Goal: Task Accomplishment & Management: Manage account settings

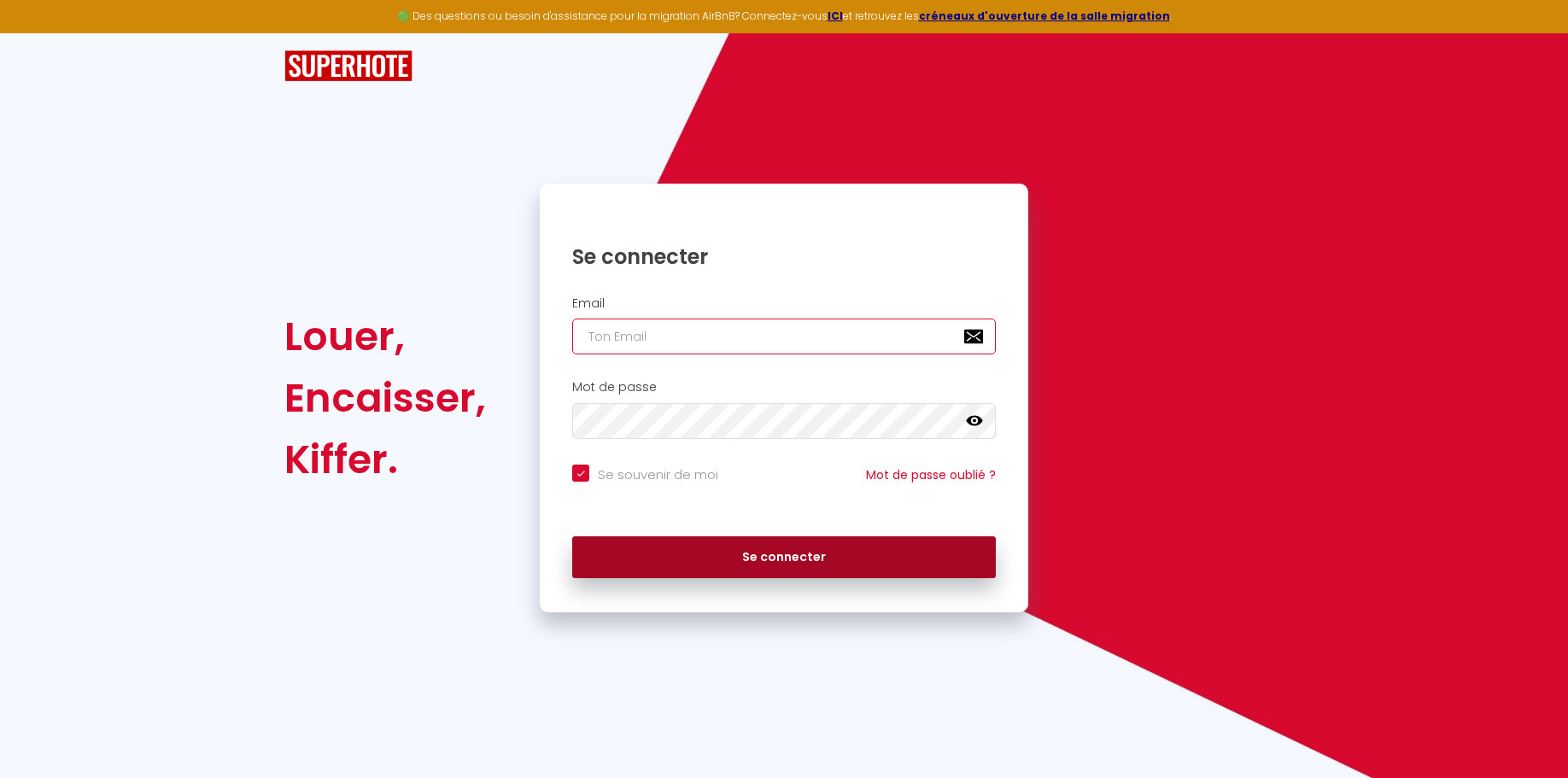
type input "[EMAIL_ADDRESS][DOMAIN_NAME]"
click at [771, 558] on button "Se connecter" at bounding box center [784, 557] width 424 height 42
checkbox input "true"
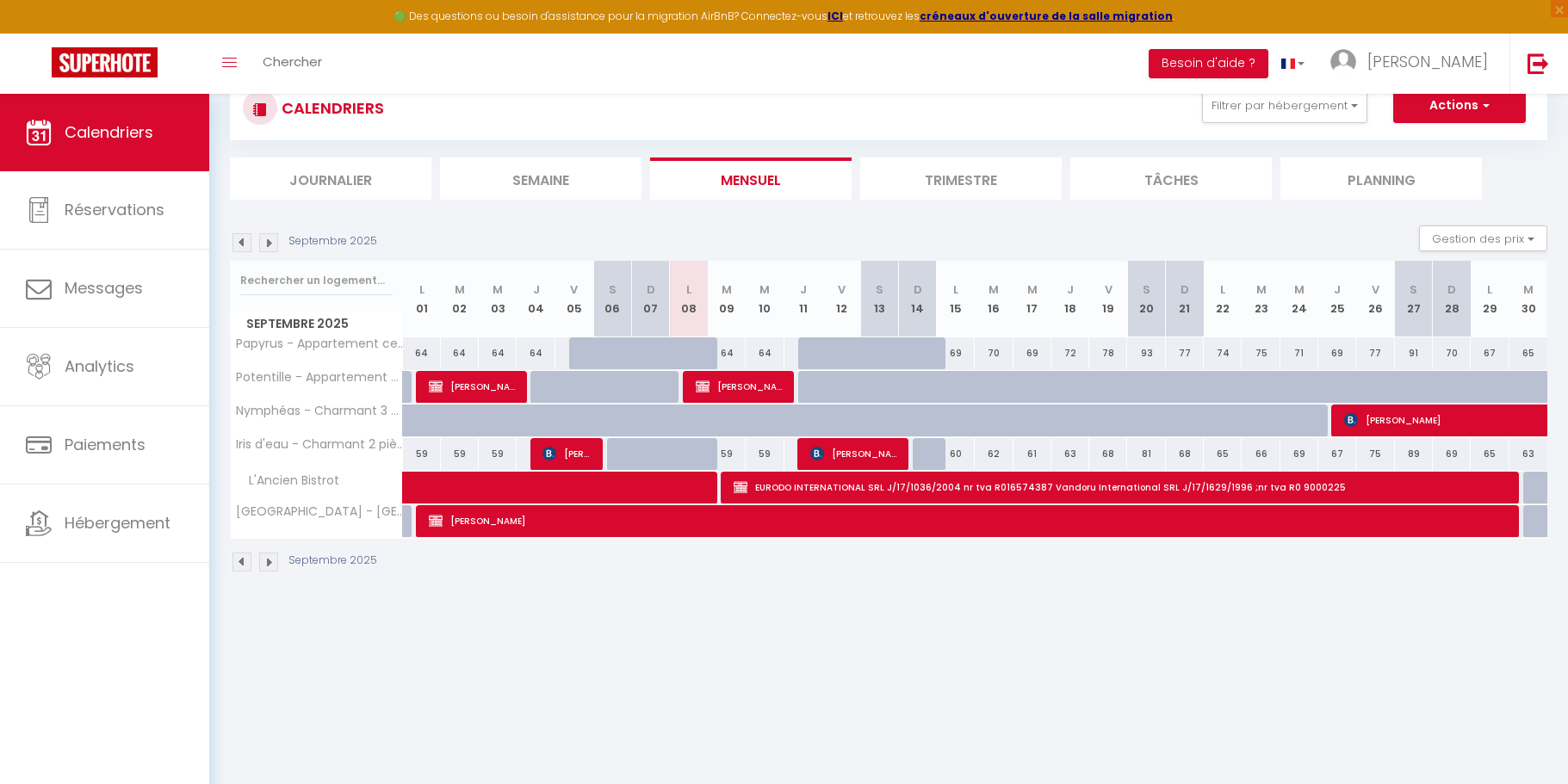
scroll to position [86, 0]
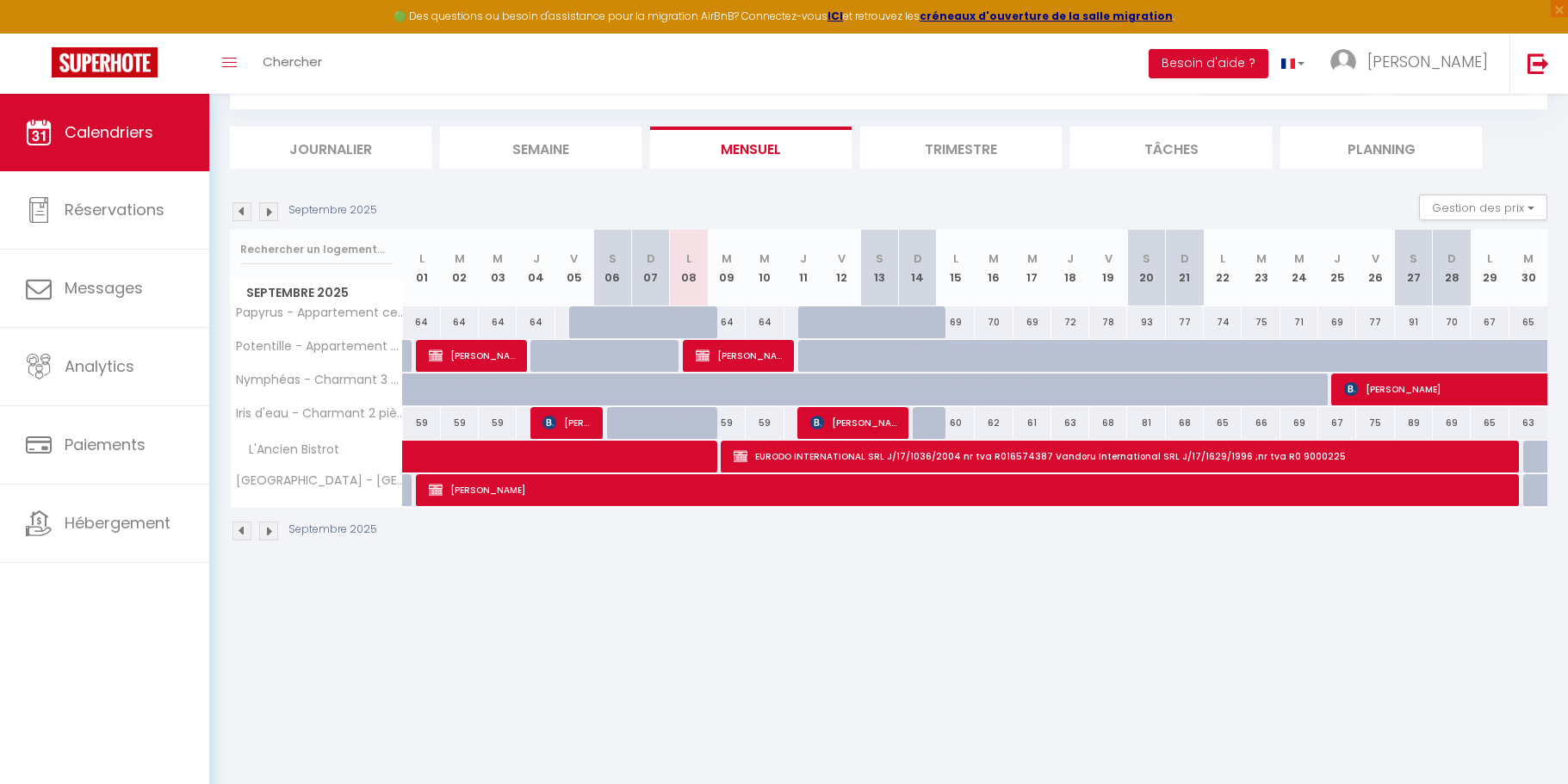
click at [336, 450] on span "L'Ancien Bistrot" at bounding box center [288, 450] width 111 height 19
click at [764, 452] on span "EURODO INTERNATIONAL SRL J/17/1036/2004 nr tva R016574387 Vandoru International…" at bounding box center [1119, 456] width 771 height 33
select select "OK"
select select "KO"
select select "0"
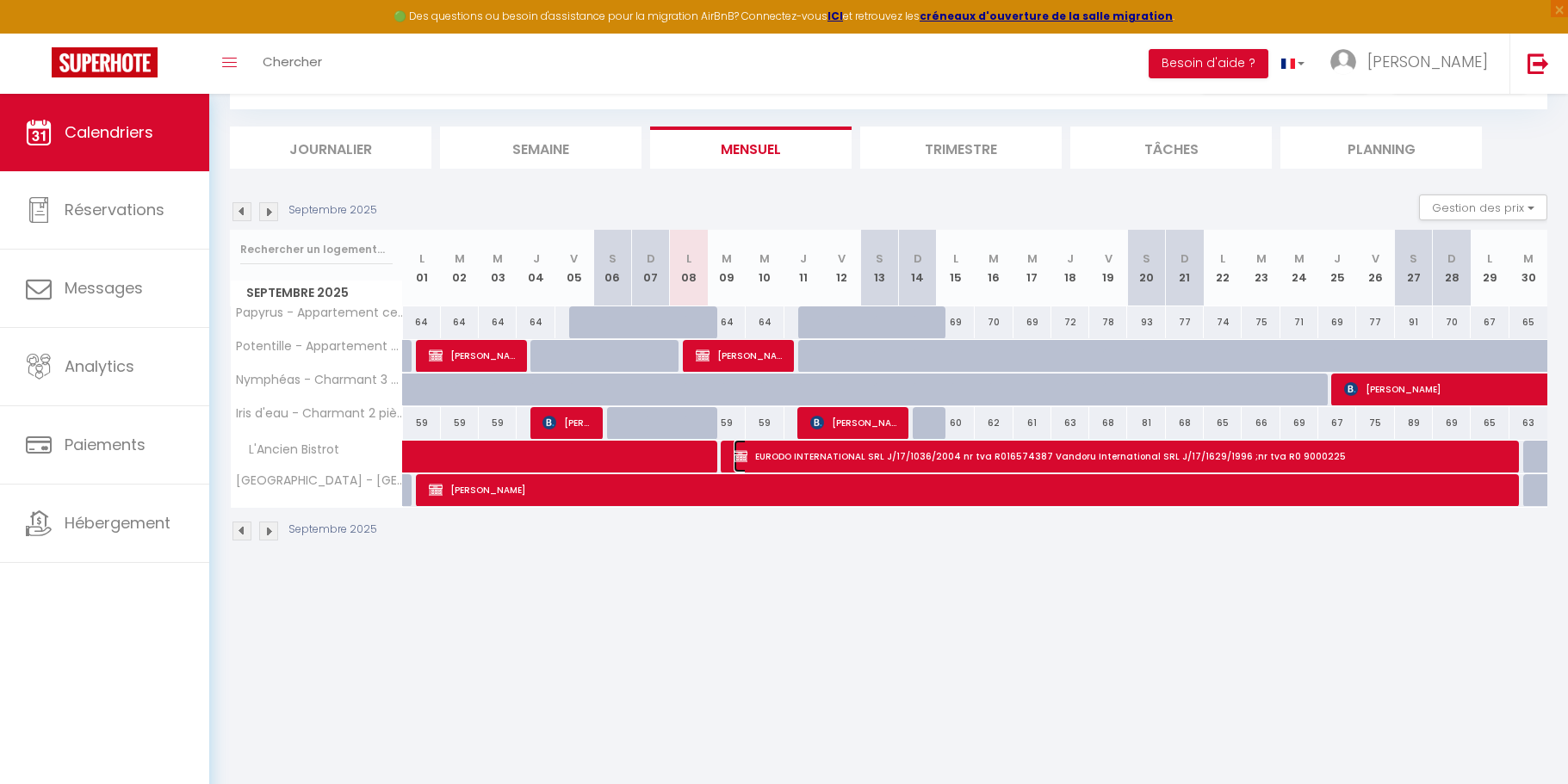
select select "0"
select select "1"
select select
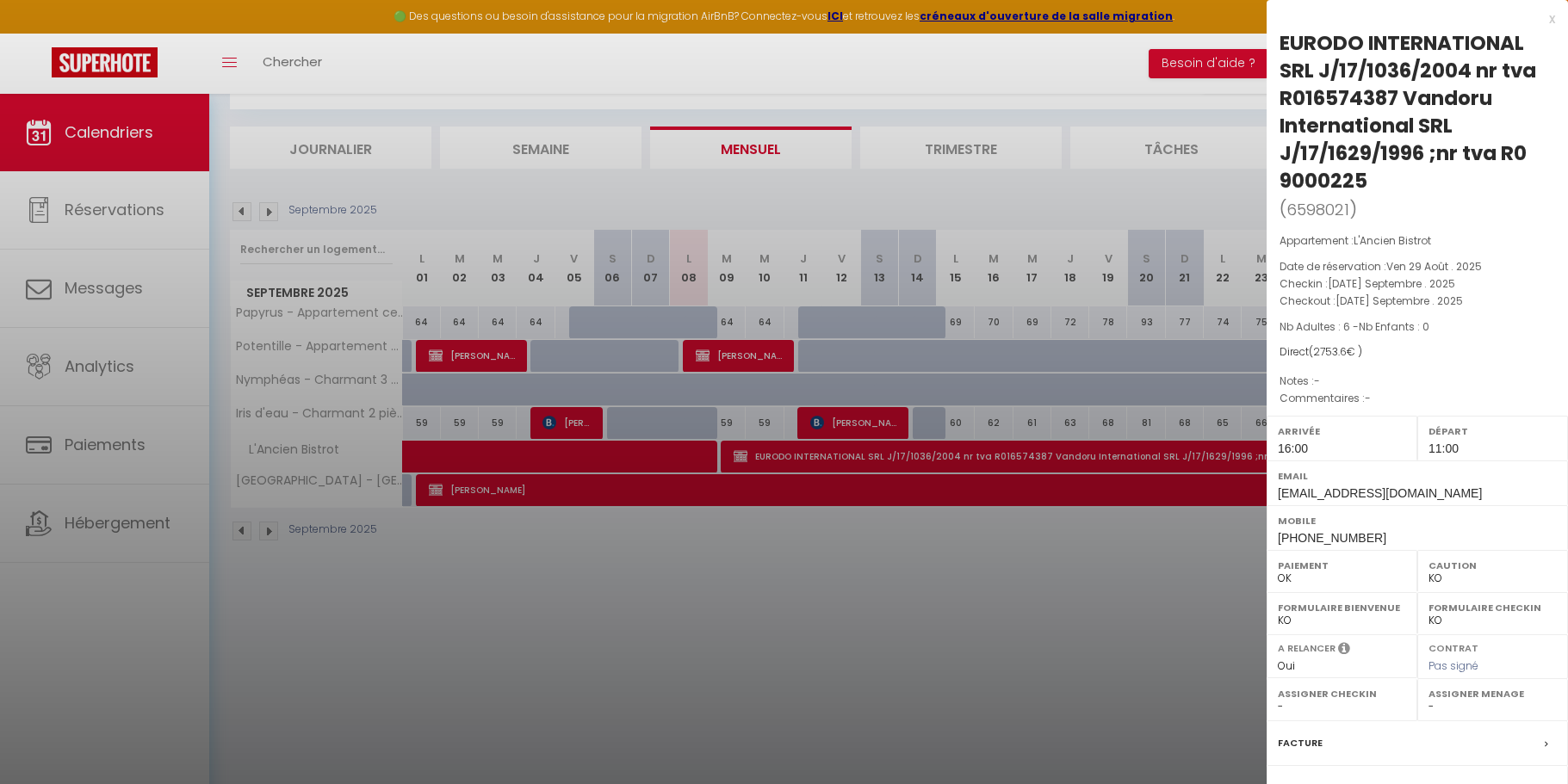
click at [769, 546] on div at bounding box center [784, 392] width 1568 height 784
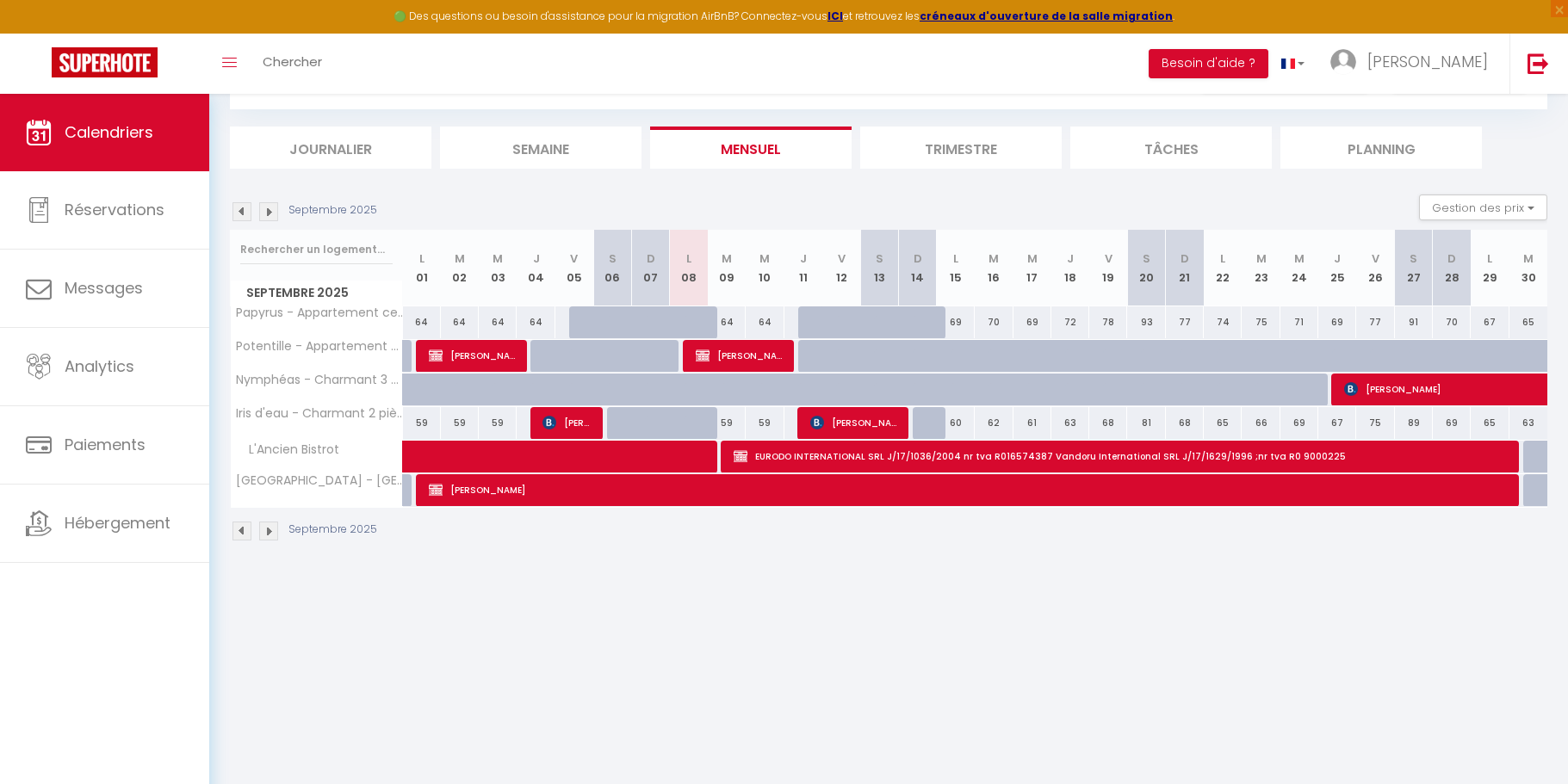
click at [273, 211] on img at bounding box center [268, 211] width 19 height 19
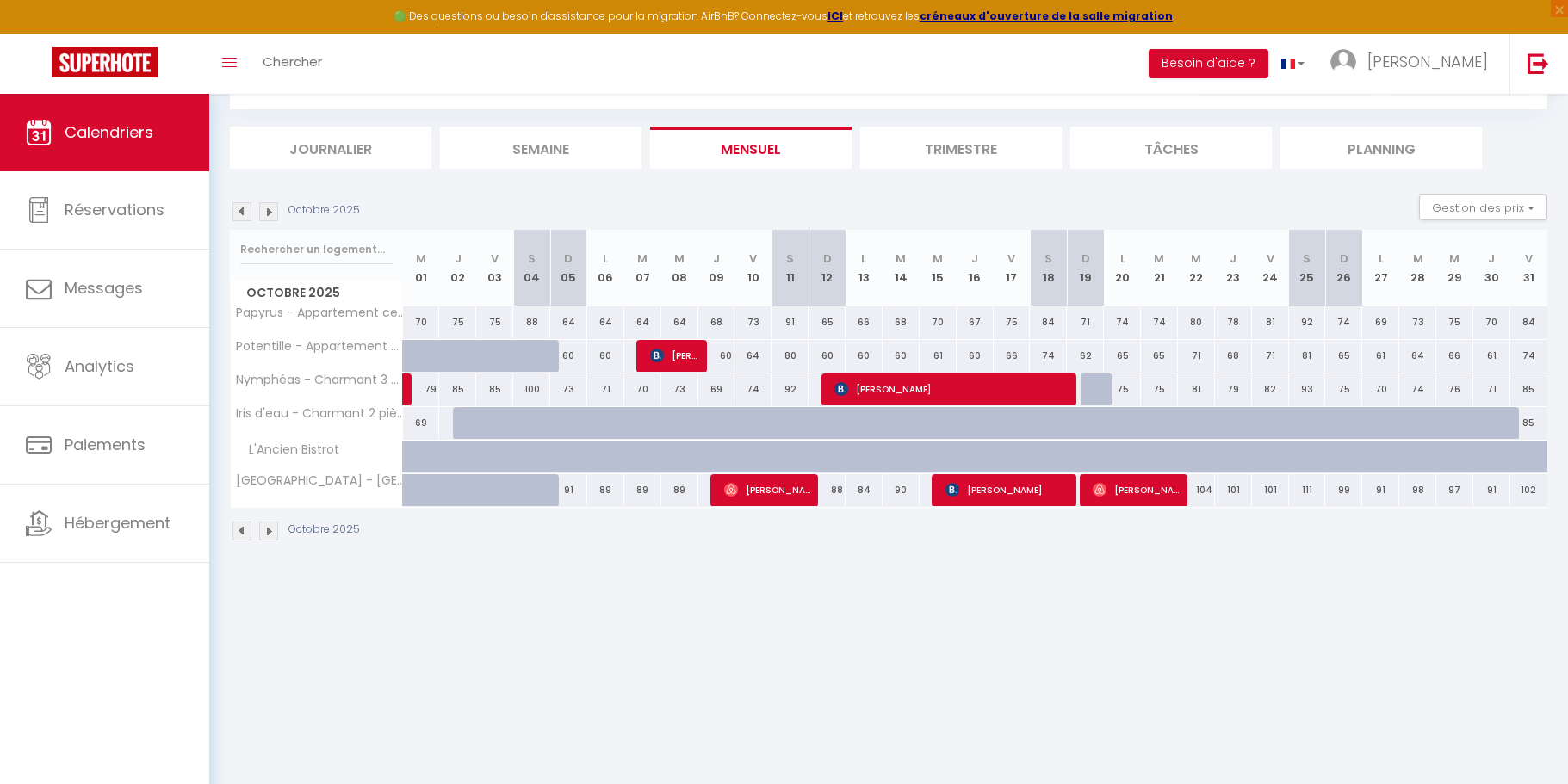
click at [271, 211] on img at bounding box center [268, 211] width 19 height 19
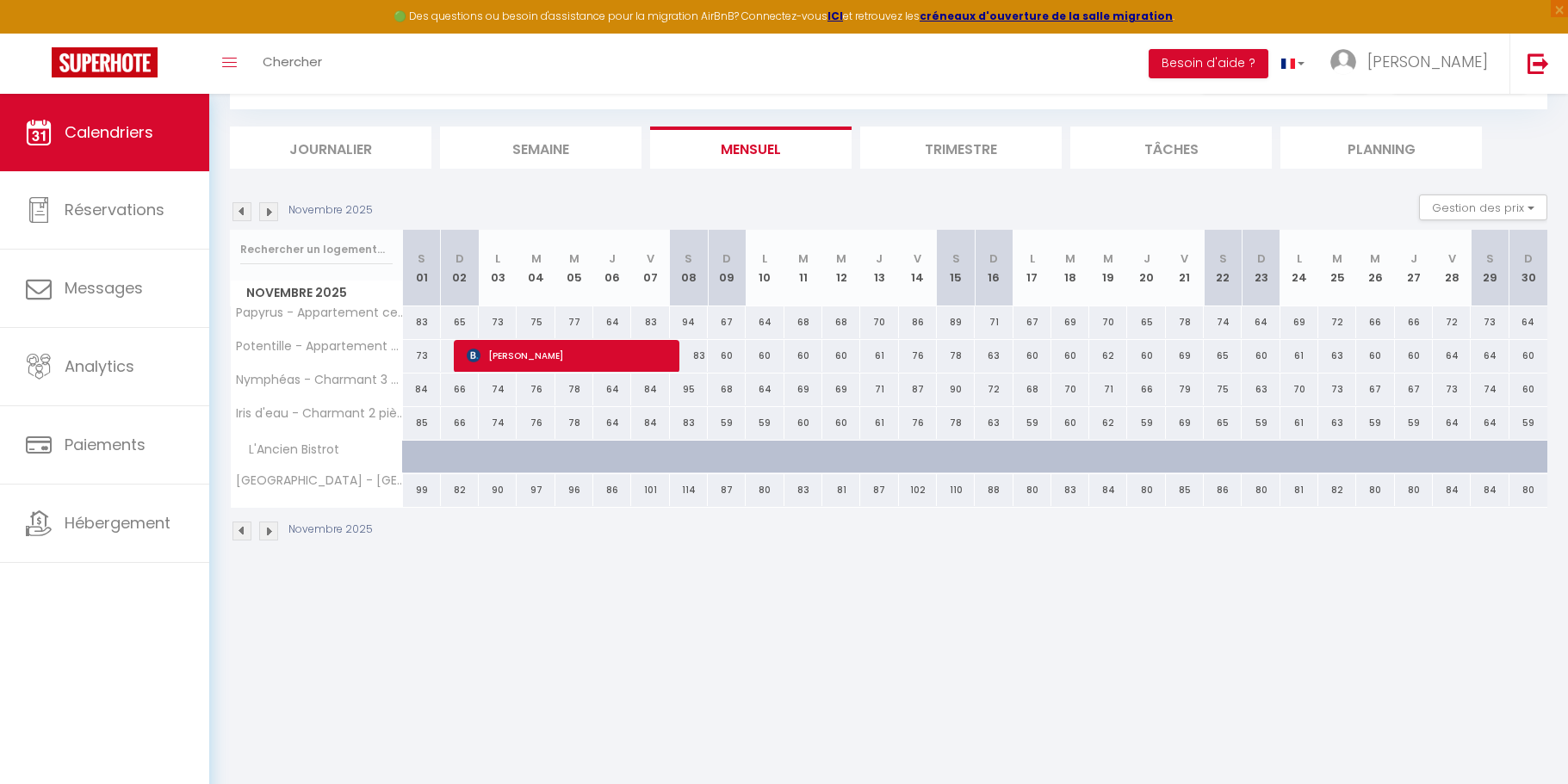
click at [242, 212] on img at bounding box center [242, 211] width 19 height 19
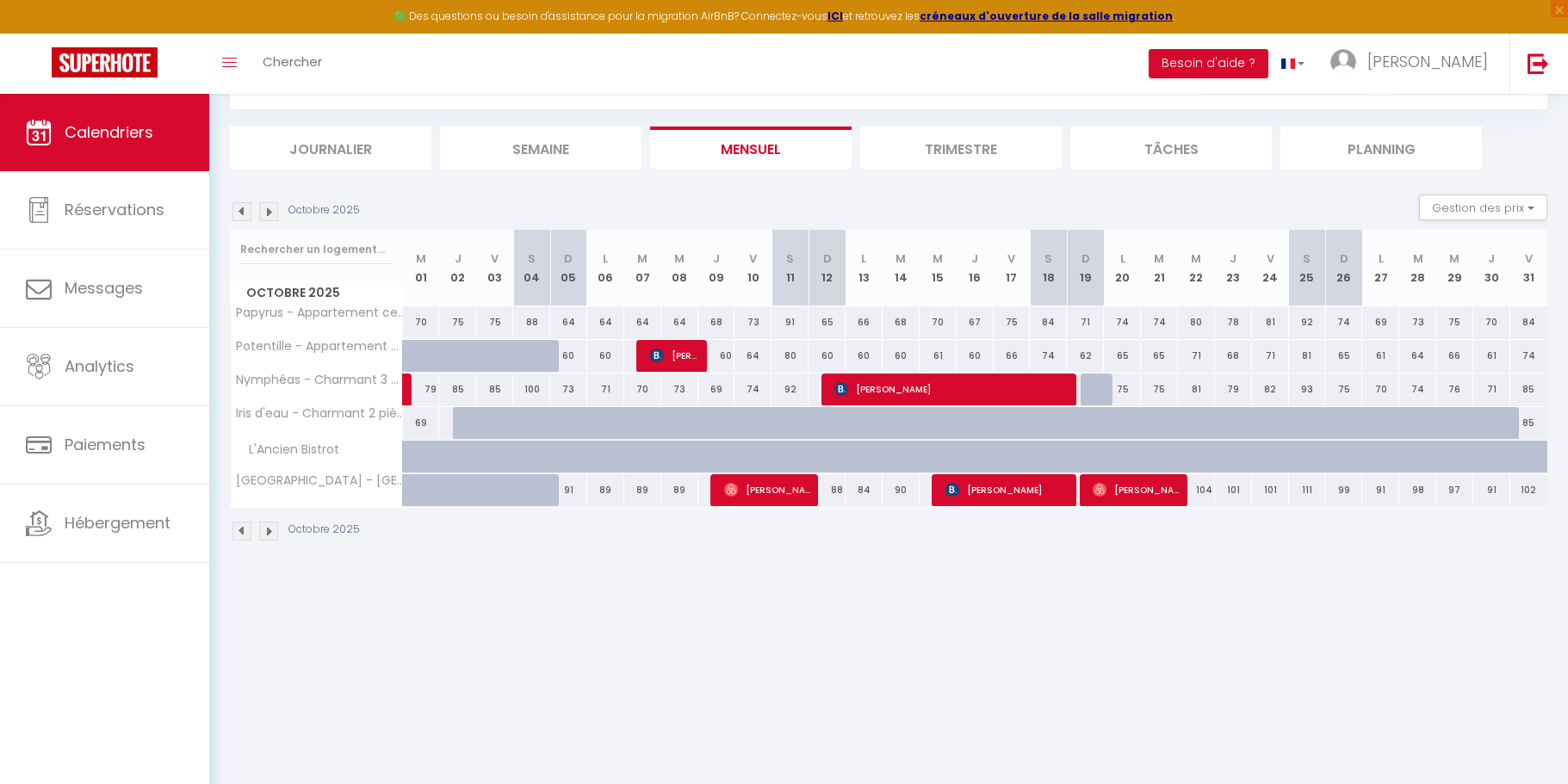
click at [245, 211] on img at bounding box center [242, 211] width 19 height 19
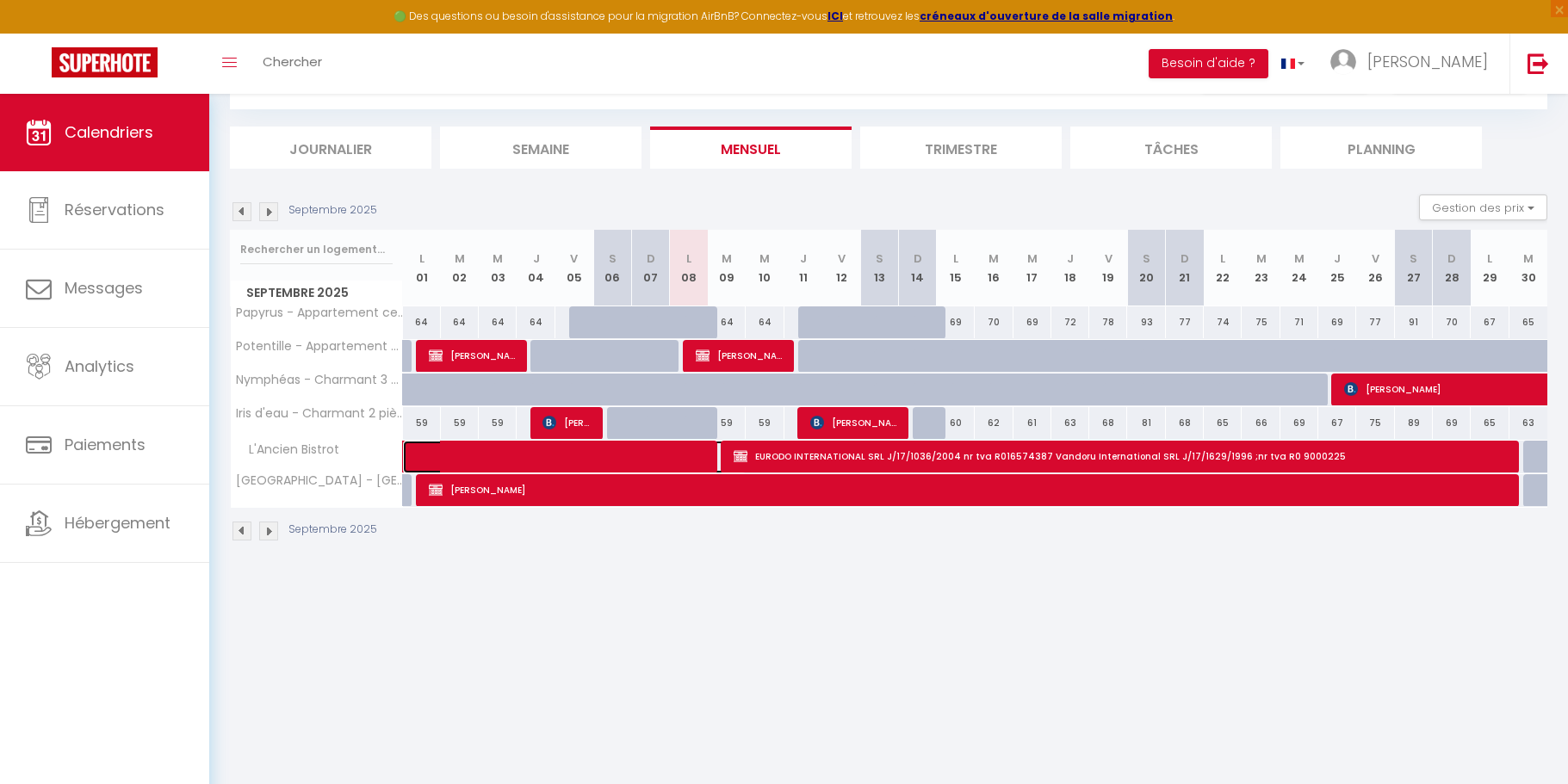
click at [507, 451] on span at bounding box center [587, 457] width 317 height 33
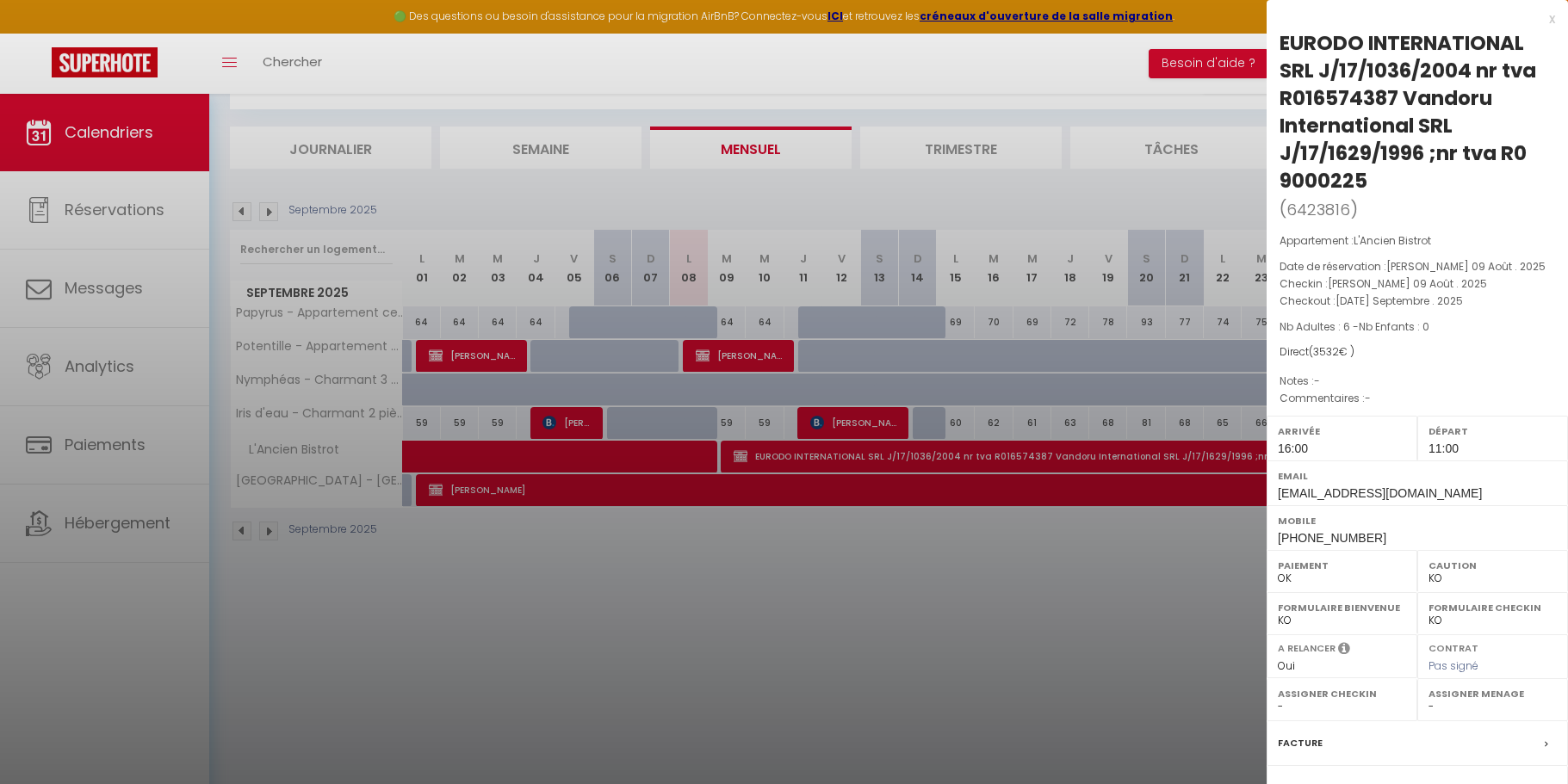
drag, startPoint x: 242, startPoint y: 211, endPoint x: 234, endPoint y: 204, distance: 10.6
click at [242, 210] on div at bounding box center [784, 392] width 1568 height 784
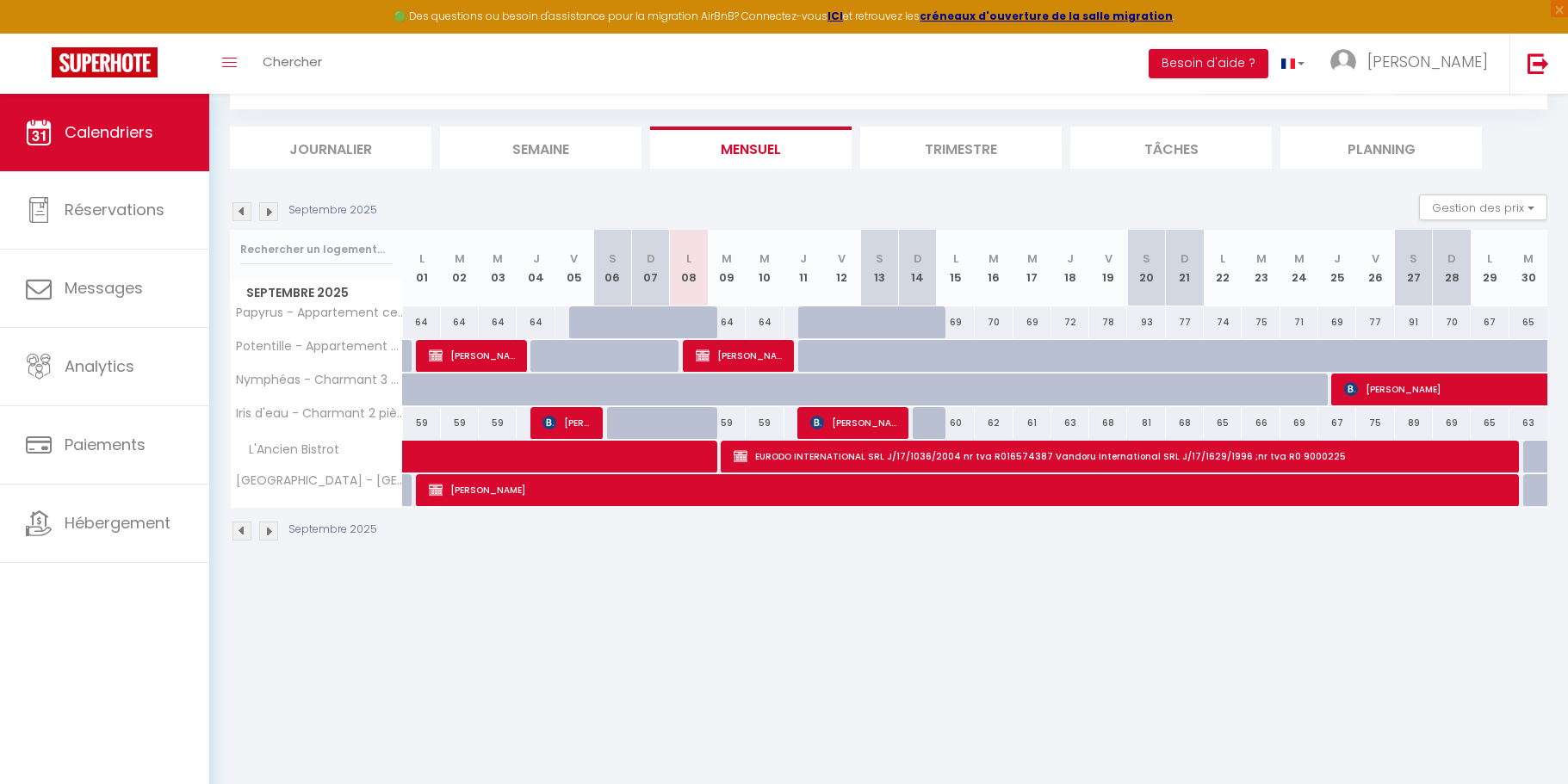
click at [239, 207] on img at bounding box center [242, 211] width 19 height 19
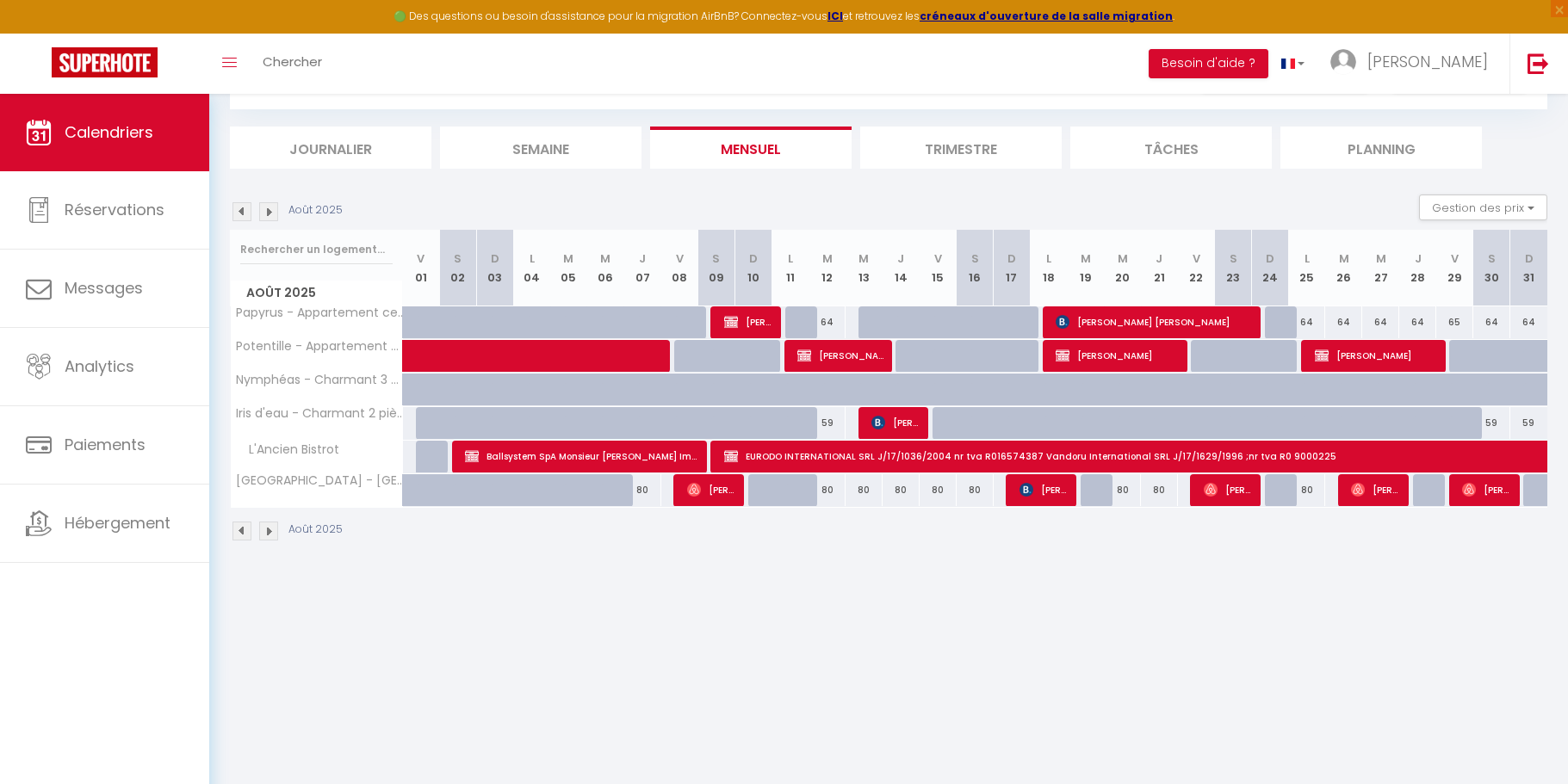
click at [239, 211] on img at bounding box center [242, 211] width 19 height 19
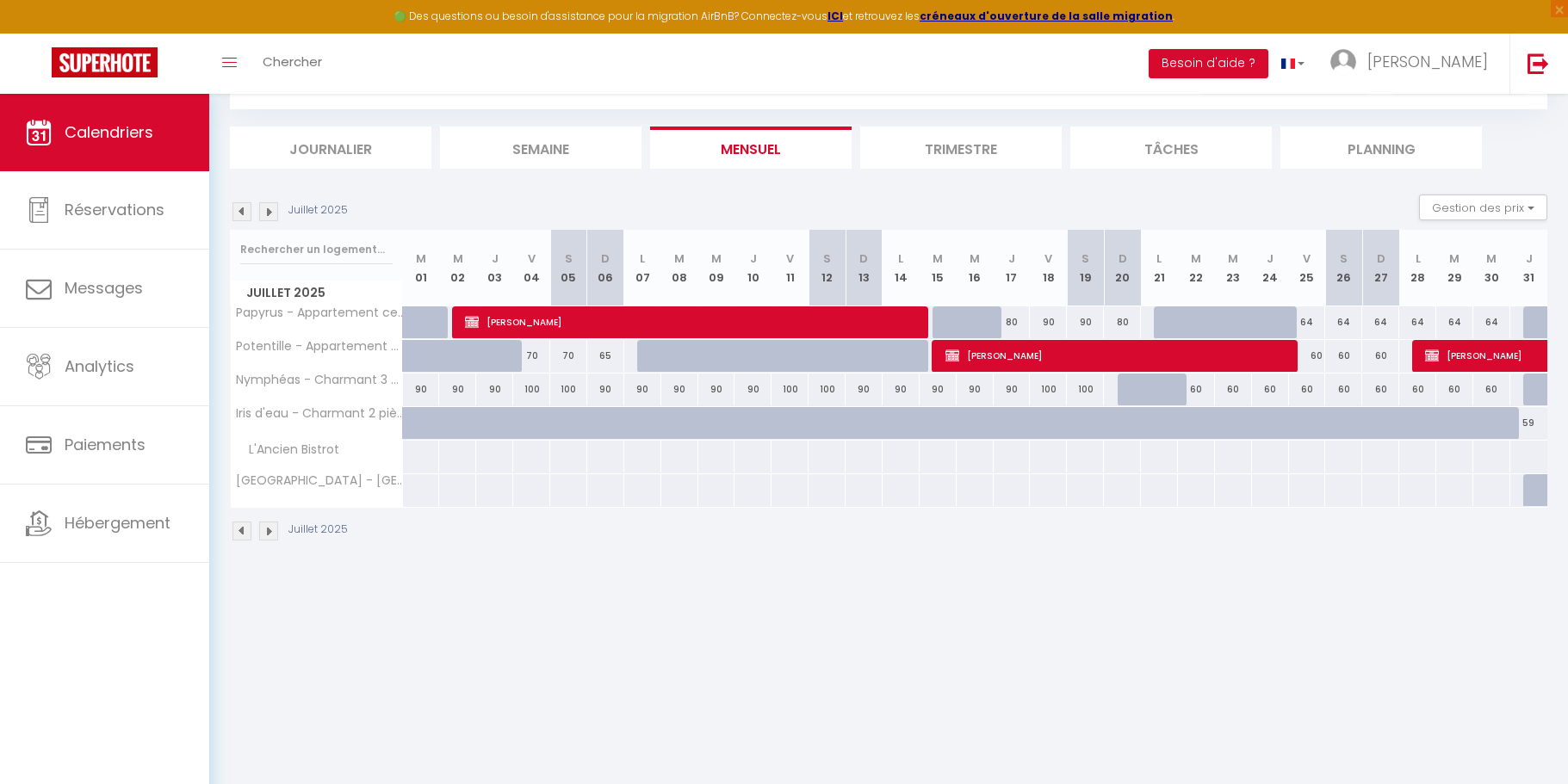
click at [271, 211] on img at bounding box center [268, 211] width 19 height 19
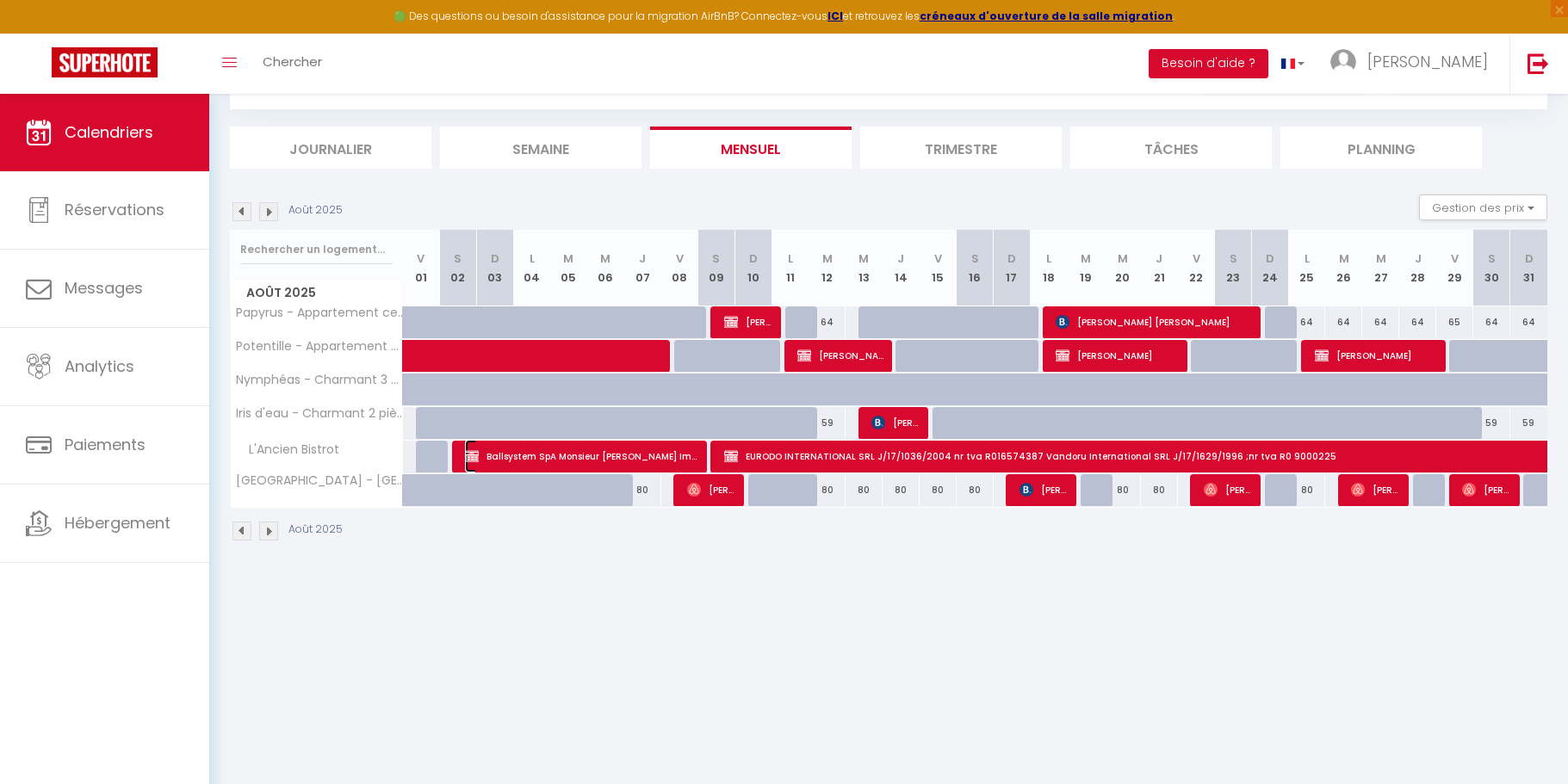
click at [491, 456] on span "Ballsystem SpA Monsieur Francesco Mottola Imbemb" at bounding box center [581, 456] width 234 height 33
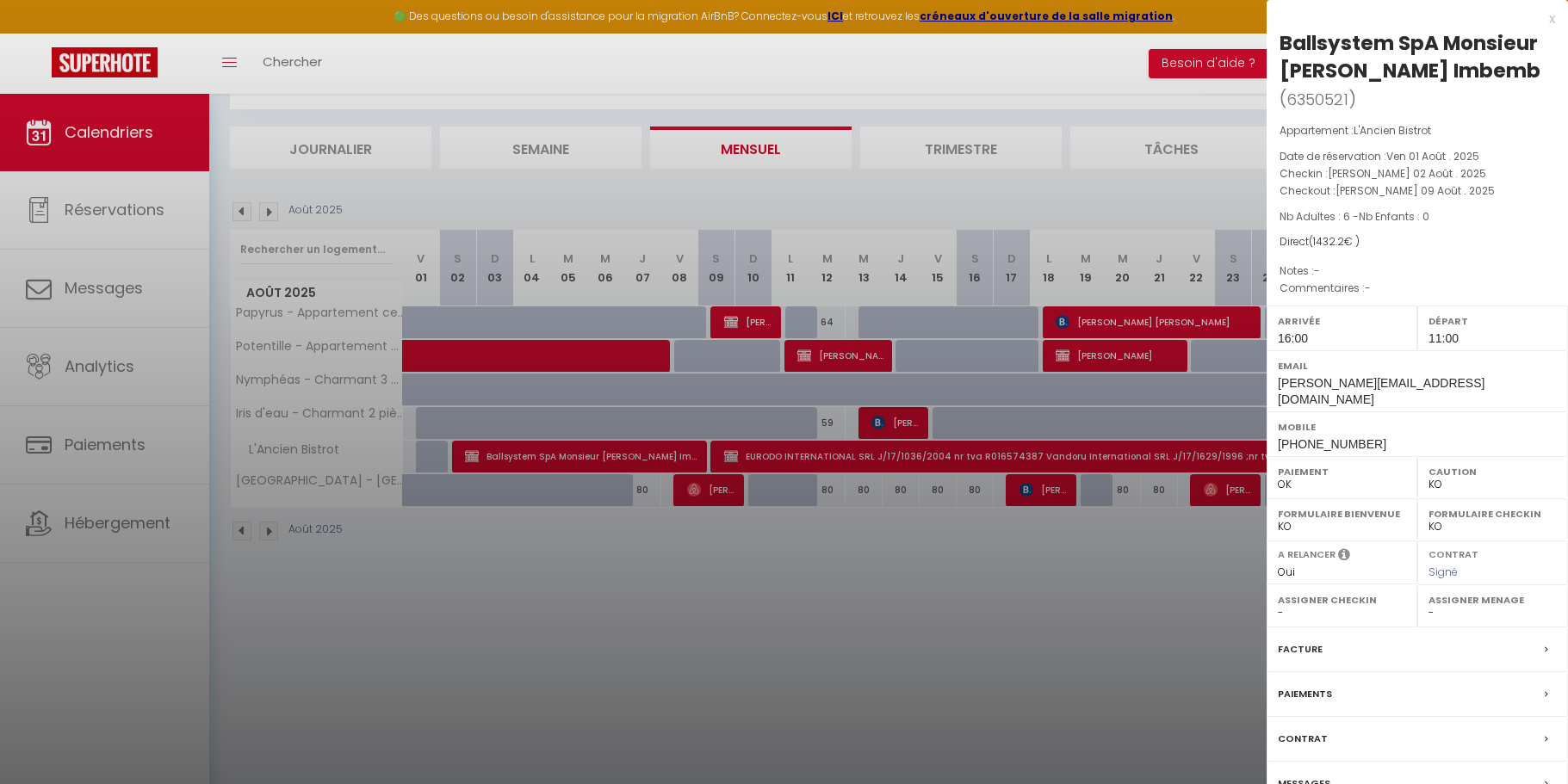
click at [1300, 659] on label "Facture" at bounding box center [1300, 650] width 45 height 18
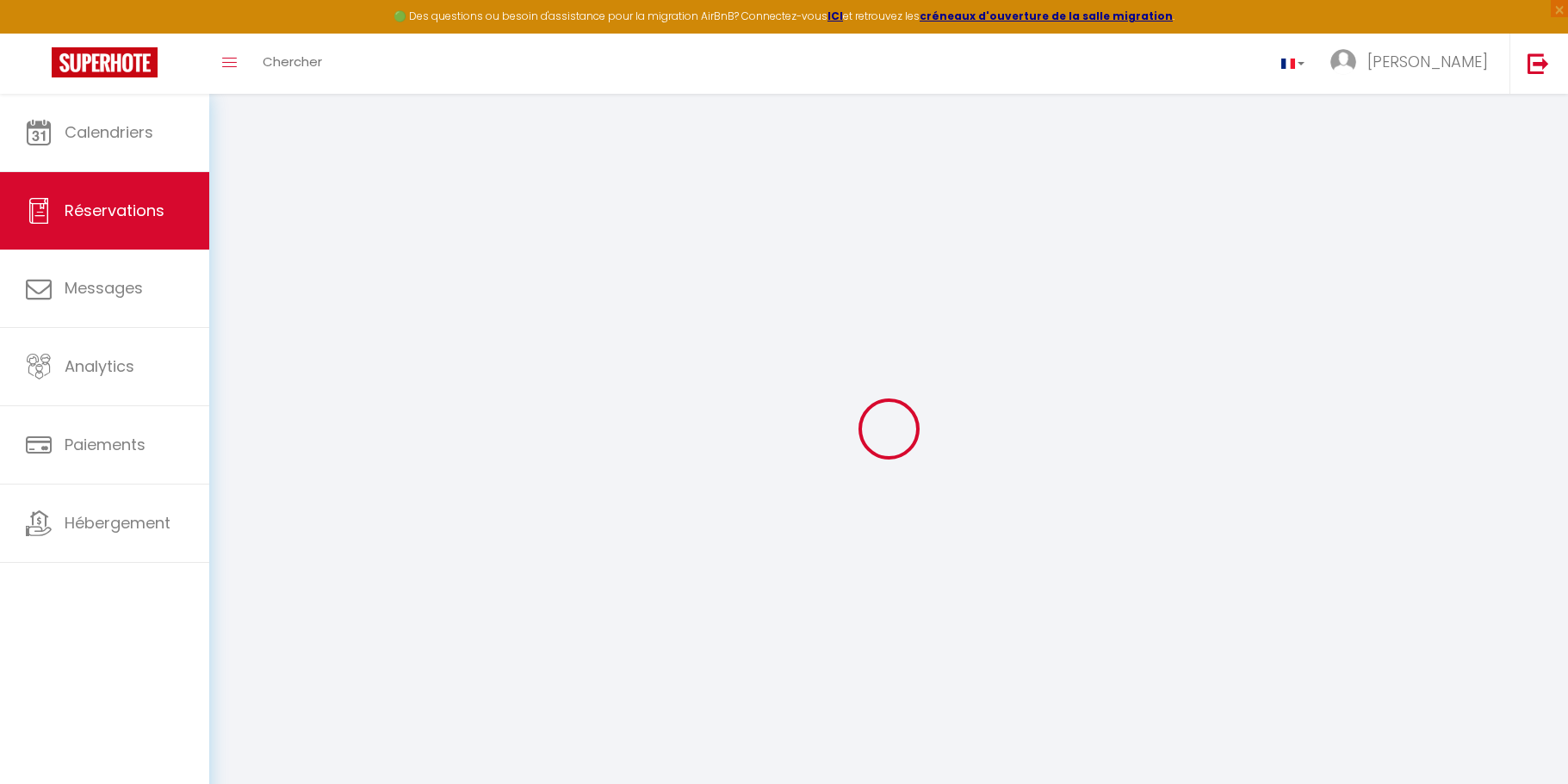
select select "cleaning"
select select "taxes"
select select
checkbox input "false"
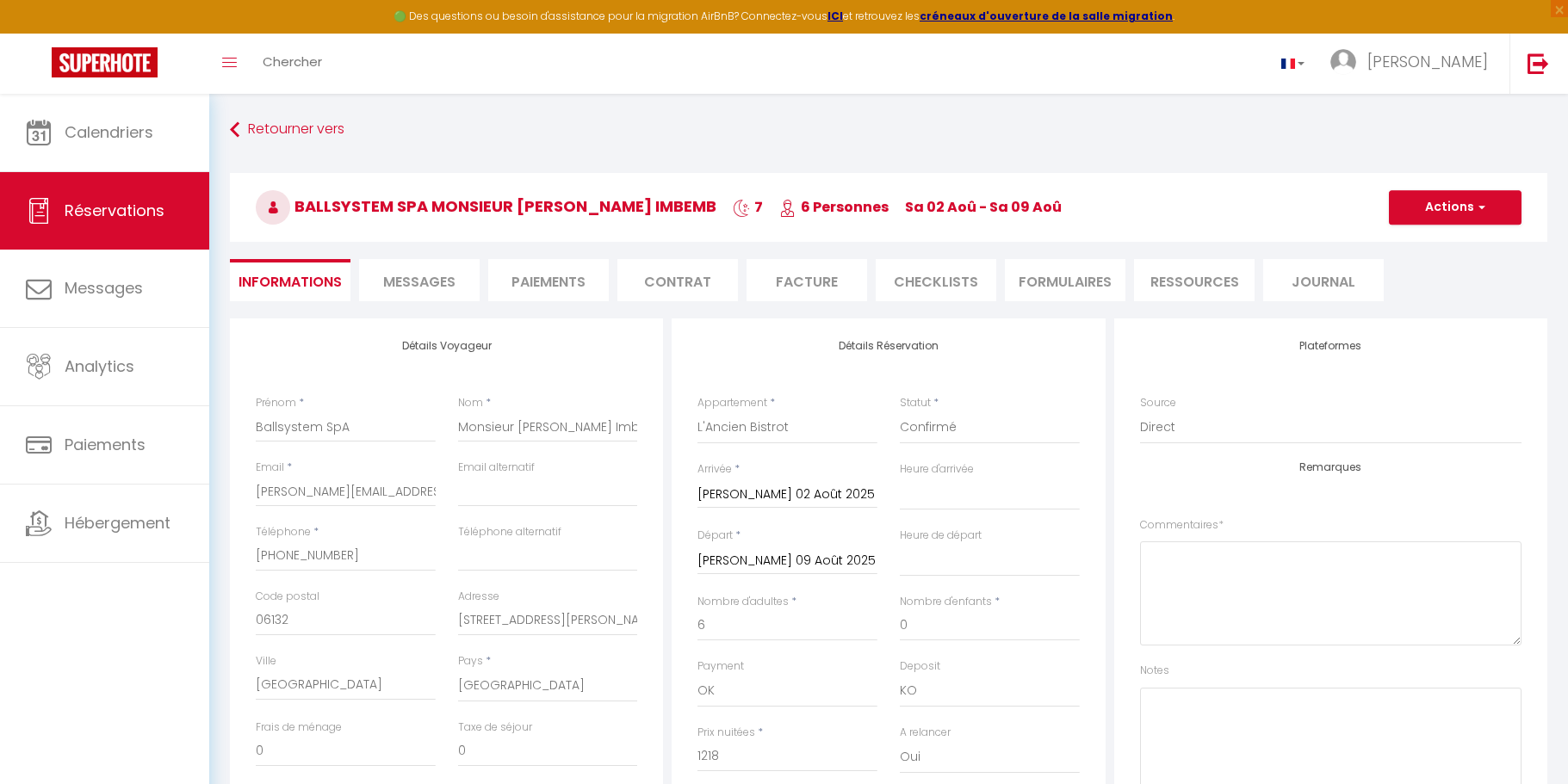
select select
checkbox input "false"
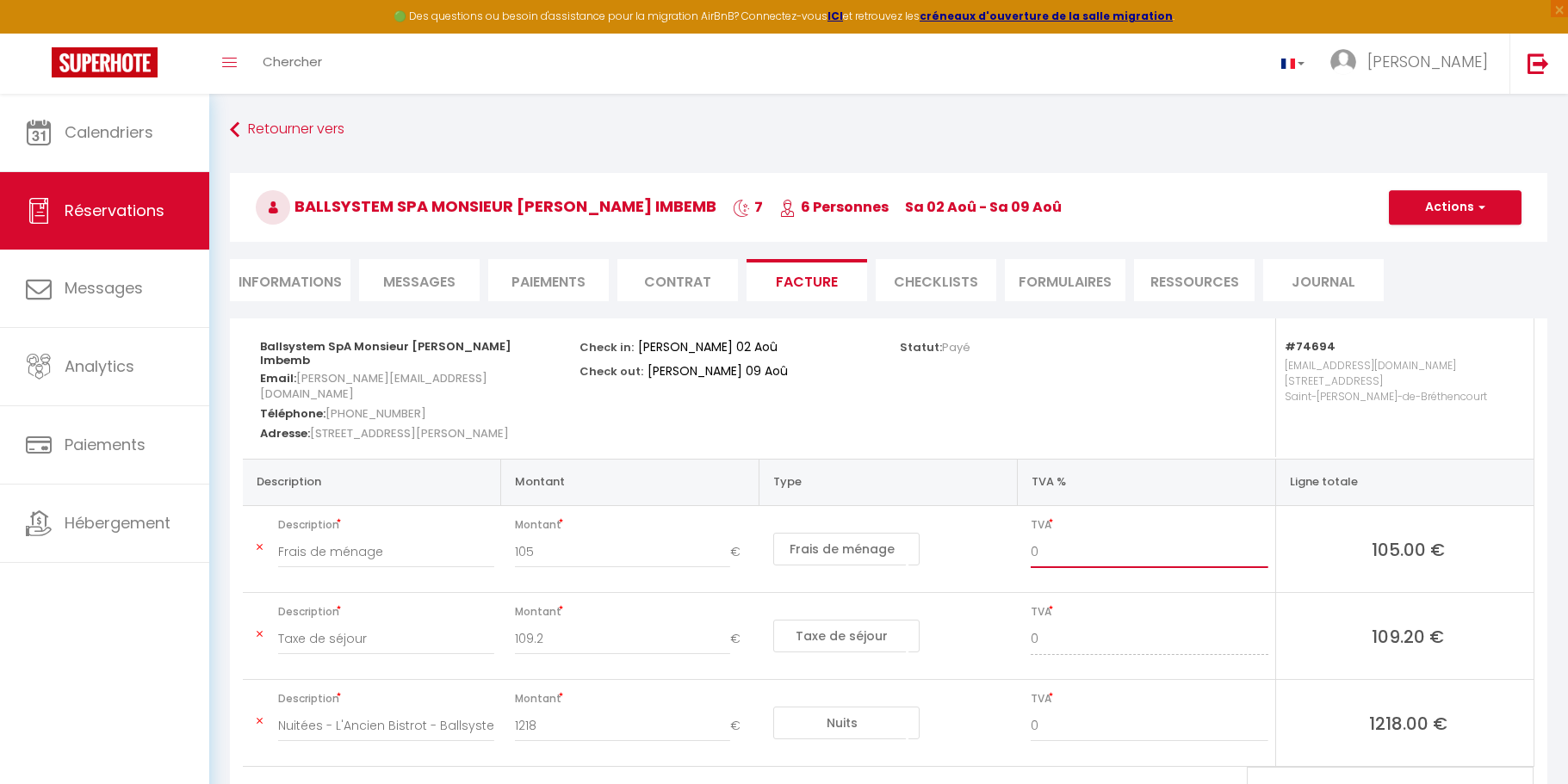
drag, startPoint x: 1036, startPoint y: 553, endPoint x: 1070, endPoint y: 559, distance: 34.5
click at [1070, 559] on input "0" at bounding box center [1149, 552] width 237 height 31
type input "010"
click at [1036, 721] on input "0" at bounding box center [1149, 725] width 237 height 31
type input "010"
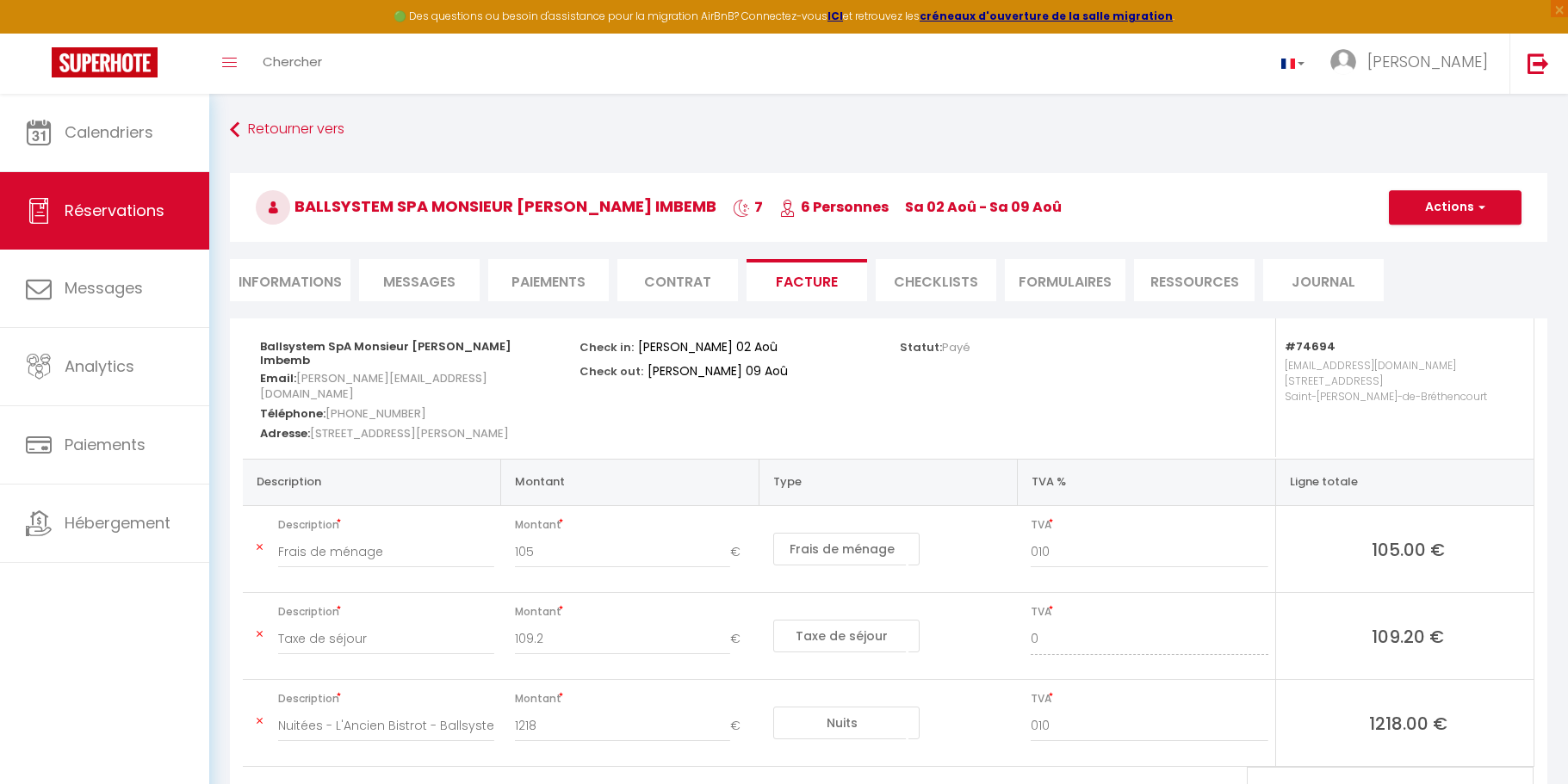
click at [1122, 699] on span "TVA" at bounding box center [1149, 698] width 237 height 24
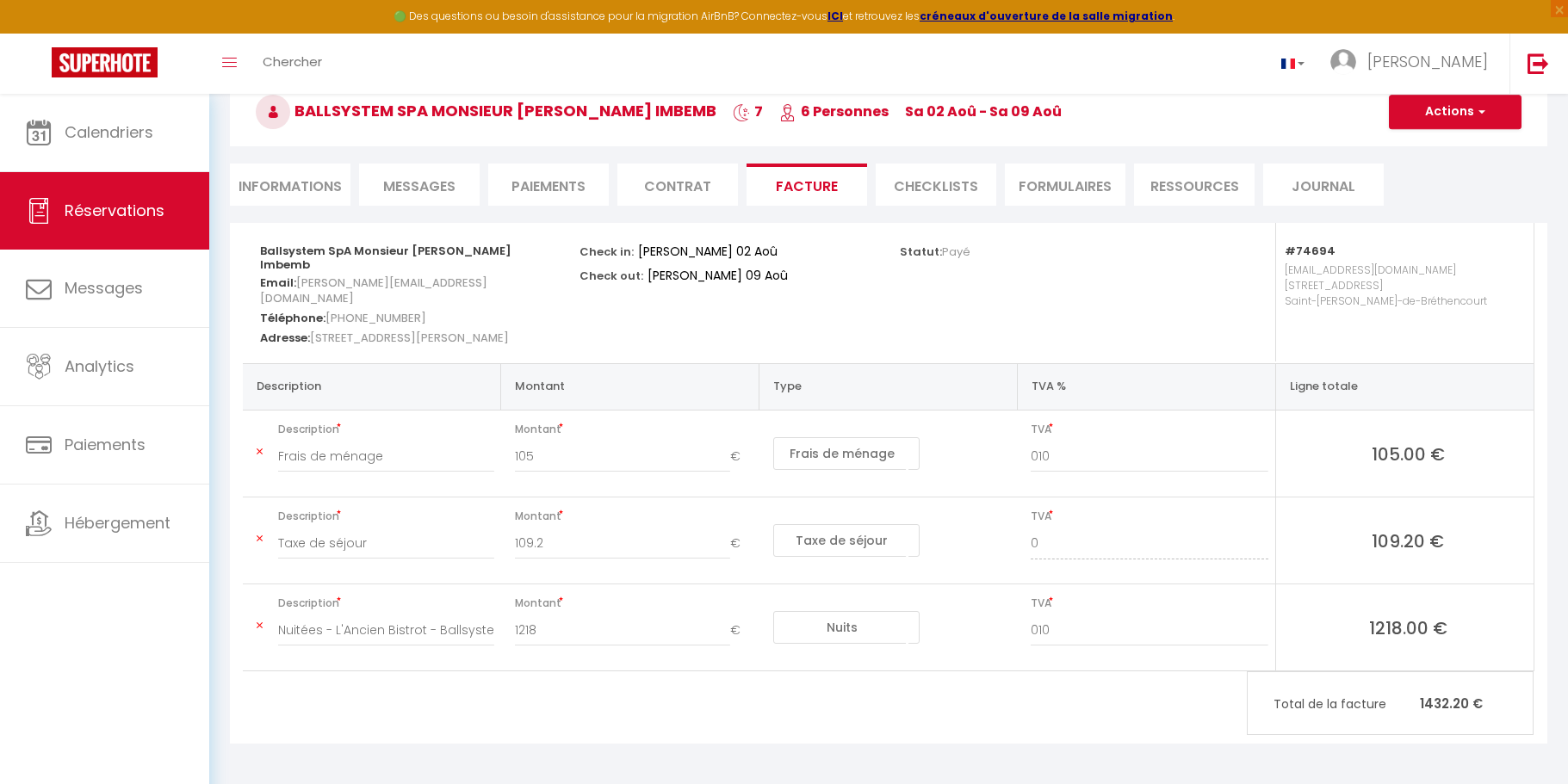
scroll to position [97, 0]
click at [1443, 112] on button "Actions" at bounding box center [1455, 110] width 132 height 35
click at [1413, 150] on link "Enregistrer" at bounding box center [1442, 148] width 144 height 22
click at [1436, 120] on button "Actions" at bounding box center [1455, 110] width 132 height 35
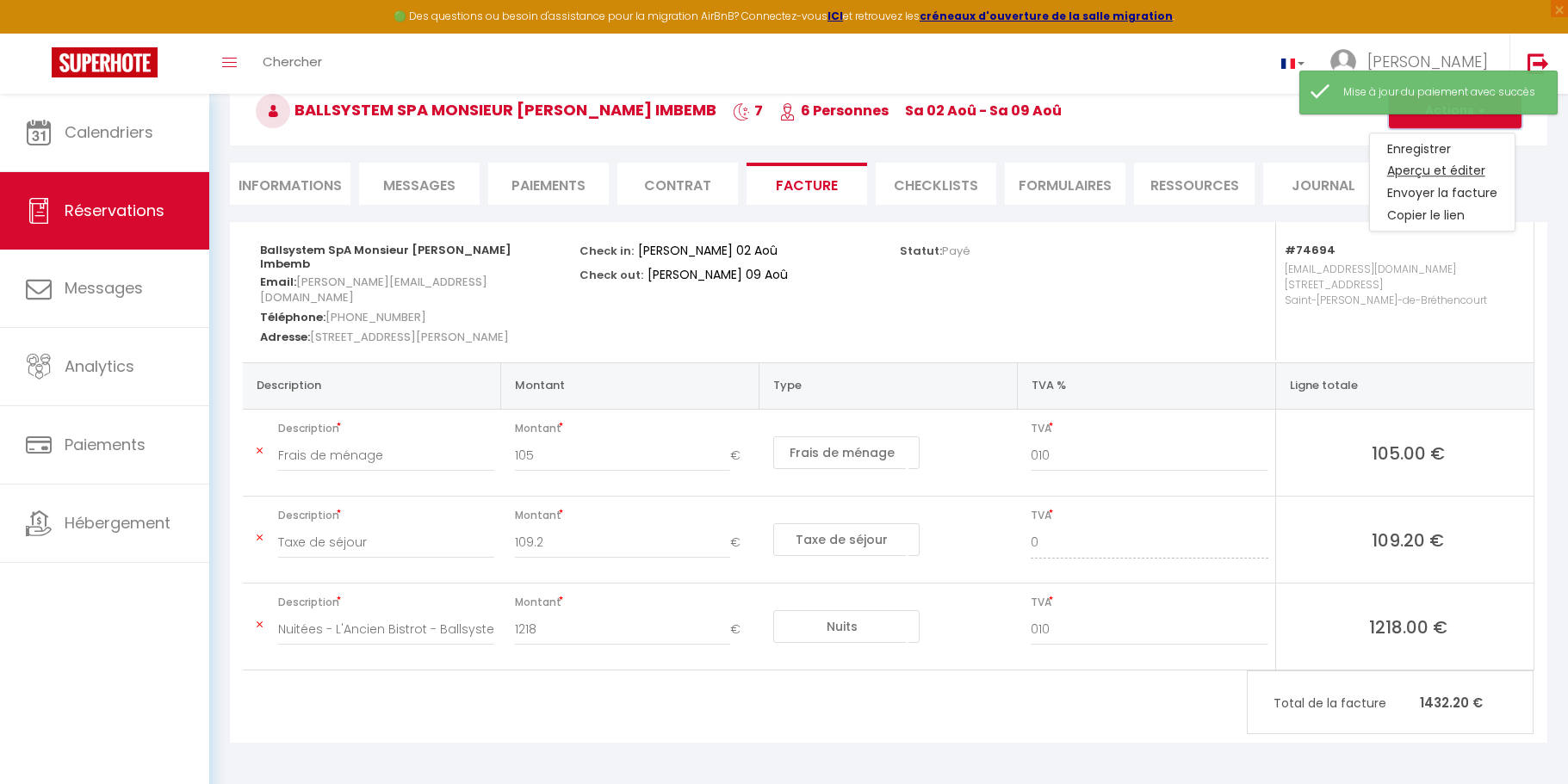
type input "10"
click at [1431, 174] on link "Aperçu et éditer" at bounding box center [1442, 171] width 144 height 22
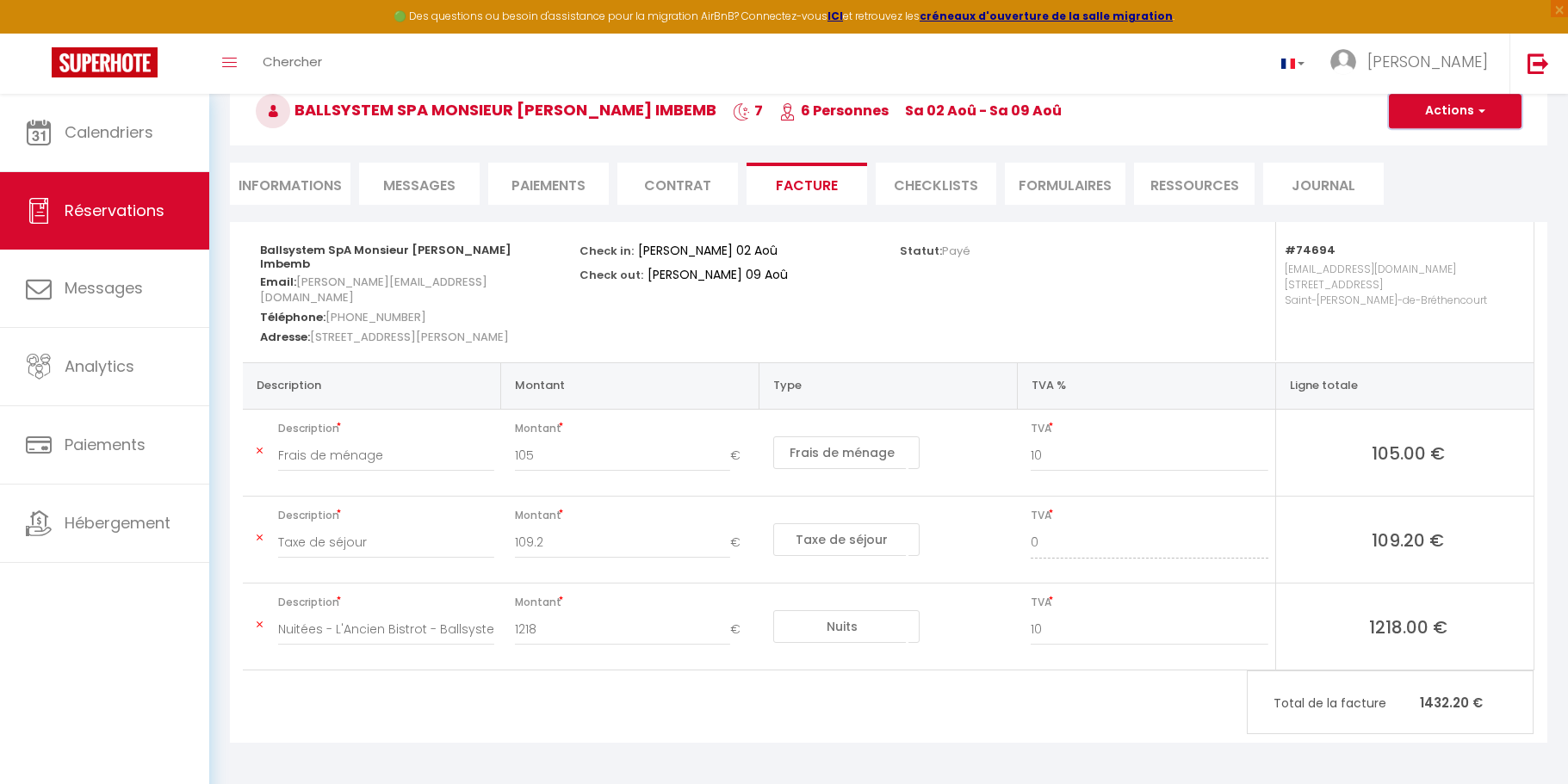
click at [1457, 110] on button "Actions" at bounding box center [1455, 110] width 132 height 35
click at [1445, 169] on link "Aperçu et éditer" at bounding box center [1442, 171] width 144 height 22
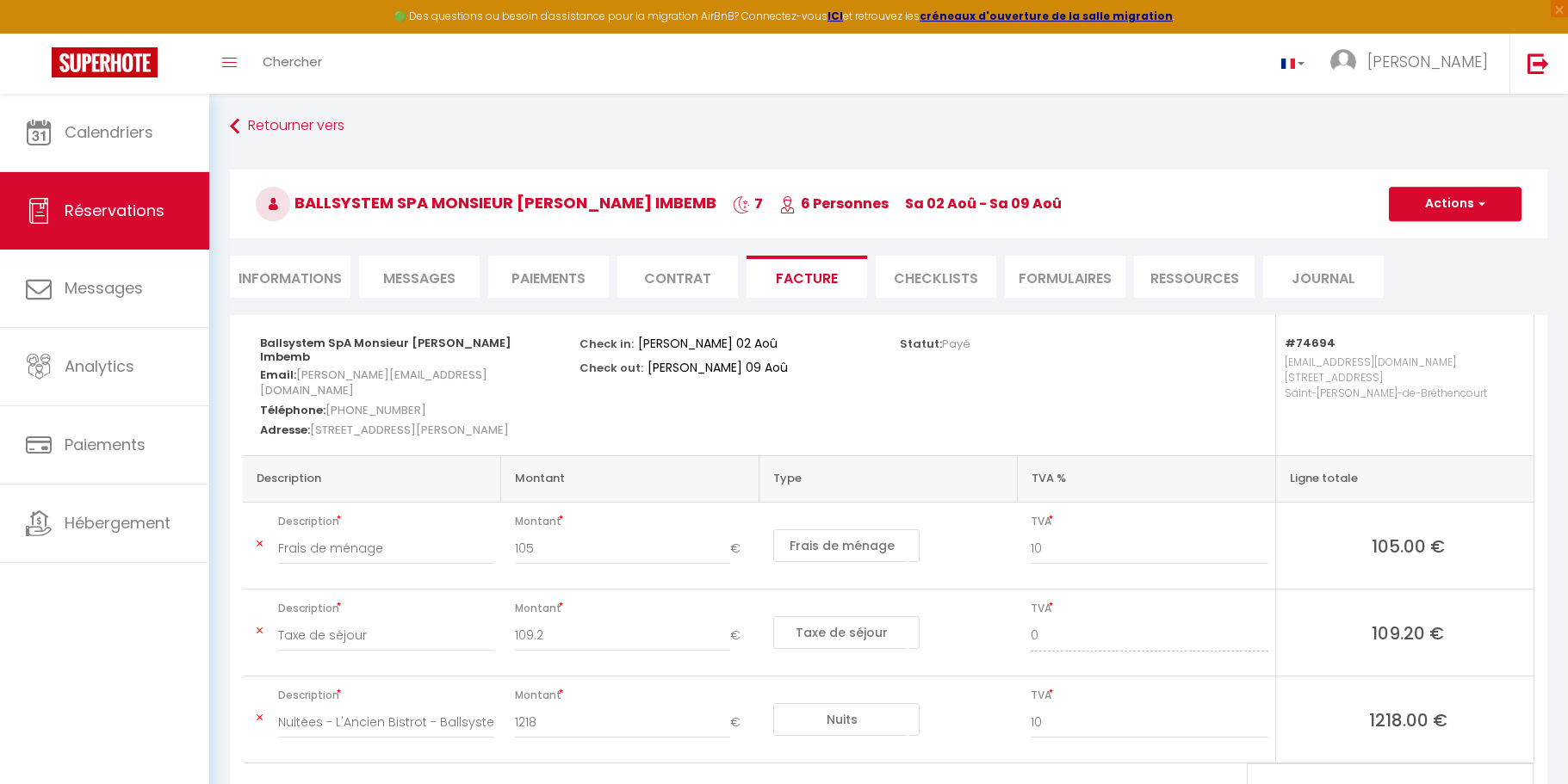
scroll to position [0, 0]
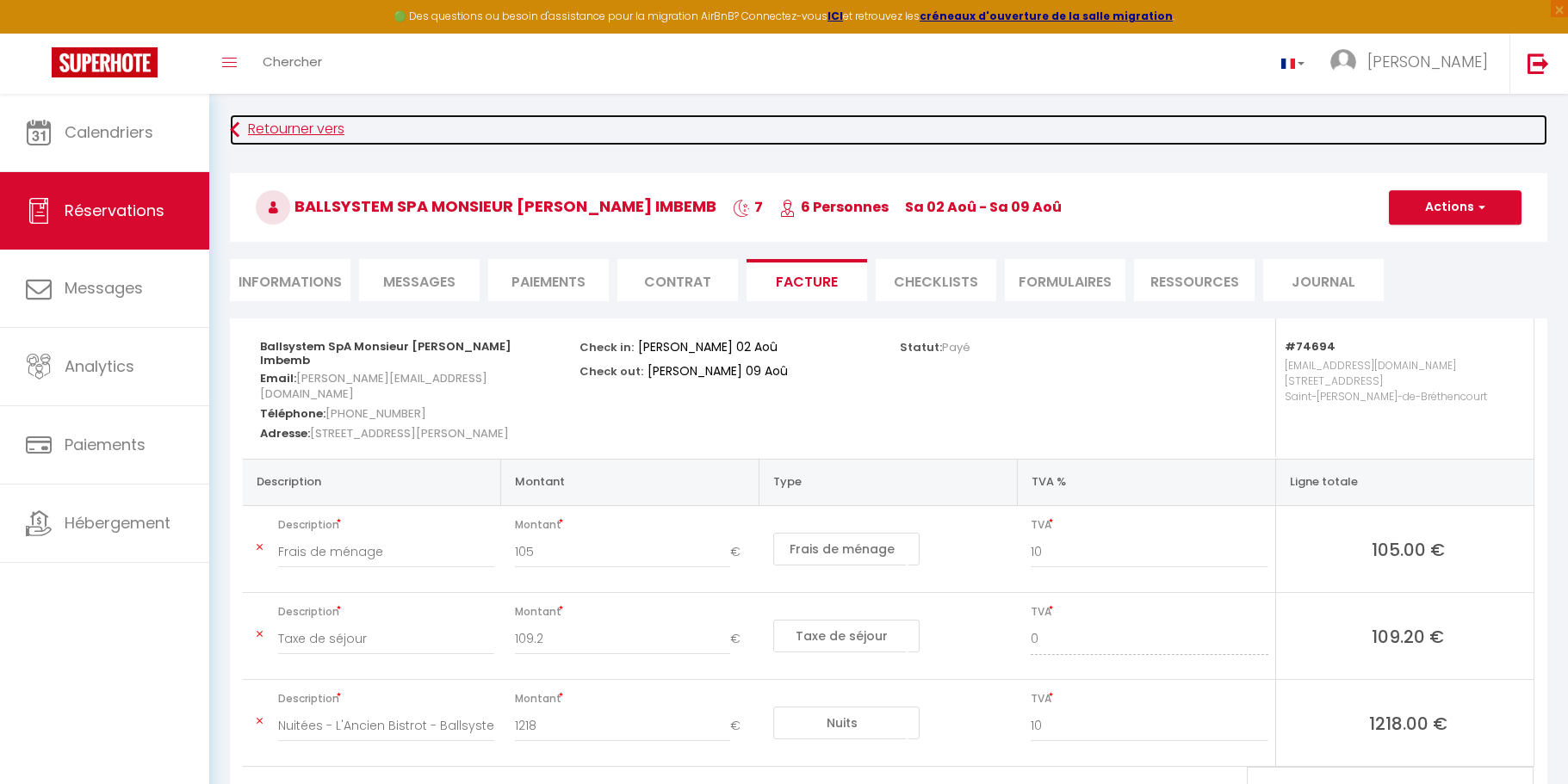
click at [310, 130] on link "Retourner vers" at bounding box center [888, 129] width 1317 height 31
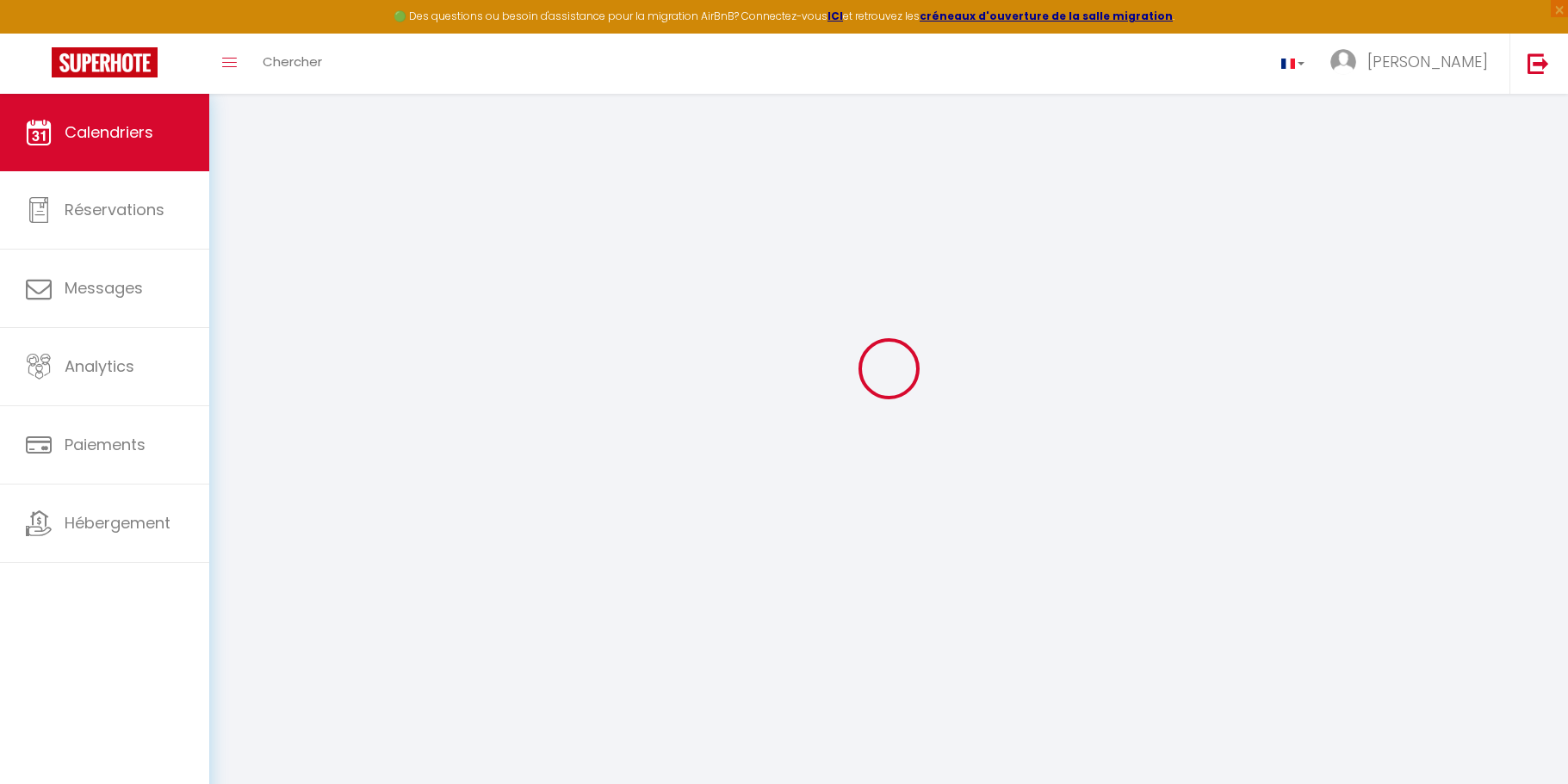
scroll to position [94, 0]
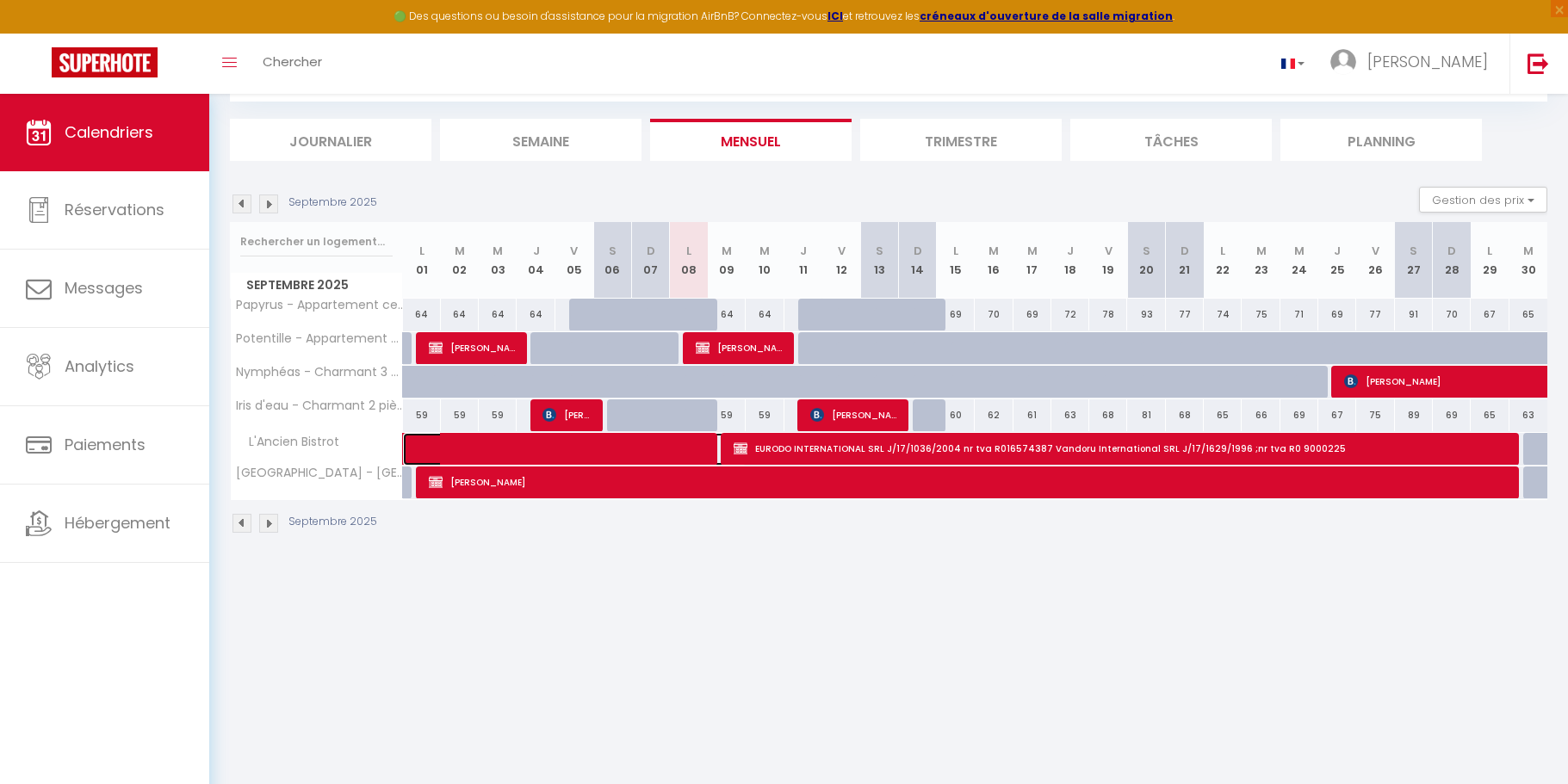
click at [526, 445] on span at bounding box center [587, 449] width 317 height 33
select select "OK"
select select "KO"
select select "0"
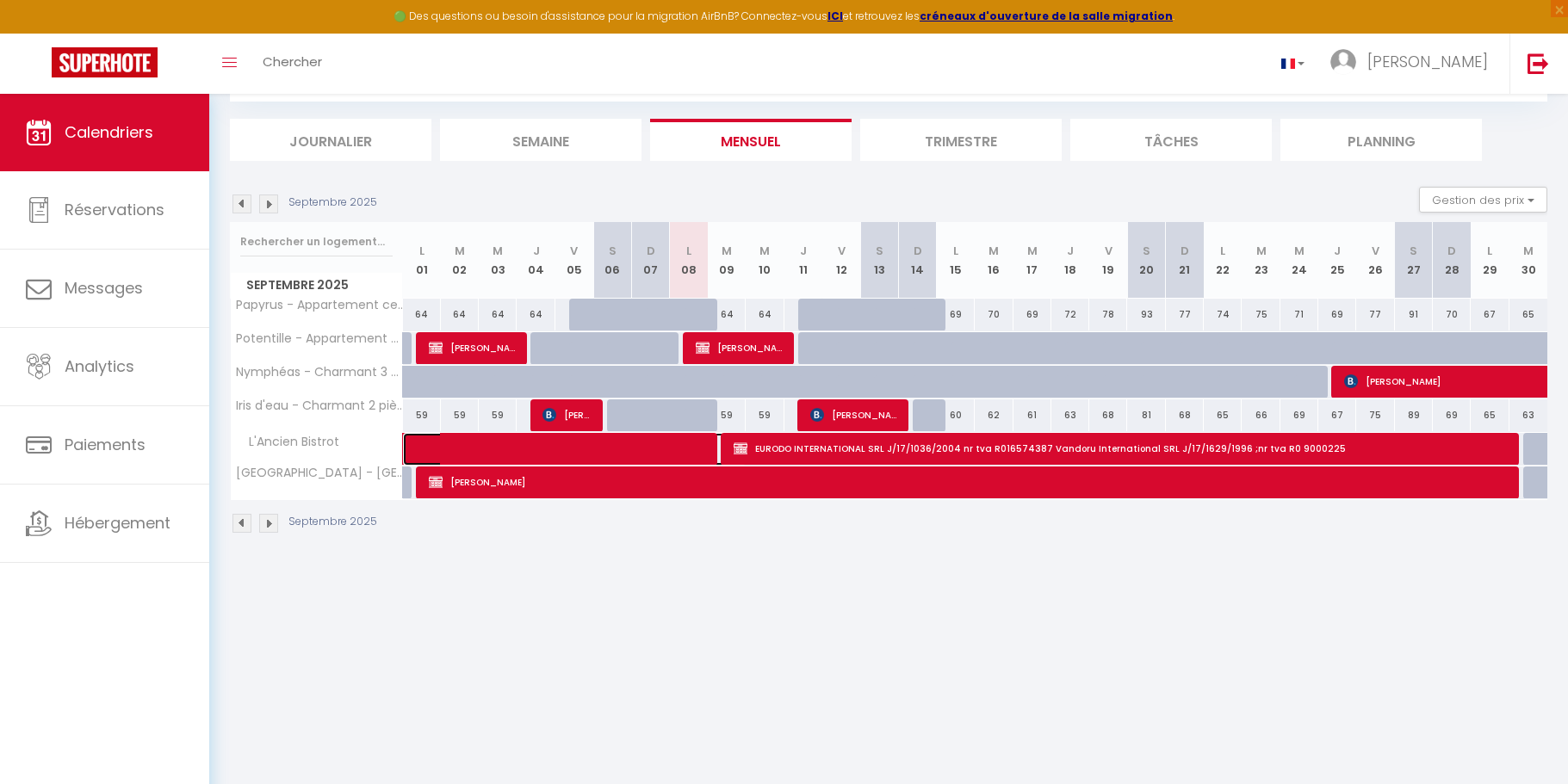
select select "1"
select select
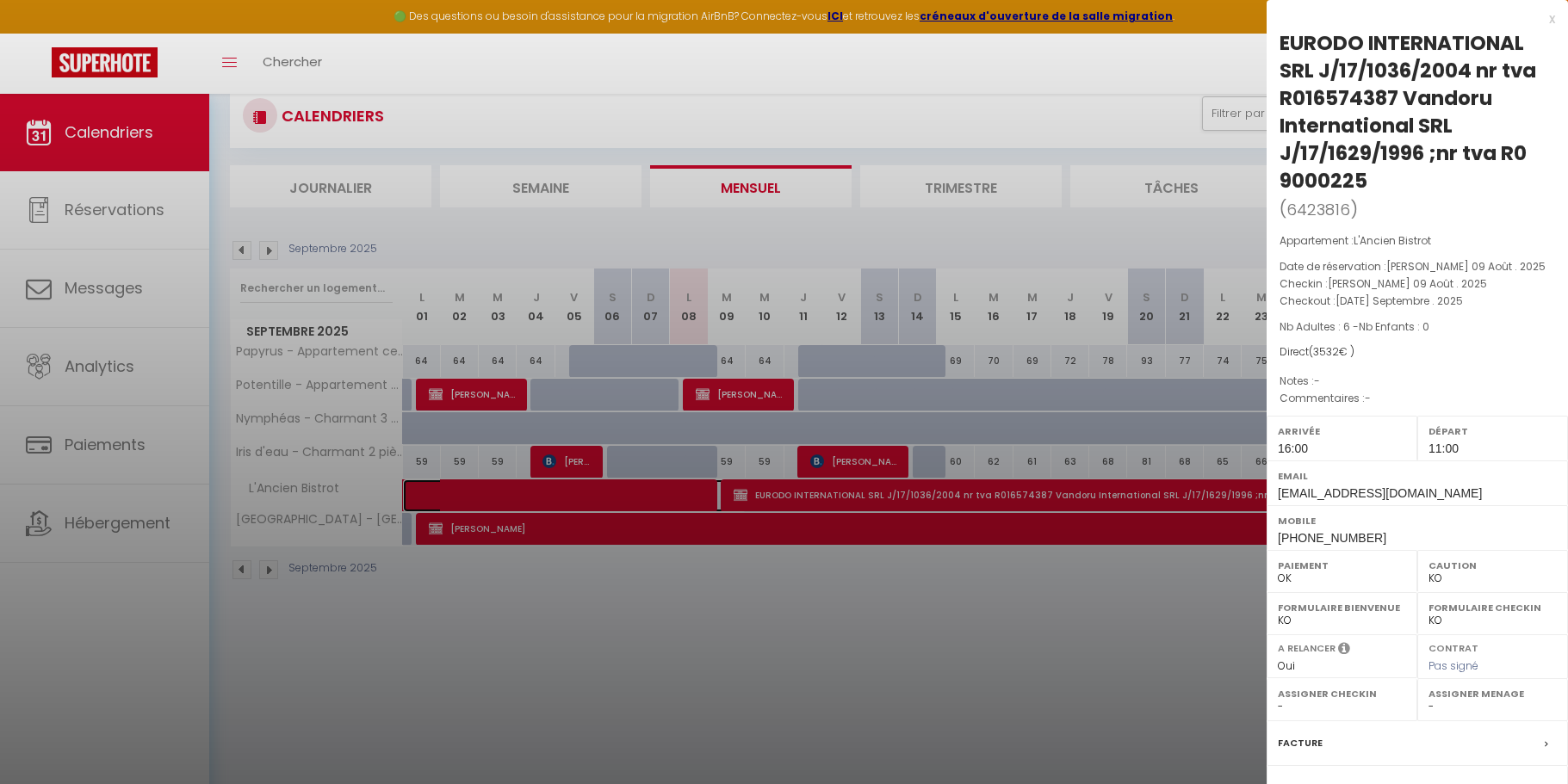
scroll to position [86, 0]
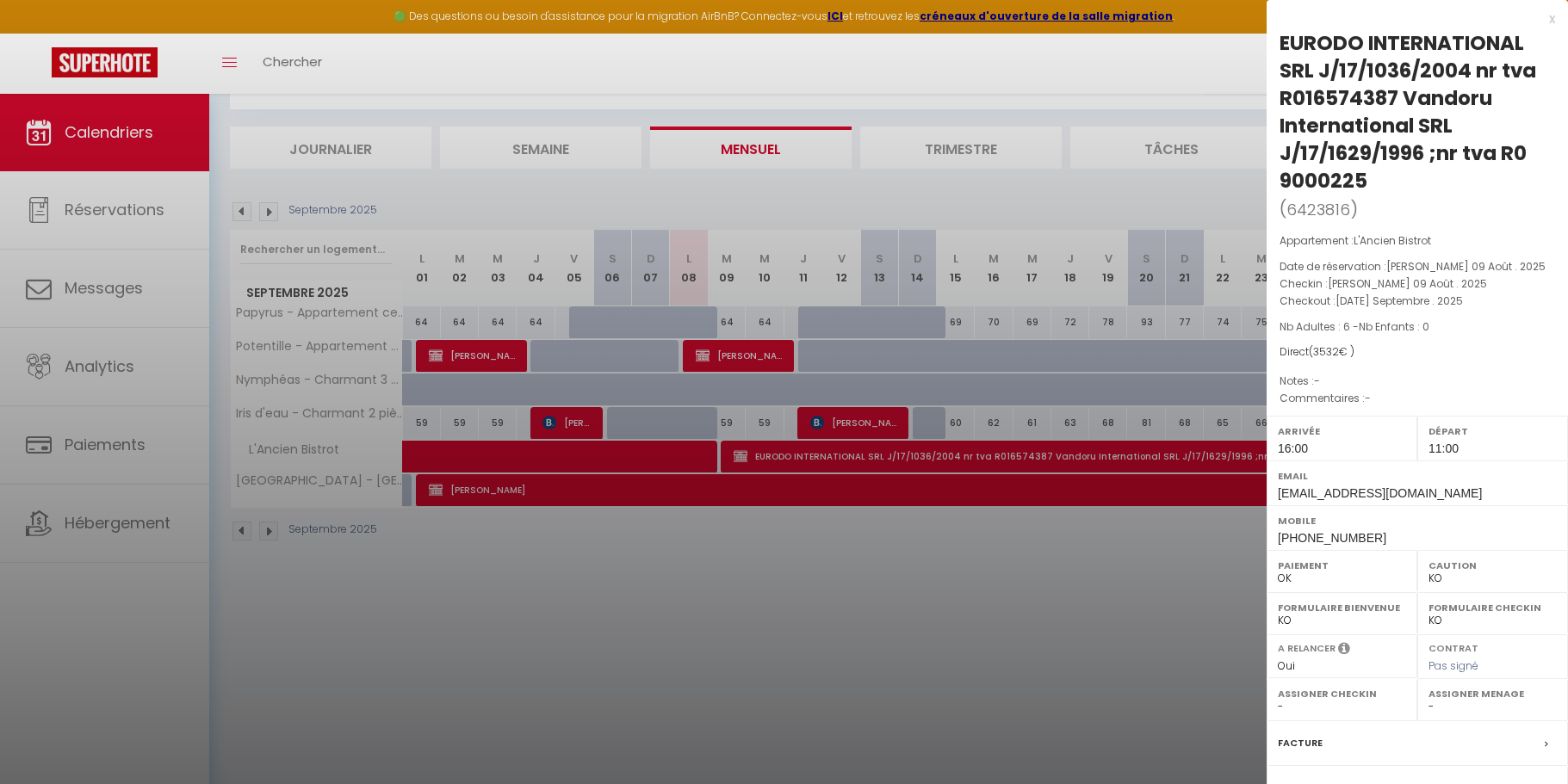
click at [781, 456] on div at bounding box center [784, 392] width 1568 height 784
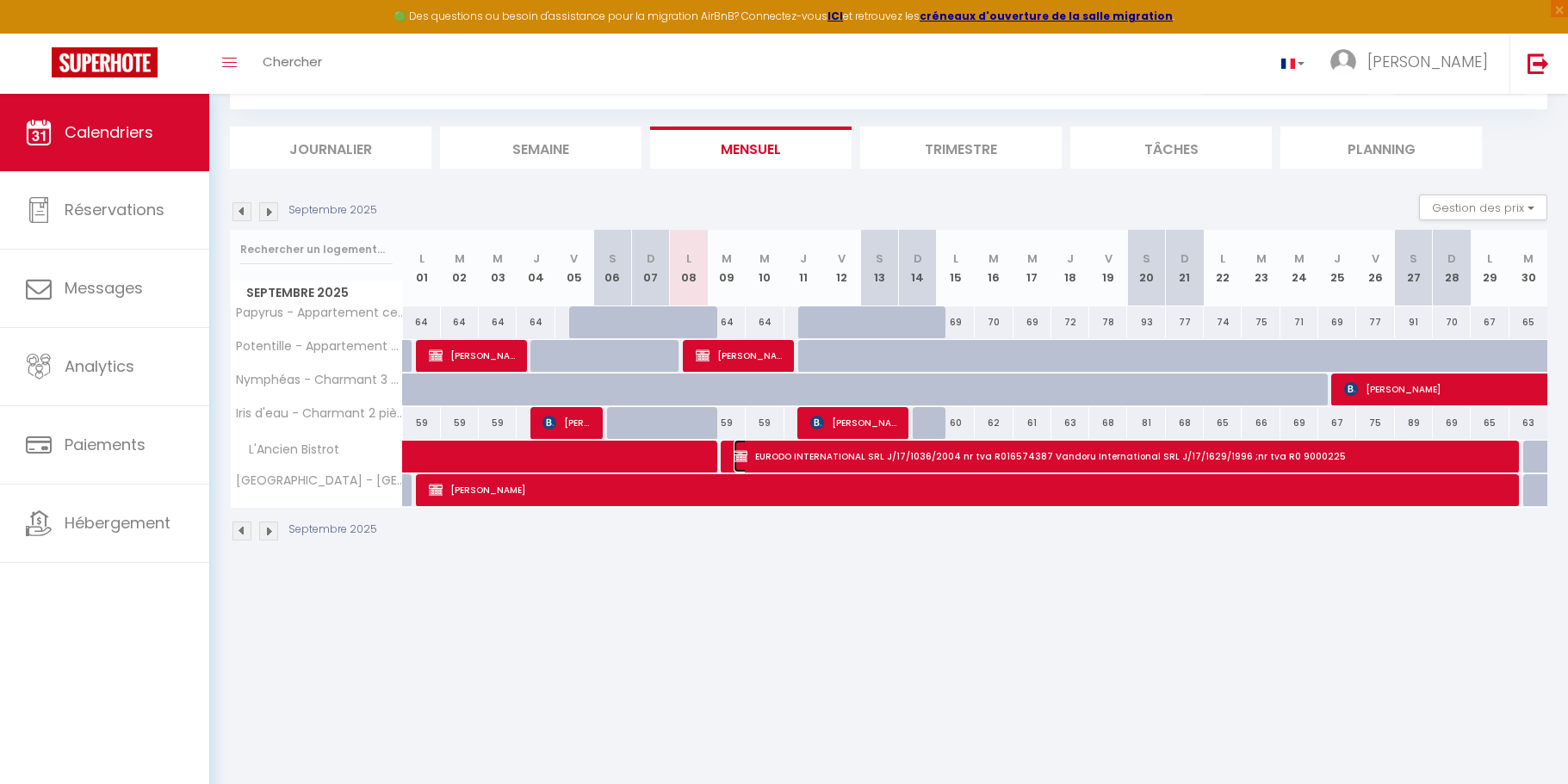
click at [781, 456] on span "EURODO INTERNATIONAL SRL J/17/1036/2004 nr tva R016574387 Vandoru International…" at bounding box center [1119, 456] width 771 height 33
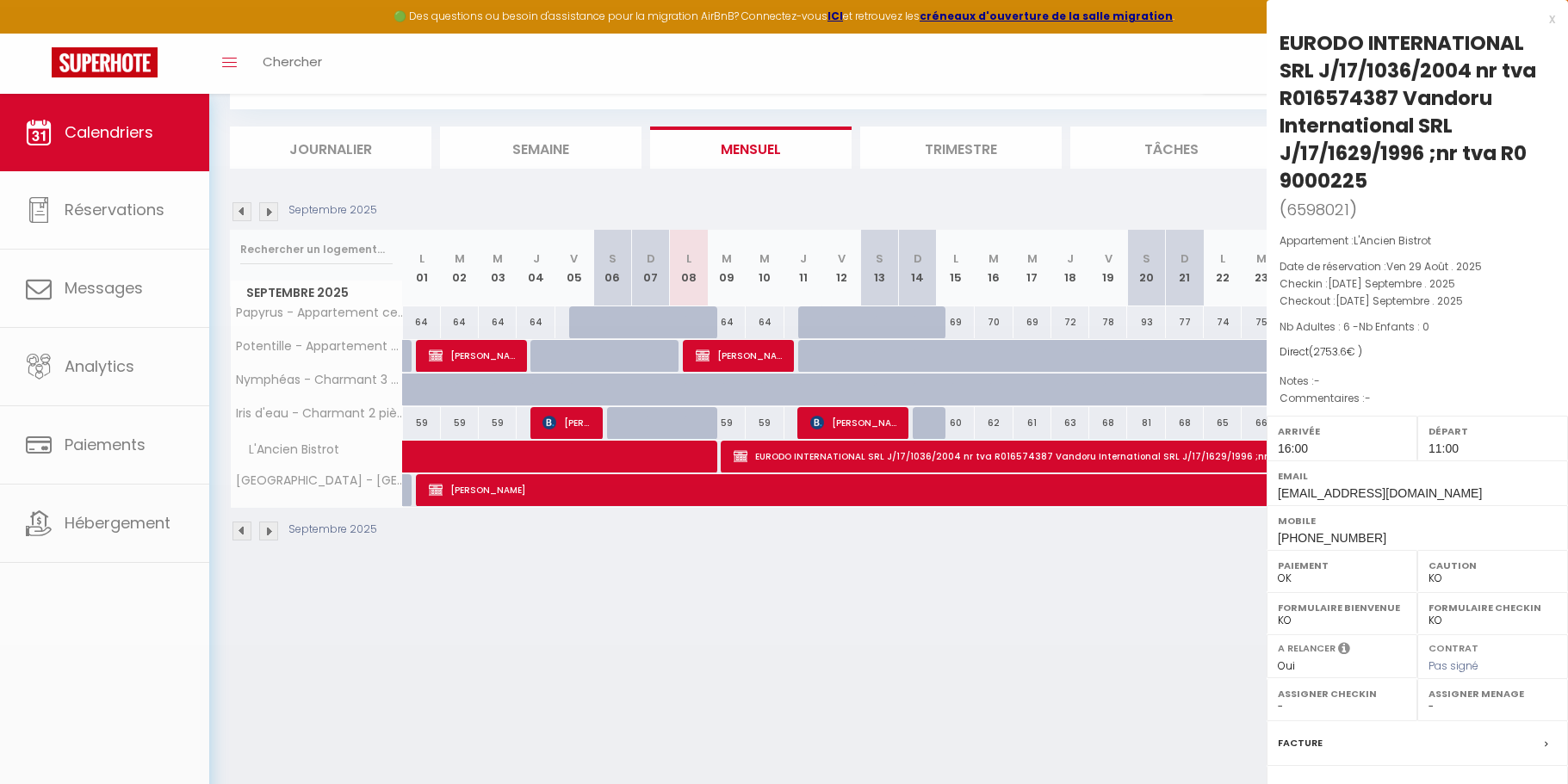
click at [781, 456] on div at bounding box center [784, 392] width 1568 height 784
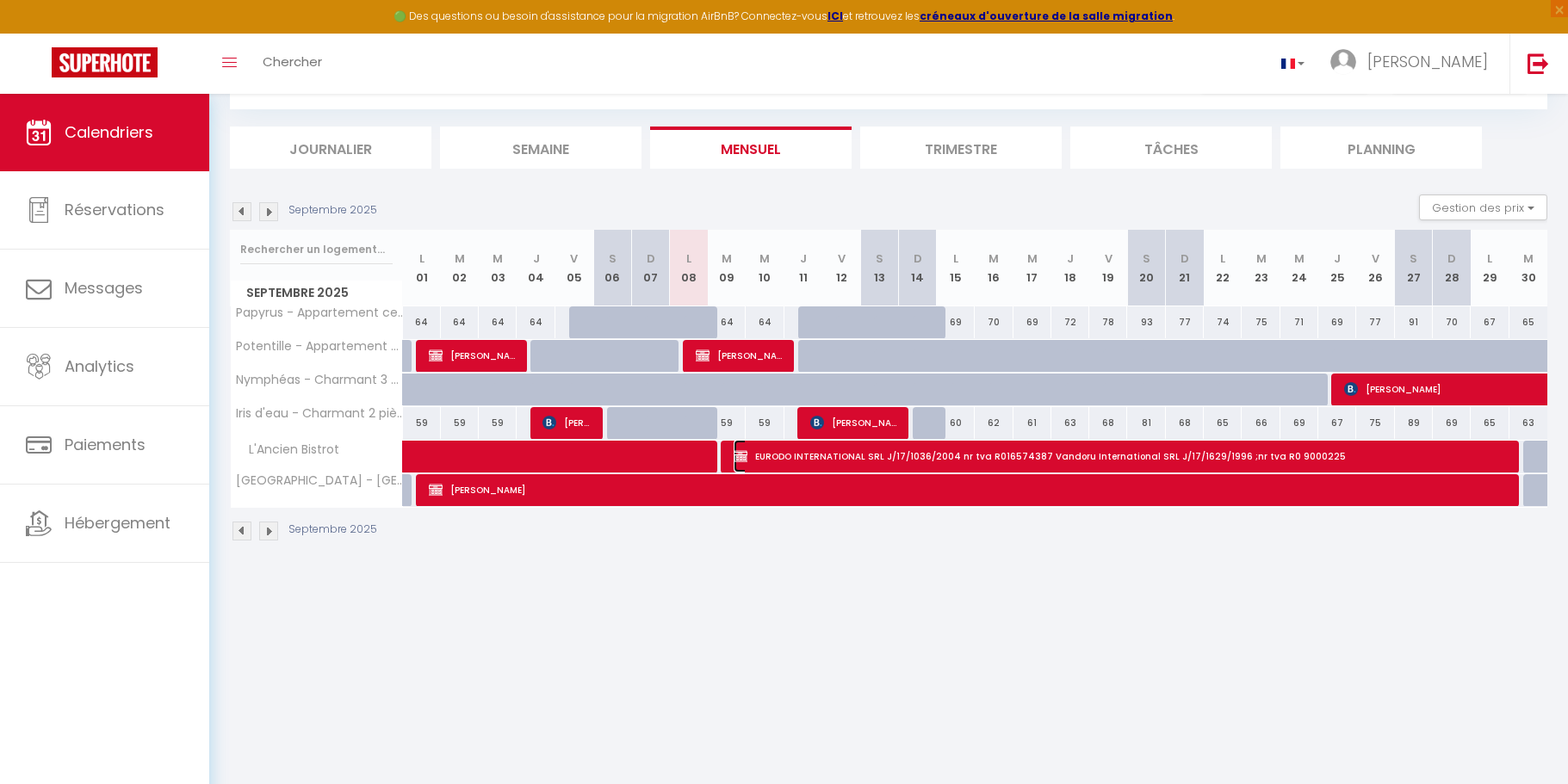
click at [781, 456] on span "EURODO INTERNATIONAL SRL J/17/1036/2004 nr tva R016574387 Vandoru International…" at bounding box center [1119, 456] width 771 height 33
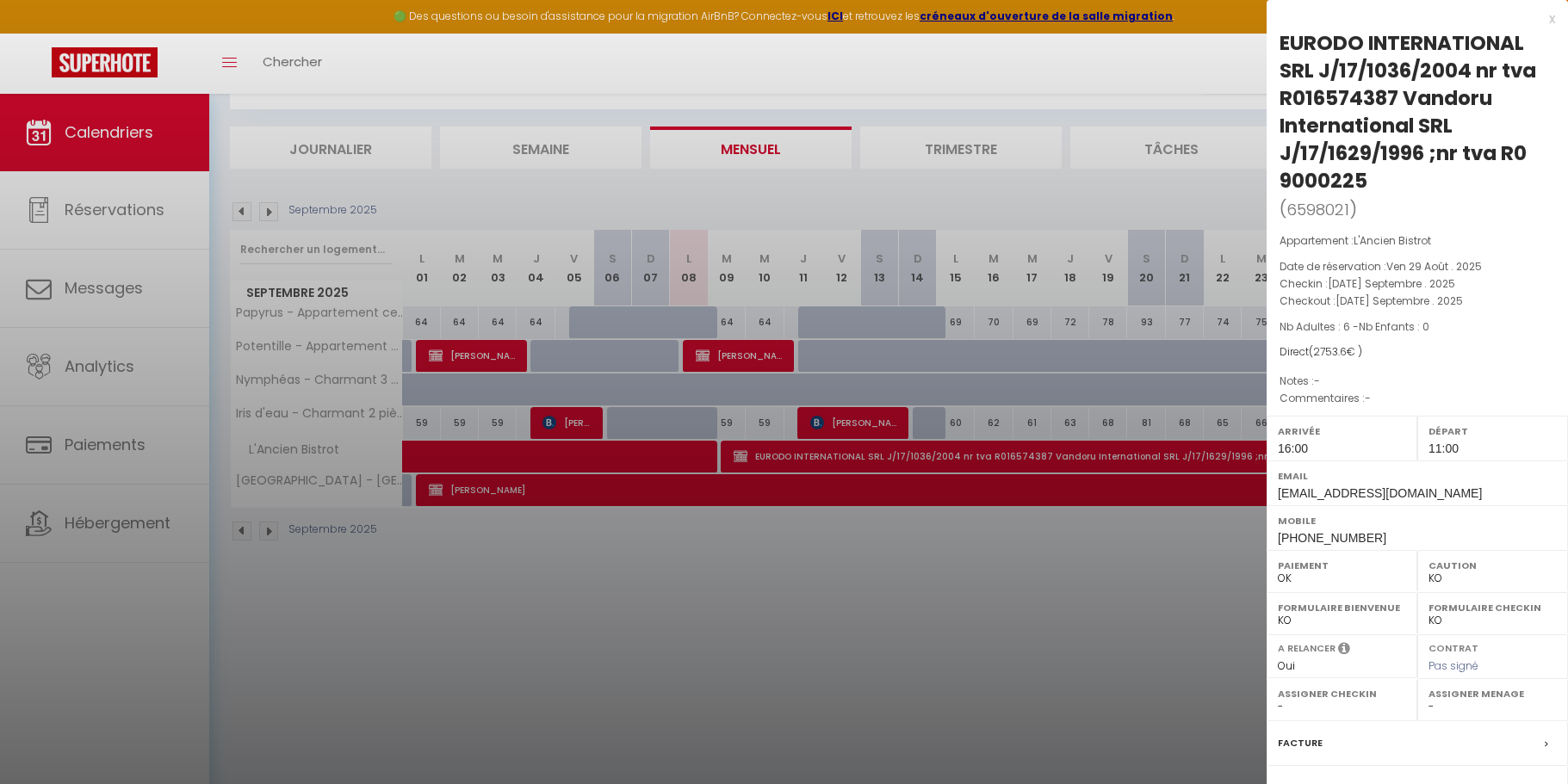
click at [1294, 738] on label "Facture" at bounding box center [1300, 743] width 45 height 18
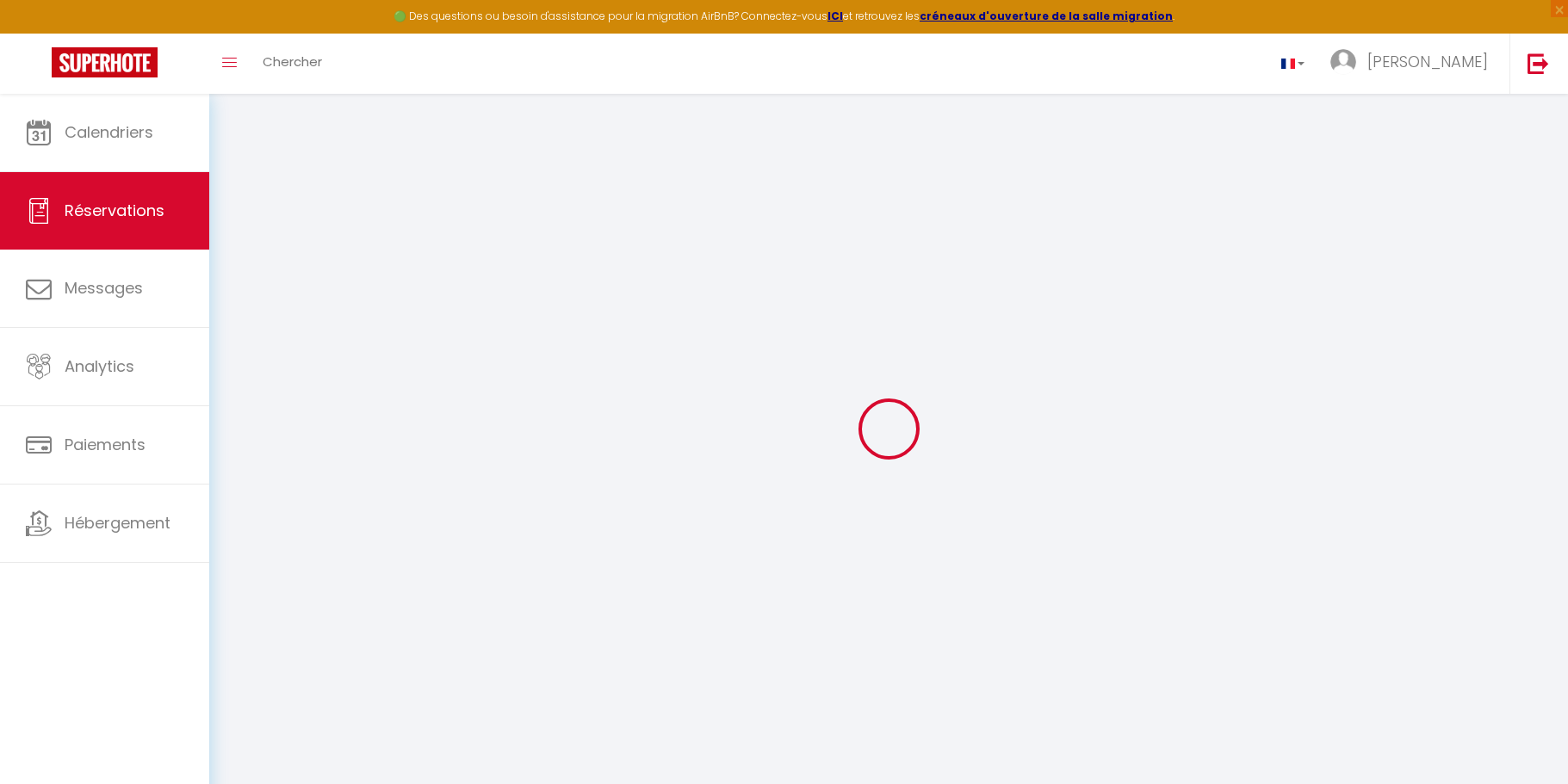
select select
checkbox input "false"
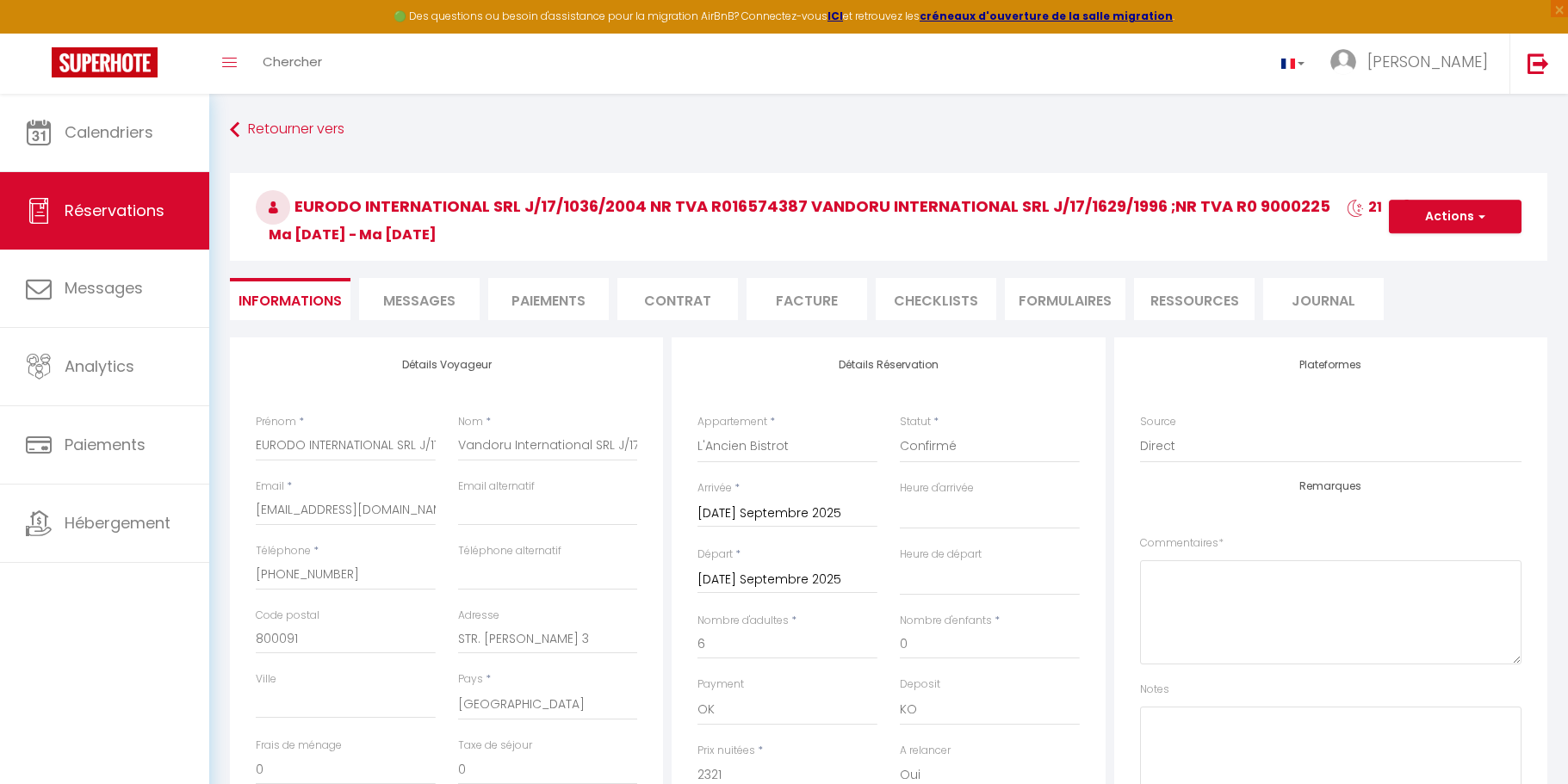
select select
checkbox input "false"
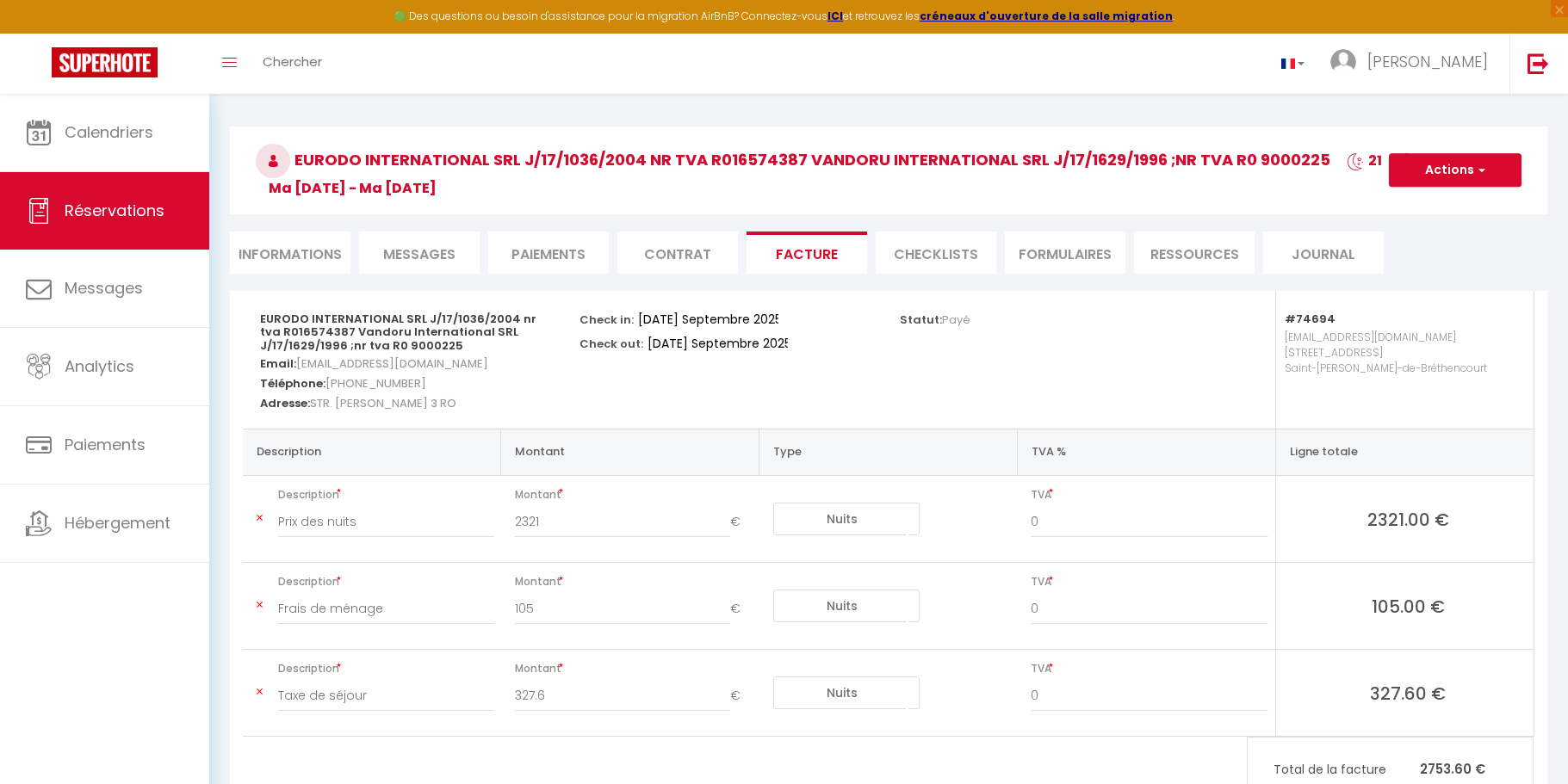
scroll to position [86, 0]
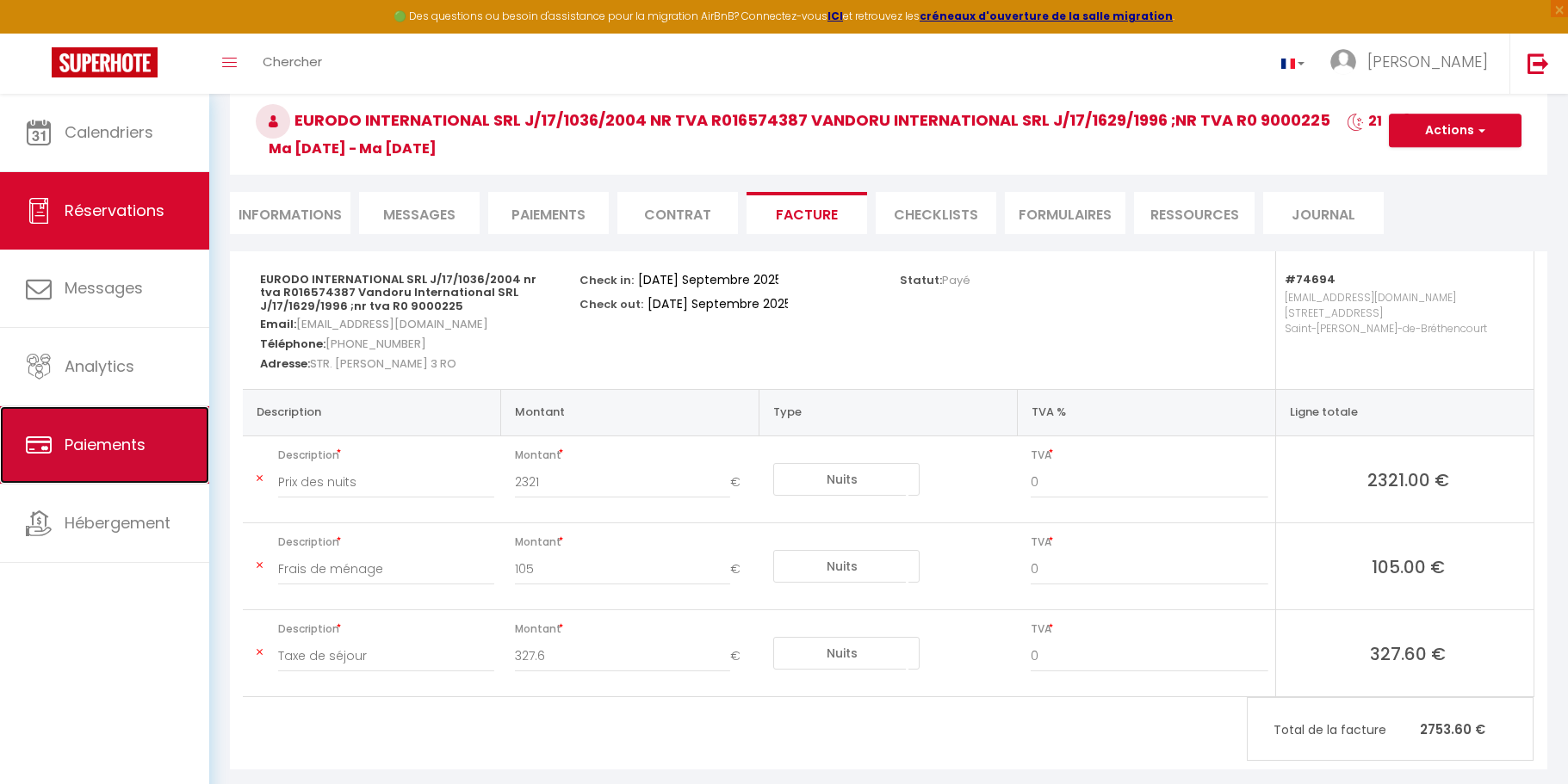
click at [114, 442] on span "Paiements" at bounding box center [105, 445] width 81 height 22
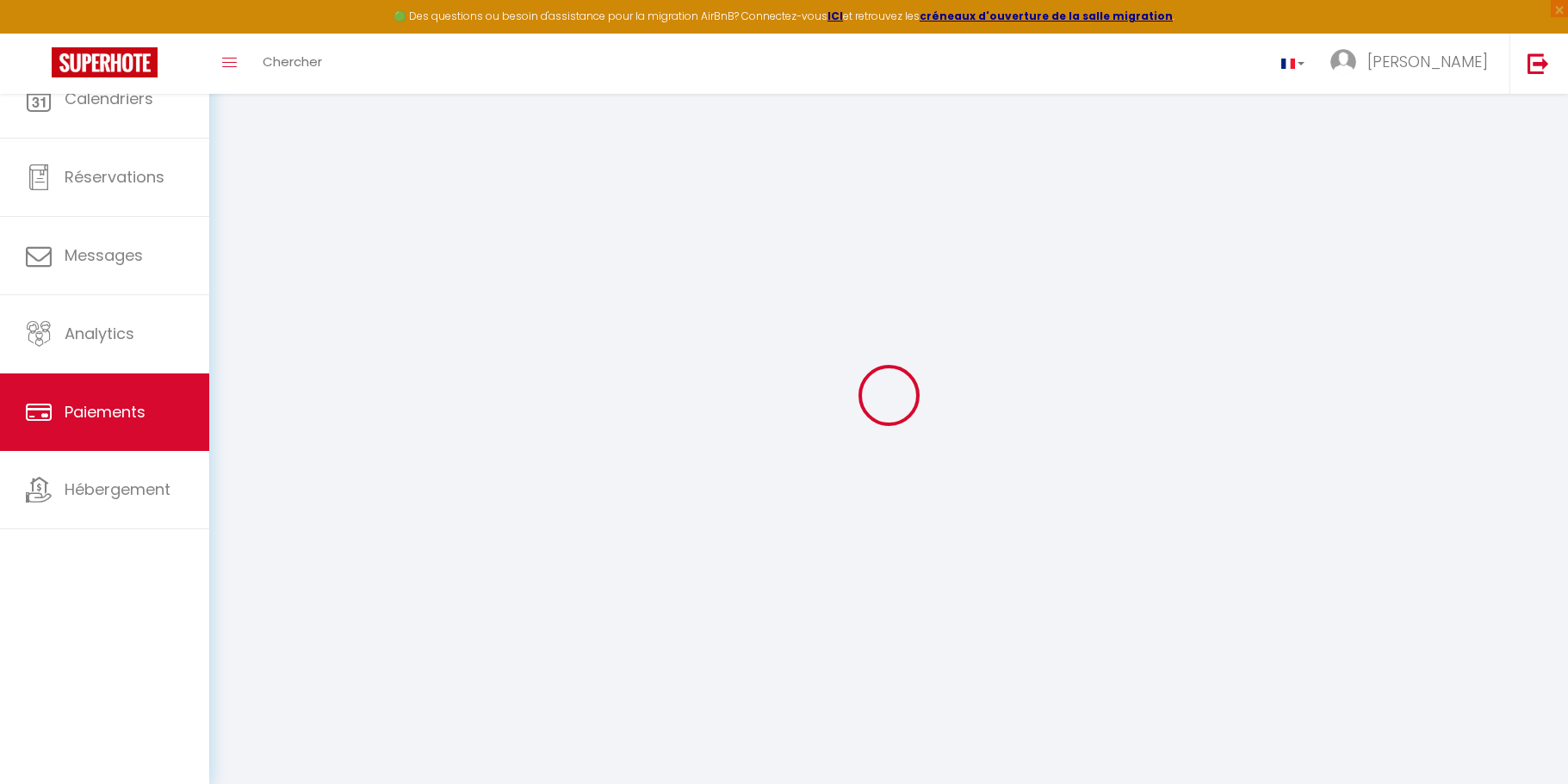
select select "2"
select select "0"
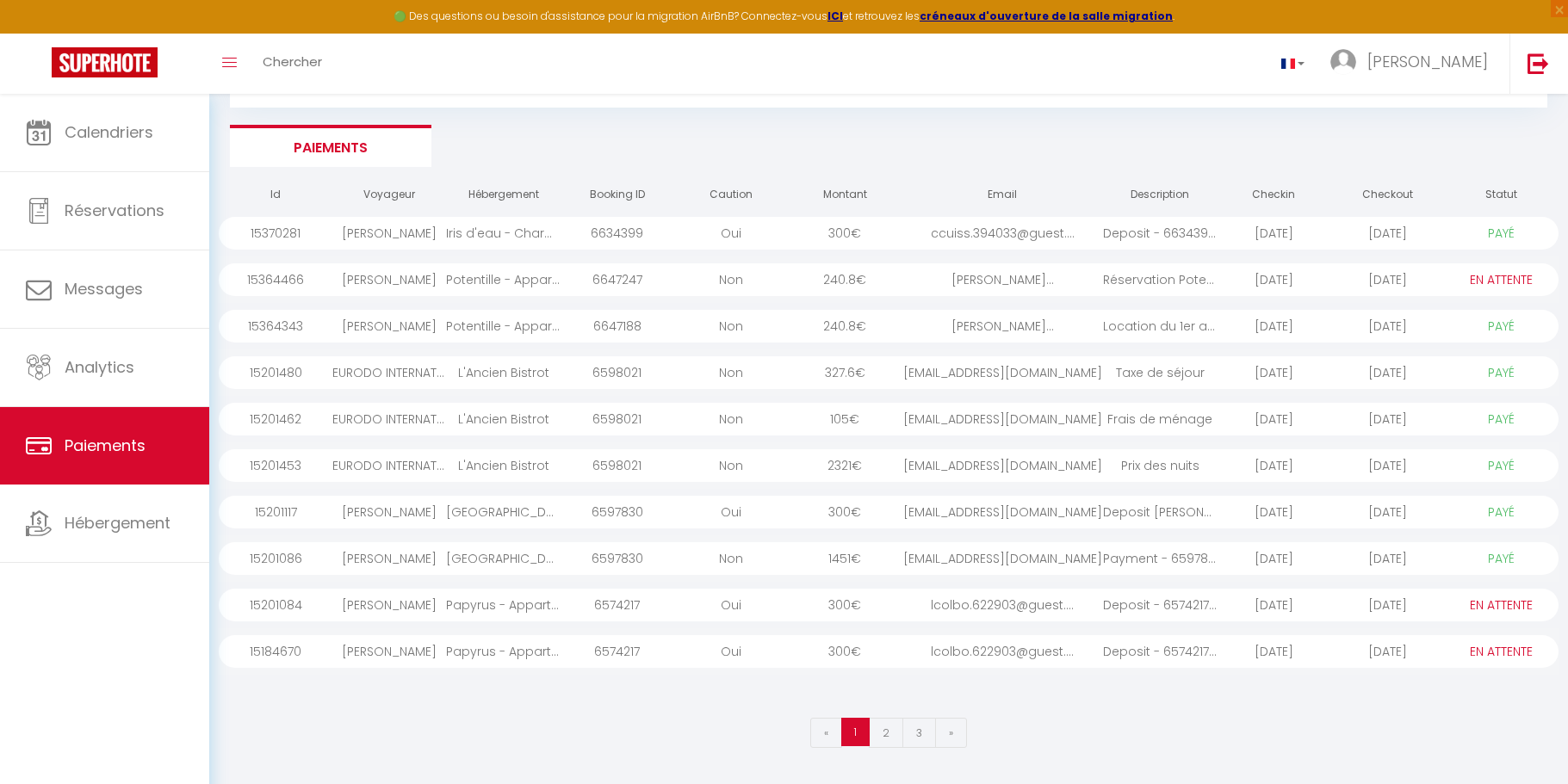
scroll to position [94, 0]
click at [379, 551] on div "Fotios Iakovakis" at bounding box center [389, 552] width 113 height 33
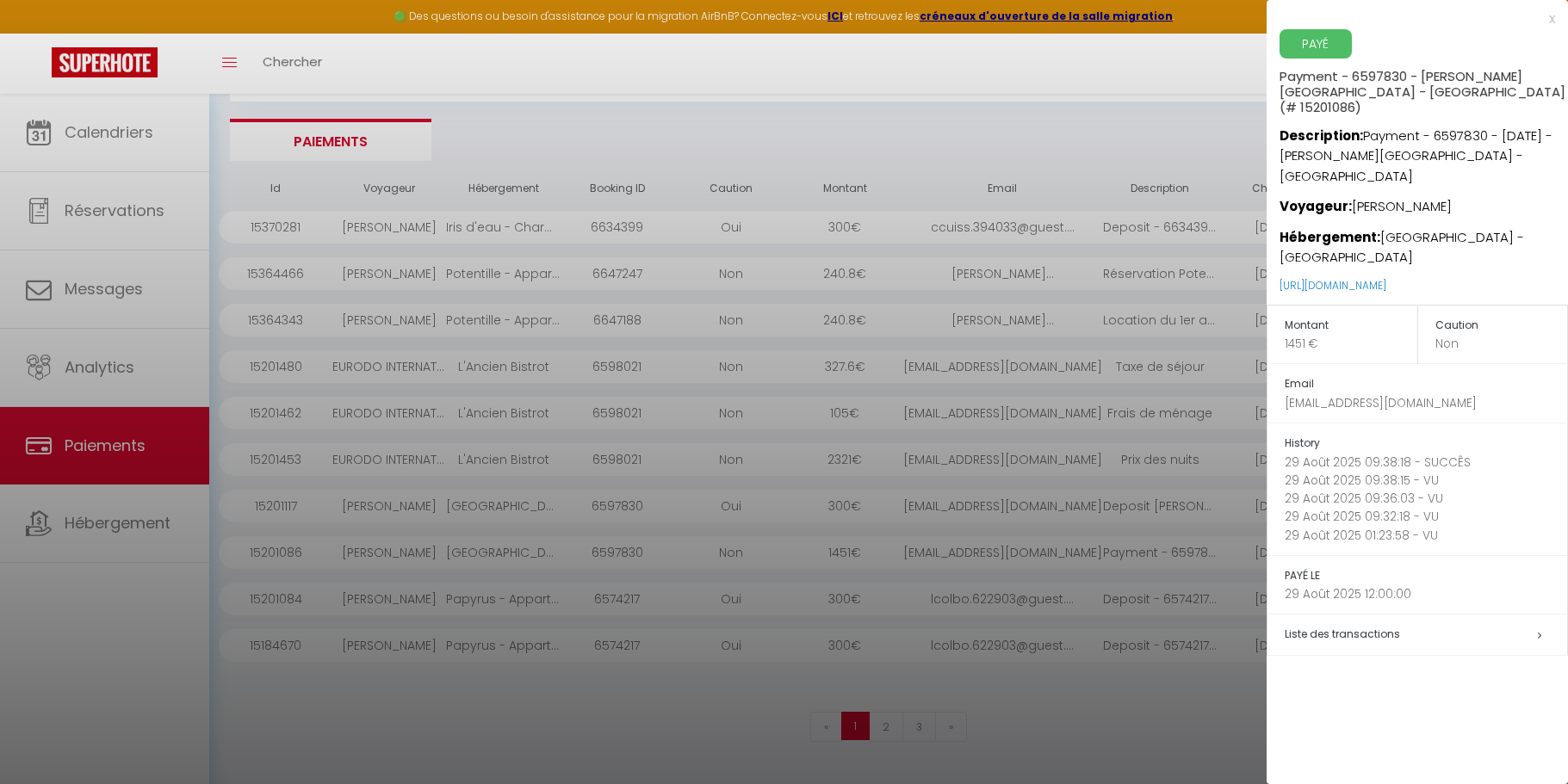
click at [1377, 638] on span "Liste des transactions" at bounding box center [1343, 634] width 115 height 15
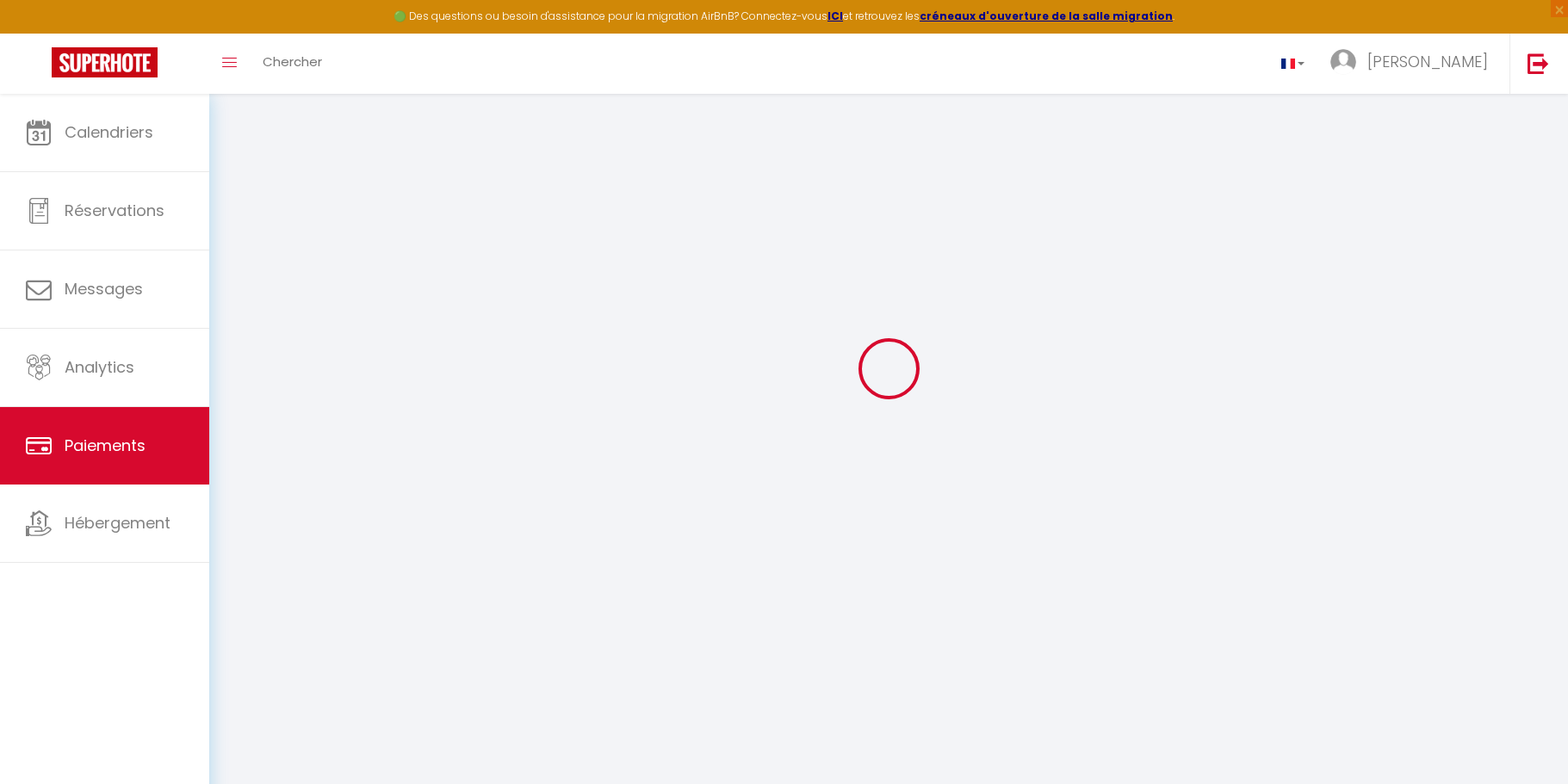
scroll to position [94, 0]
select select "2"
select select "0"
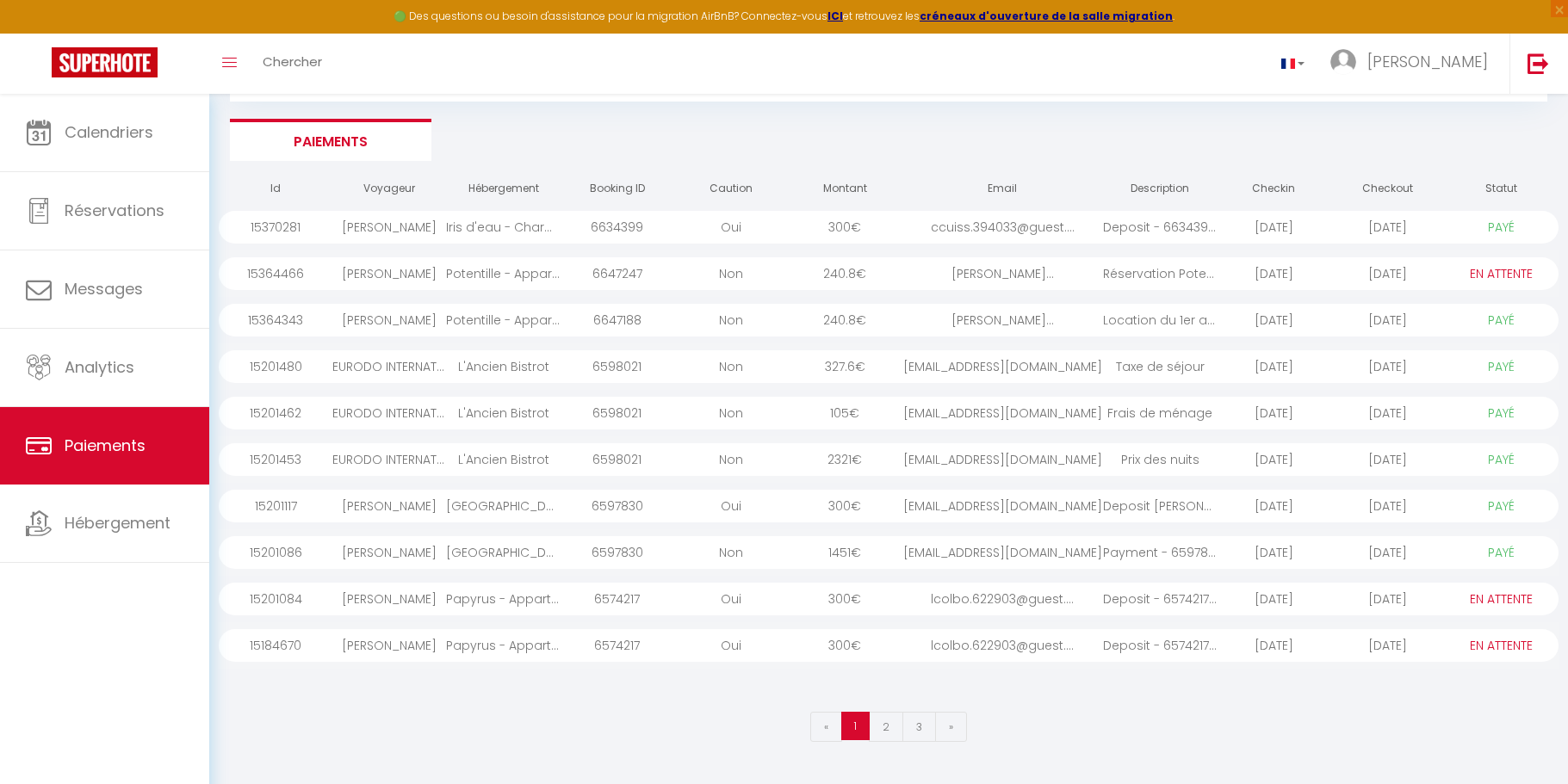
click at [1488, 549] on select "PAYÉ EN ATTENTE" at bounding box center [1501, 552] width 86 height 19
click at [1396, 552] on div "2025-09-30" at bounding box center [1388, 552] width 113 height 33
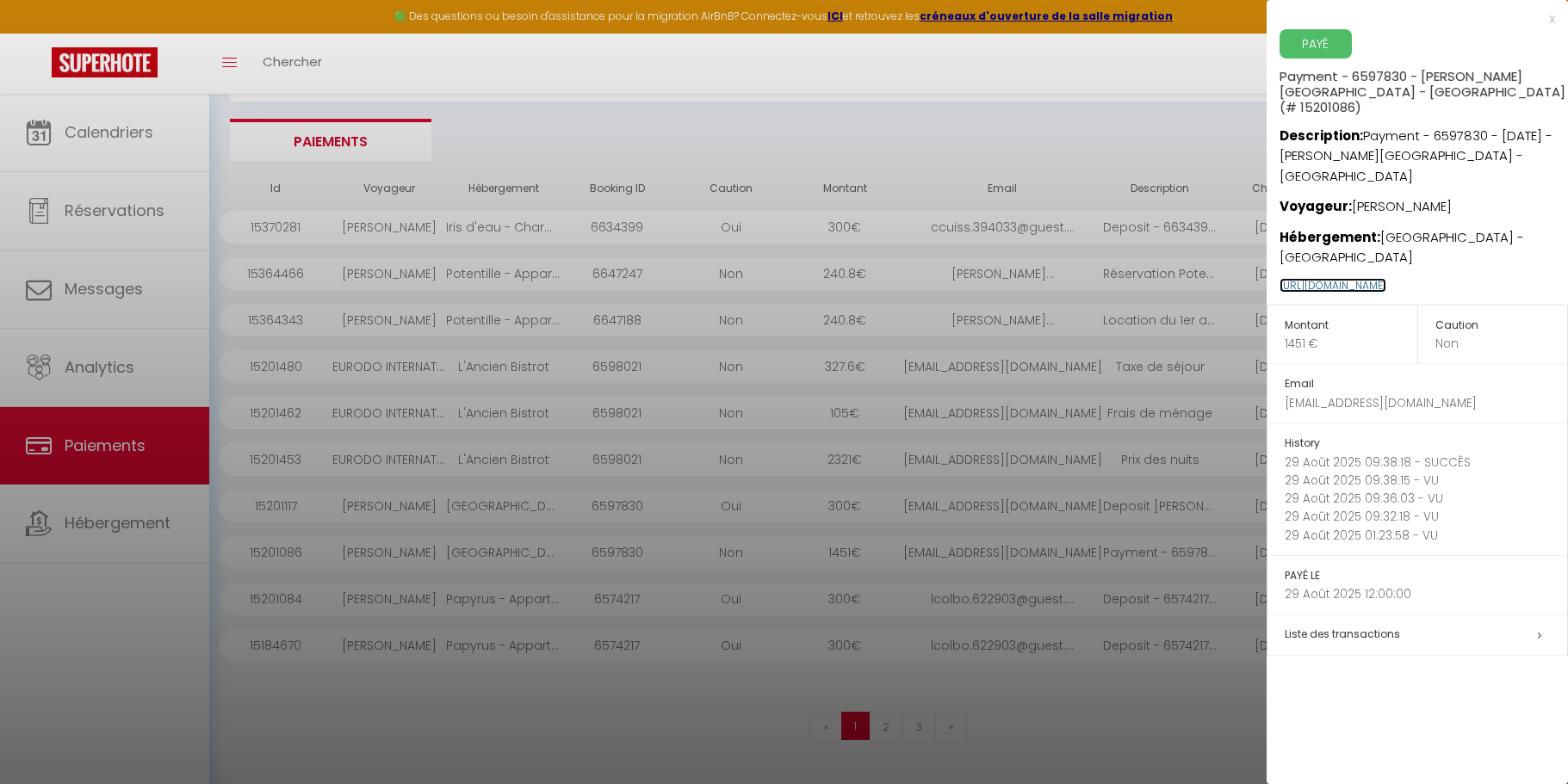
click at [1295, 285] on link "https://superhote.com/applink/p/ukdI9yia" at bounding box center [1332, 285] width 107 height 15
drag, startPoint x: 1381, startPoint y: 691, endPoint x: 1368, endPoint y: 681, distance: 16.4
click at [1380, 689] on div "x PAYÉ Payment - 6597830 - Fotios Iakovakis - Côté place - Appartement Centre V…" at bounding box center [1417, 392] width 302 height 784
click at [1556, 17] on div "x PAYÉ Payment - 6597830 - Fotios Iakovakis - Côté place - Appartement Centre V…" at bounding box center [1417, 338] width 302 height 677
drag, startPoint x: 1067, startPoint y: 442, endPoint x: 1060, endPoint y: 433, distance: 11.4
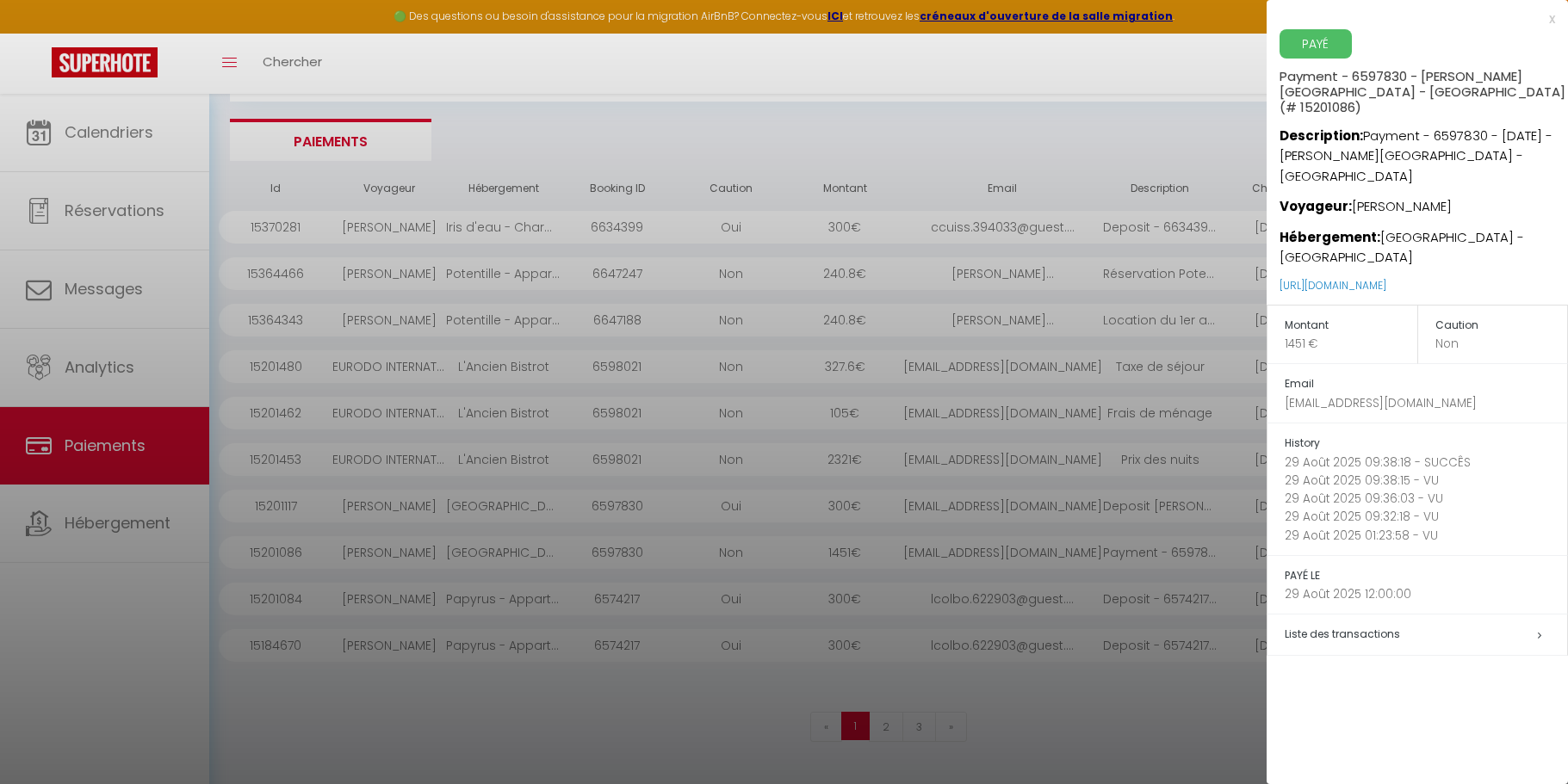
click at [1062, 435] on div at bounding box center [784, 392] width 1568 height 784
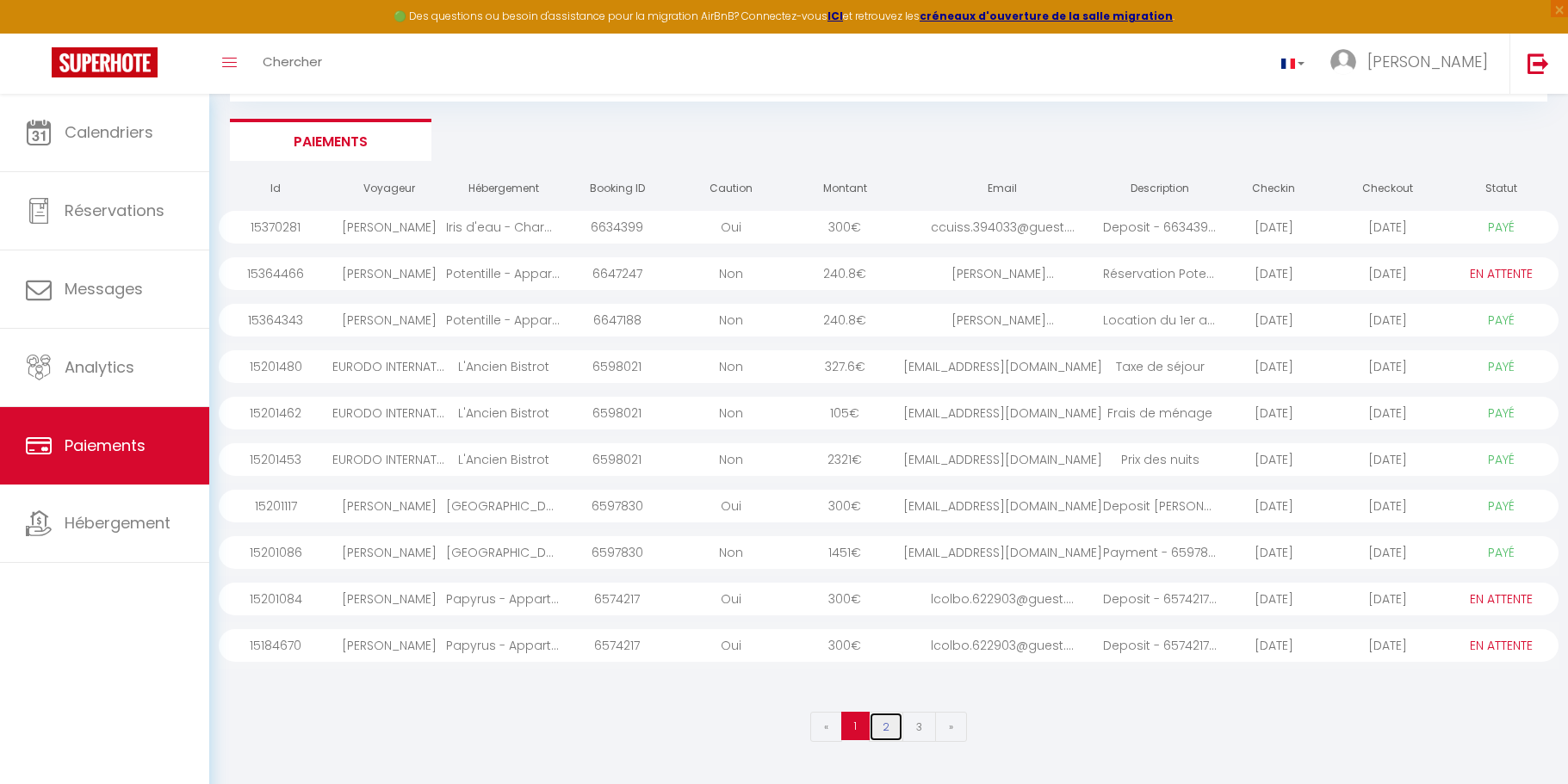
click at [883, 721] on link "2" at bounding box center [886, 726] width 35 height 30
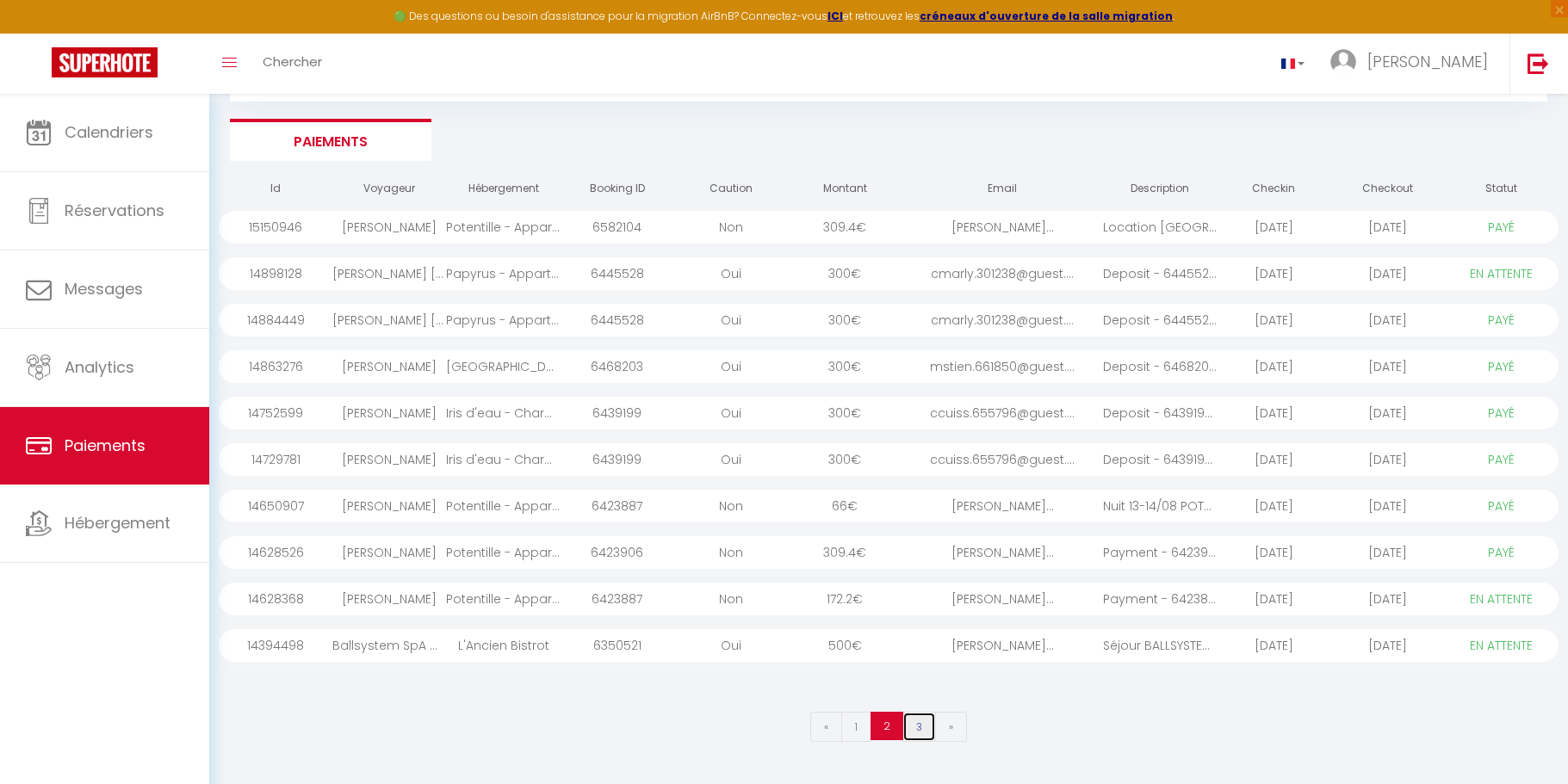
click at [923, 727] on link "3" at bounding box center [919, 726] width 34 height 30
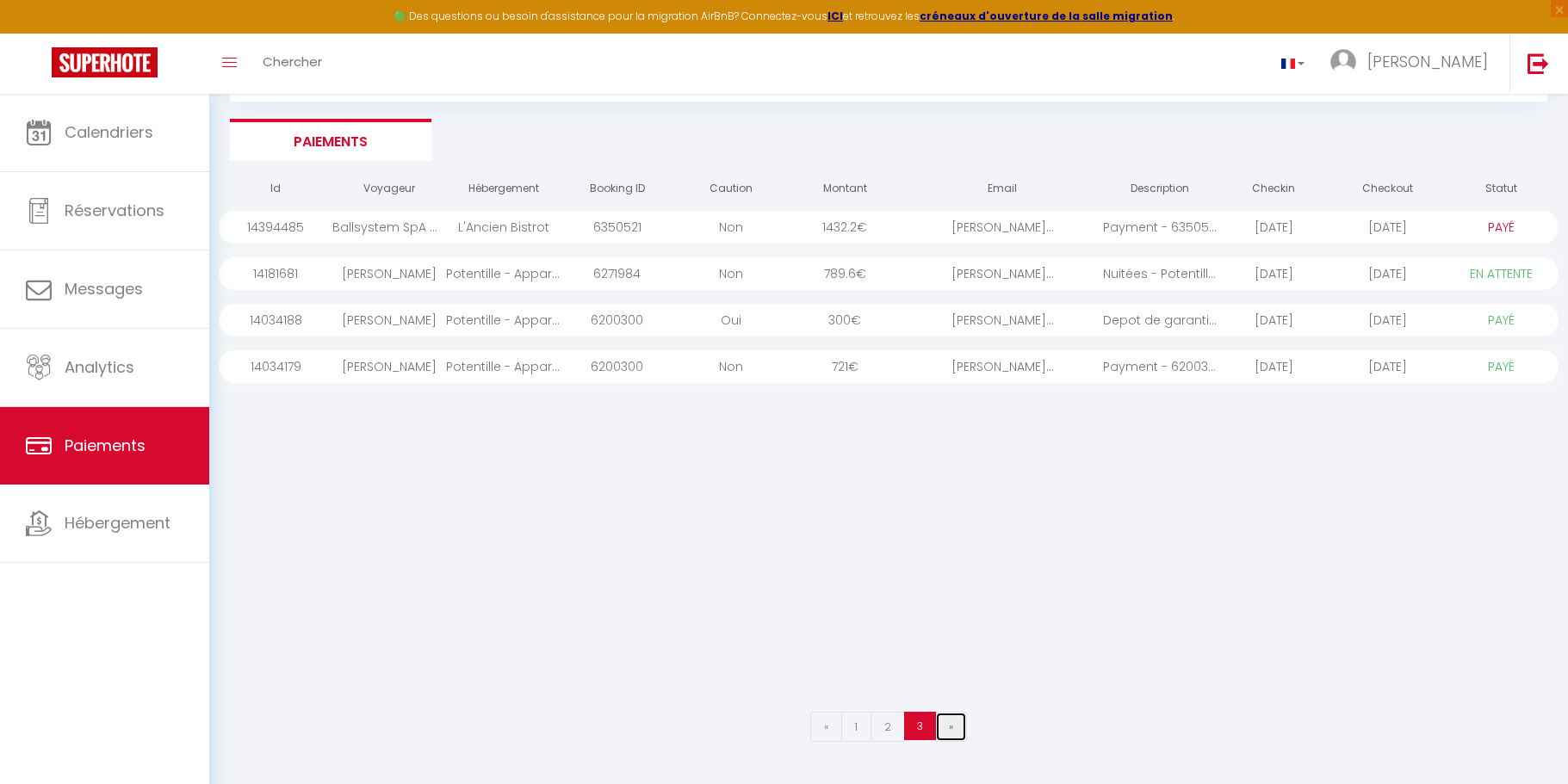
click at [954, 728] on link "»" at bounding box center [951, 726] width 32 height 30
click at [952, 596] on div at bounding box center [889, 616] width 1340 height 174
click at [835, 225] on div "1432.2 €" at bounding box center [844, 227] width 113 height 33
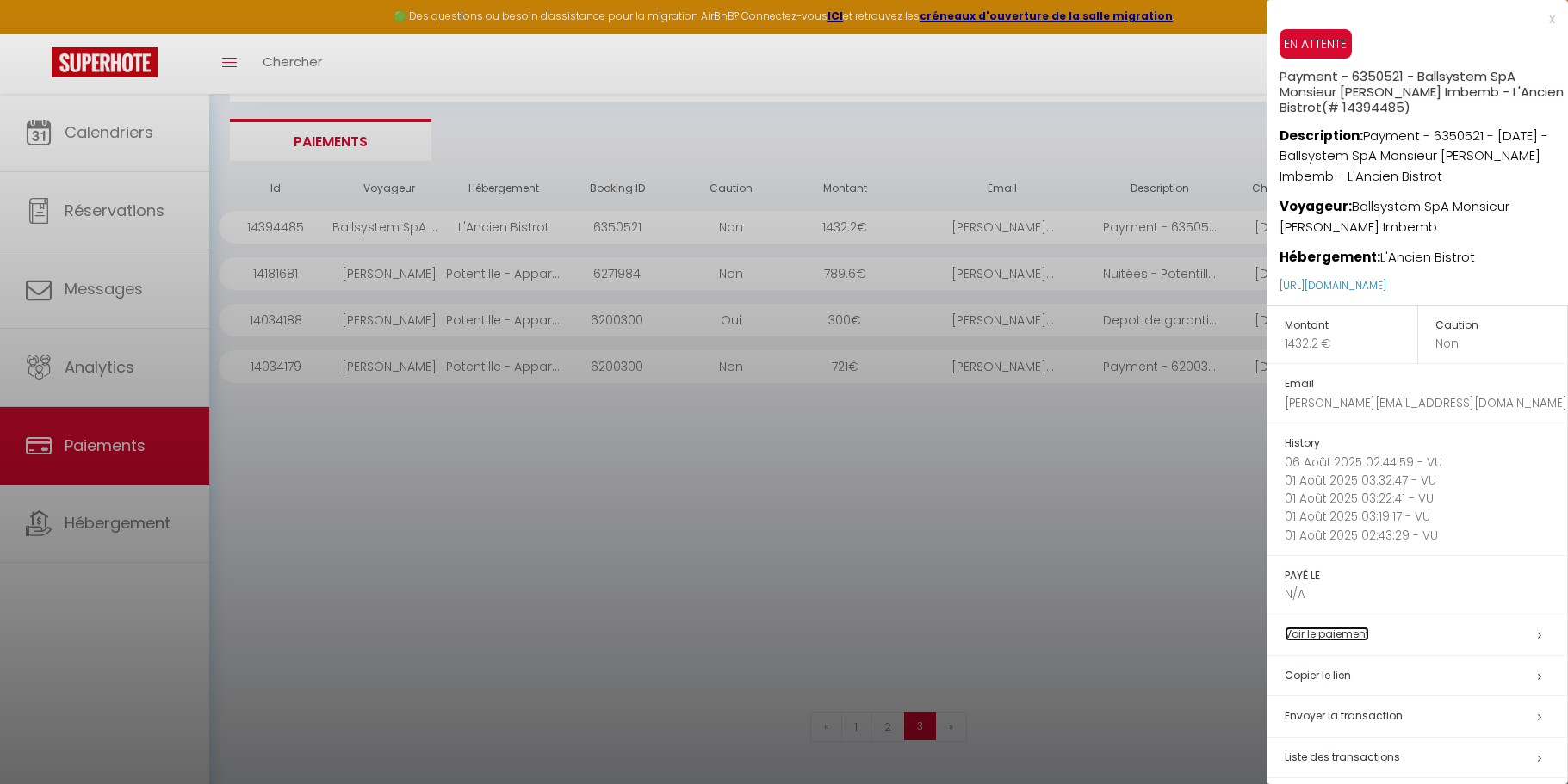
click at [1323, 641] on link "Voir le paiement" at bounding box center [1327, 634] width 85 height 15
drag, startPoint x: 875, startPoint y: 318, endPoint x: 867, endPoint y: 313, distance: 9.4
click at [871, 317] on div at bounding box center [784, 392] width 1568 height 784
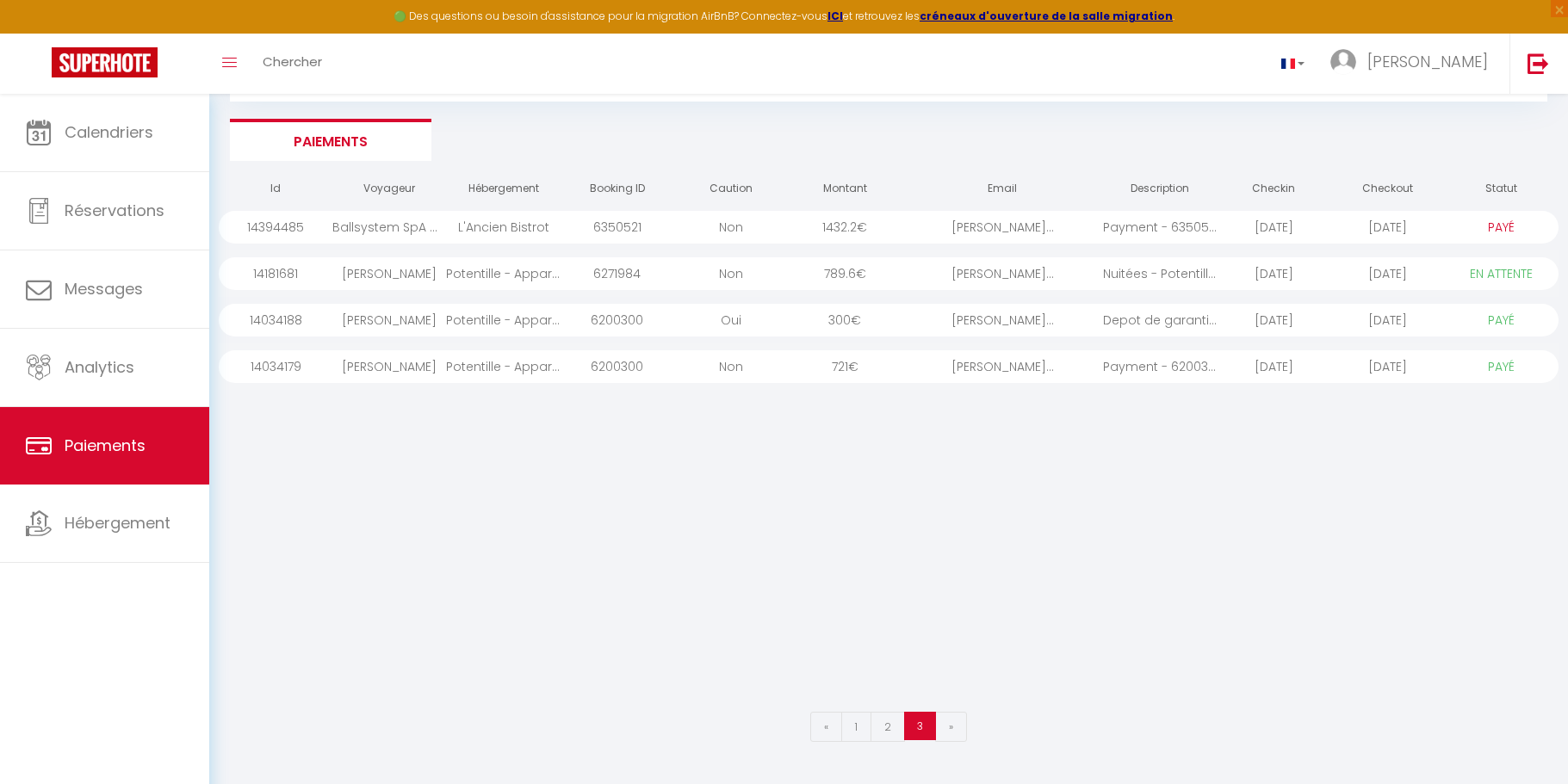
click at [494, 224] on div "L'Ancien Bistrot" at bounding box center [503, 227] width 113 height 33
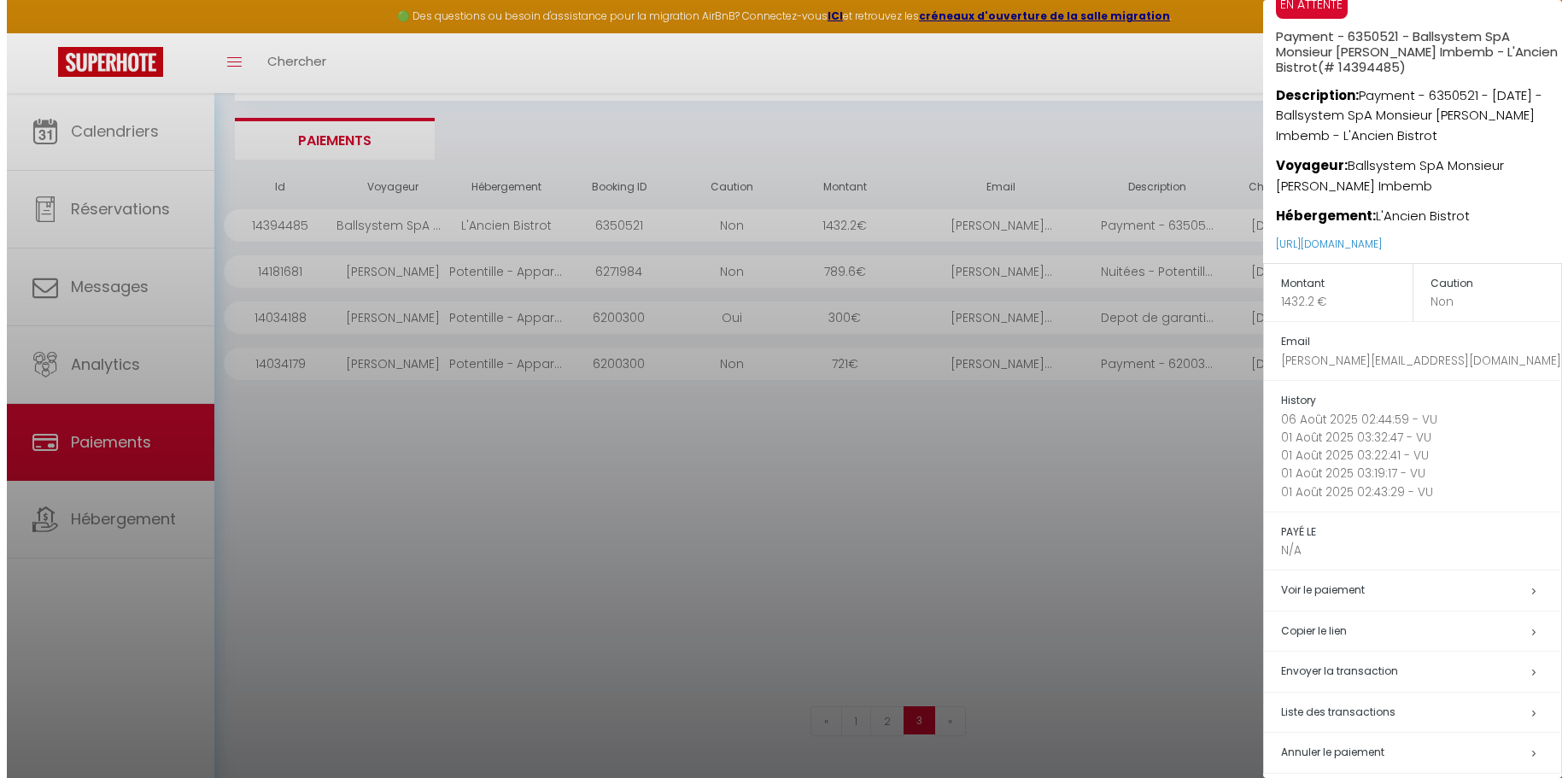
scroll to position [75, 0]
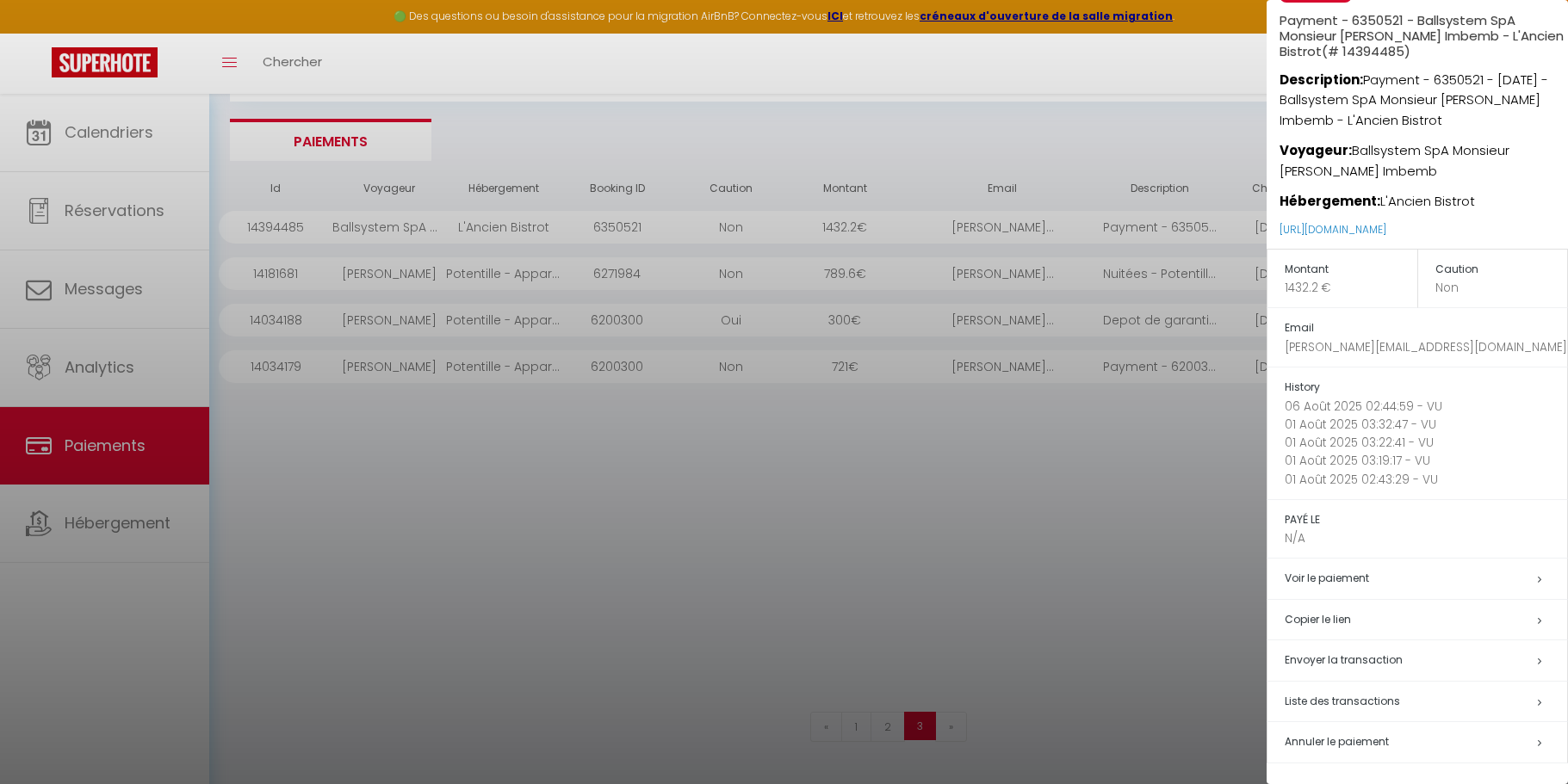
click at [1345, 656] on span "Envoyer la transaction" at bounding box center [1344, 660] width 117 height 15
type input "francesco.mottola@ballsystem.it"
type input "Payment - 6350521 - Ballsystem SpA Monsieur Francesco Mottola Imbemb - L'Ancien…"
type textarea "Bonjour, Nous vous invitons à cliquer sur le lien ci-dessous pour effectuer le …"
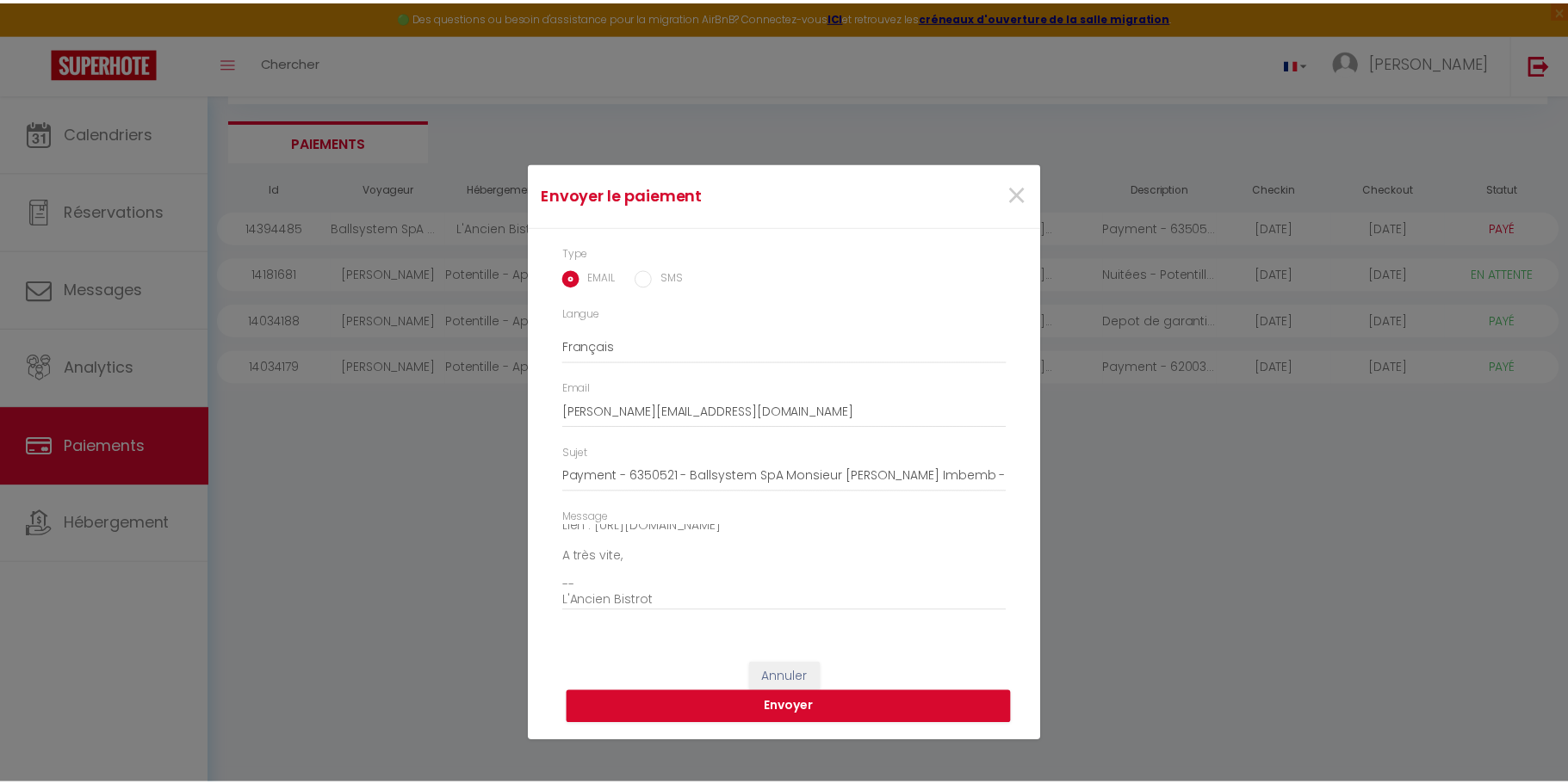
scroll to position [150, 0]
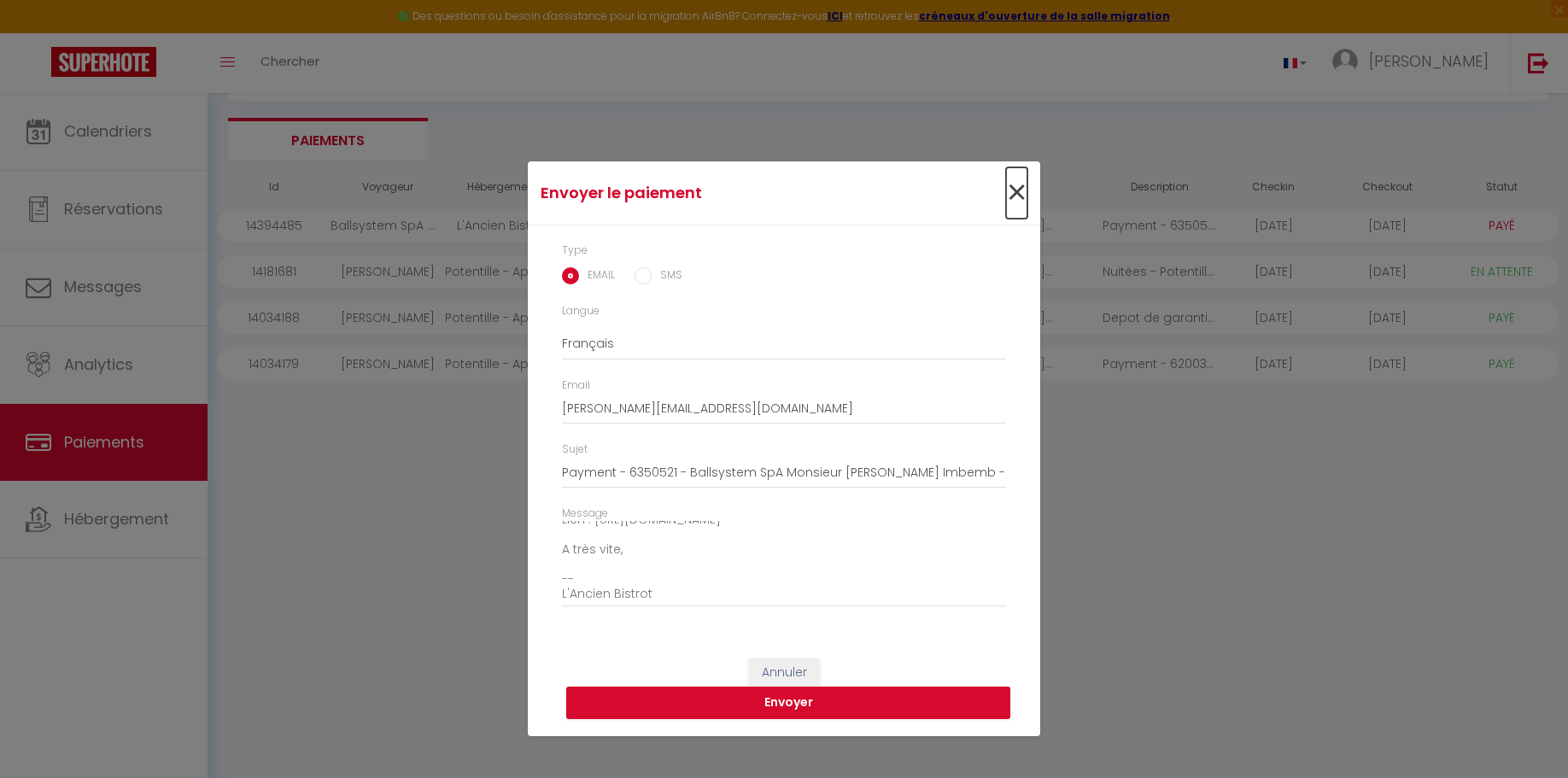
click at [1015, 192] on span "×" at bounding box center [1017, 194] width 22 height 51
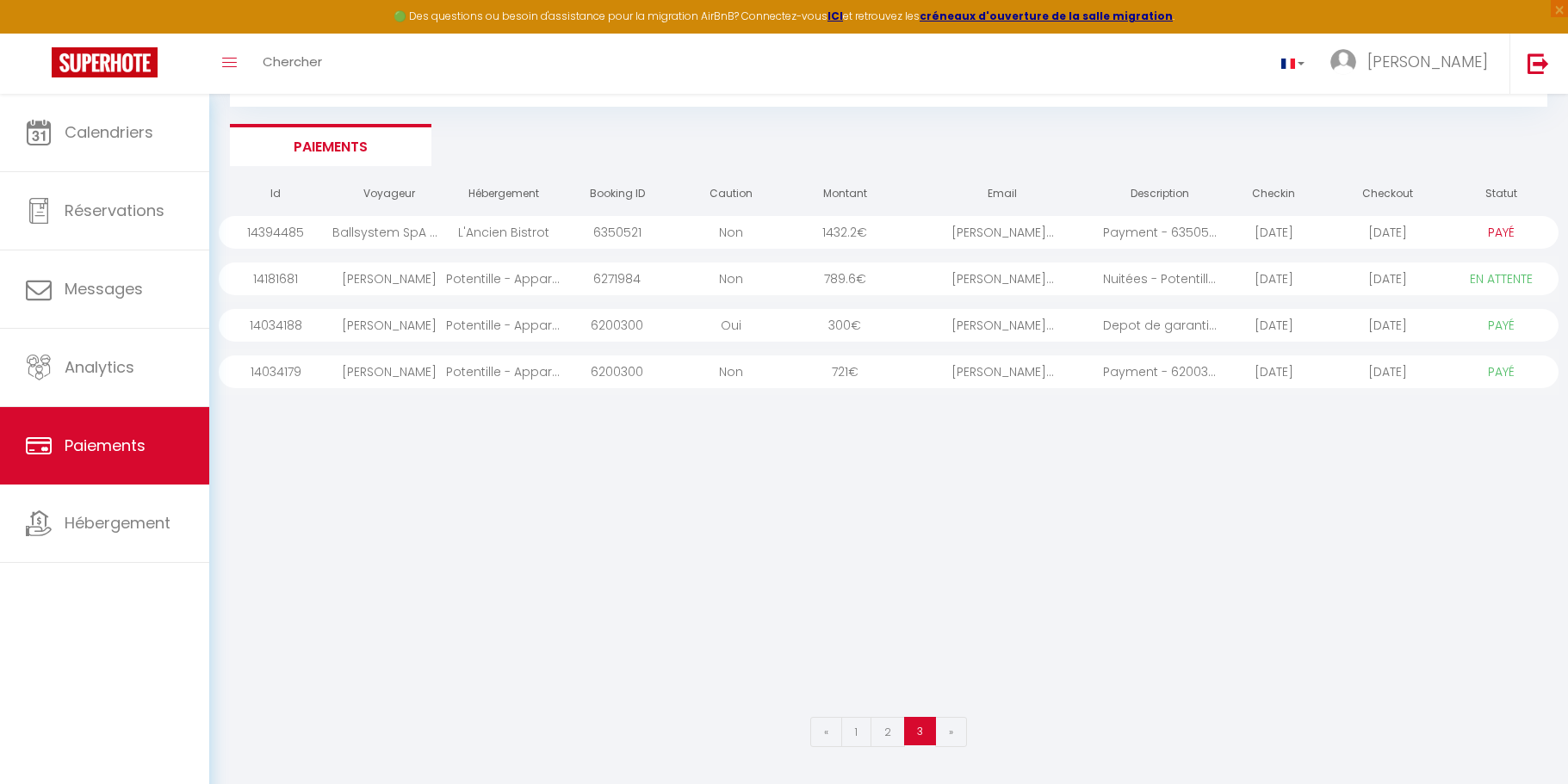
scroll to position [94, 0]
click at [859, 729] on link "1" at bounding box center [856, 726] width 30 height 30
select select "1"
select select "0"
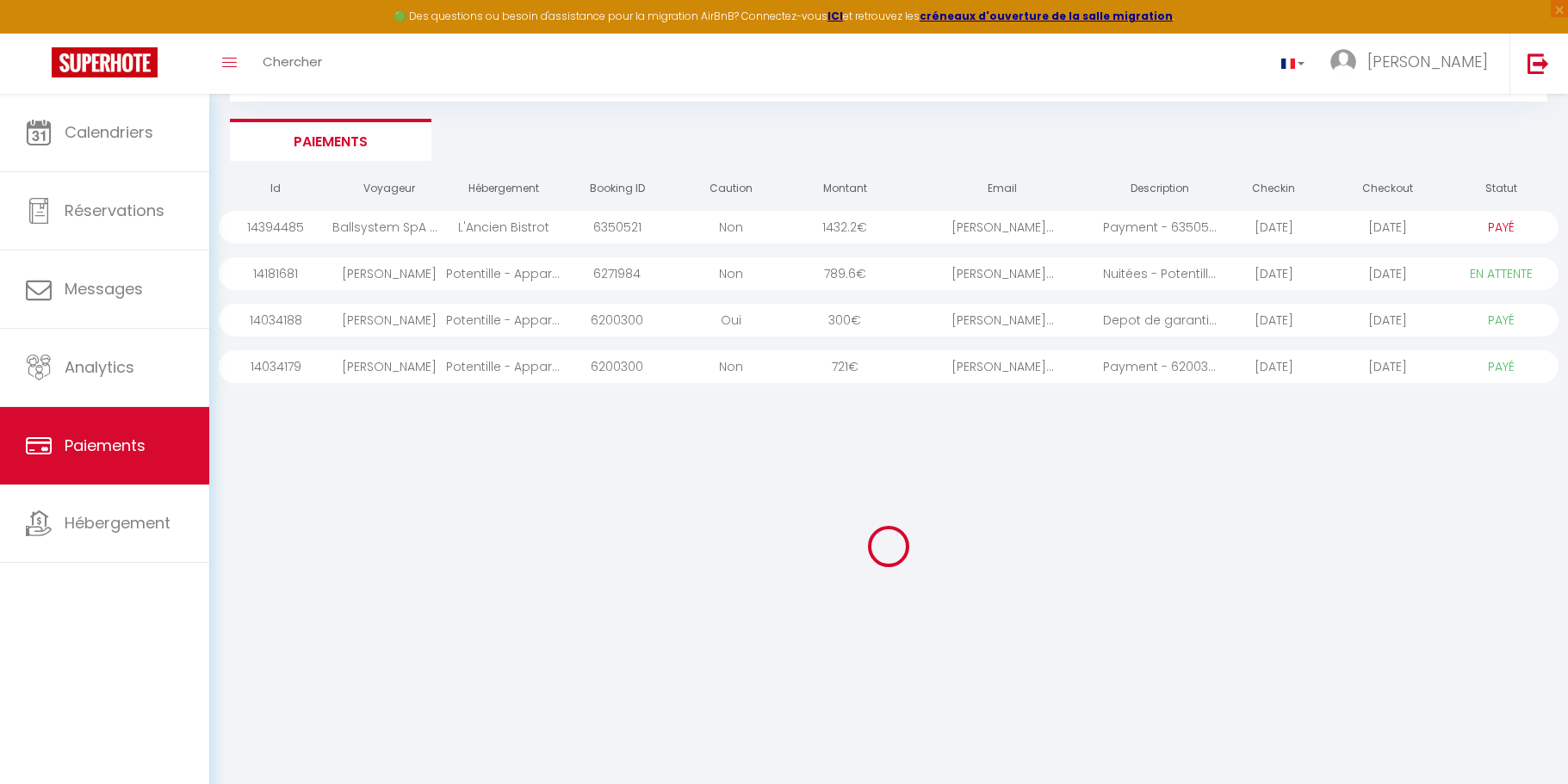
select select "0"
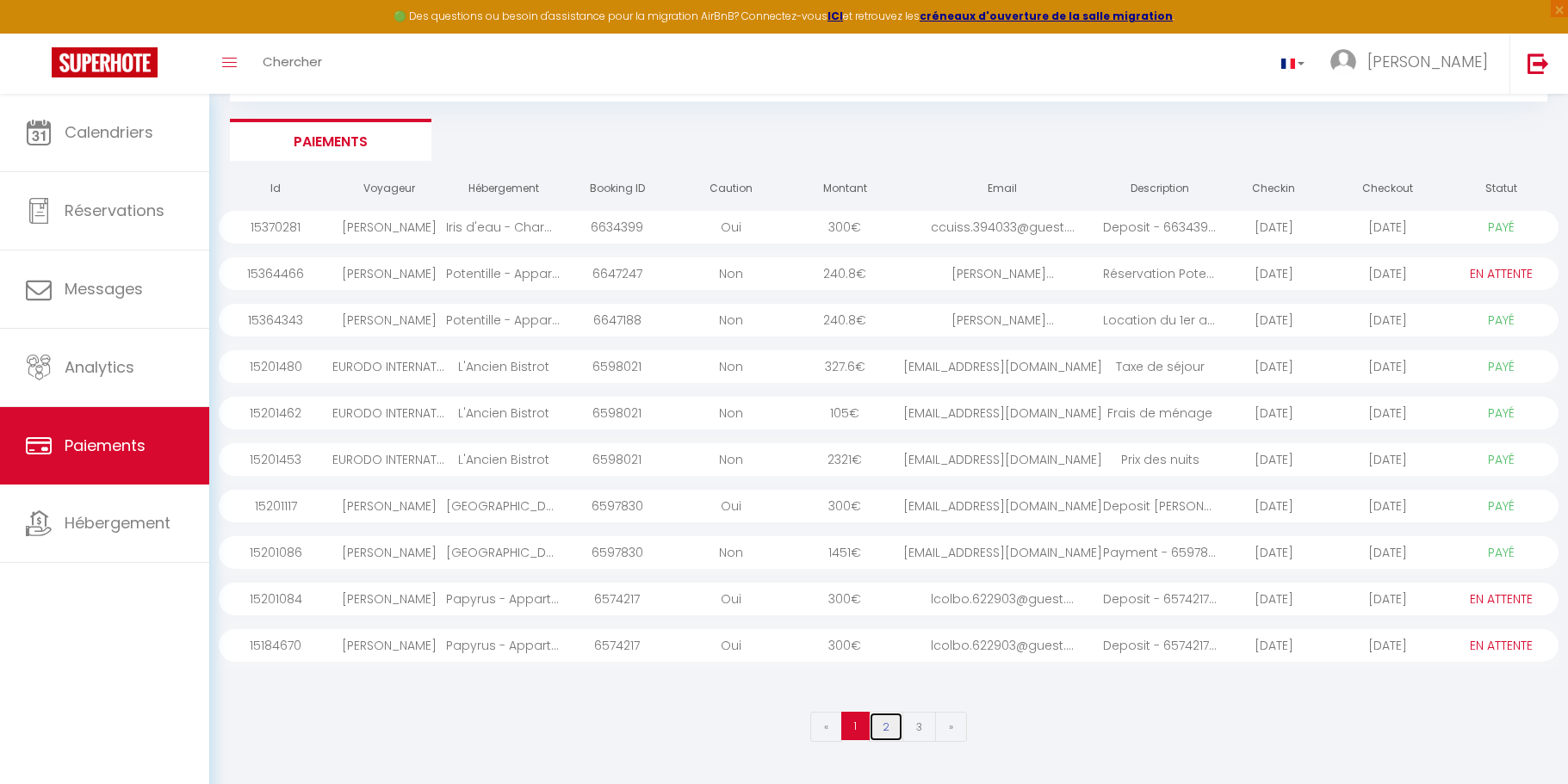
click at [889, 729] on link "2" at bounding box center [886, 726] width 35 height 30
click at [987, 640] on div "francesco.mottola@ba..." at bounding box center [1003, 645] width 201 height 33
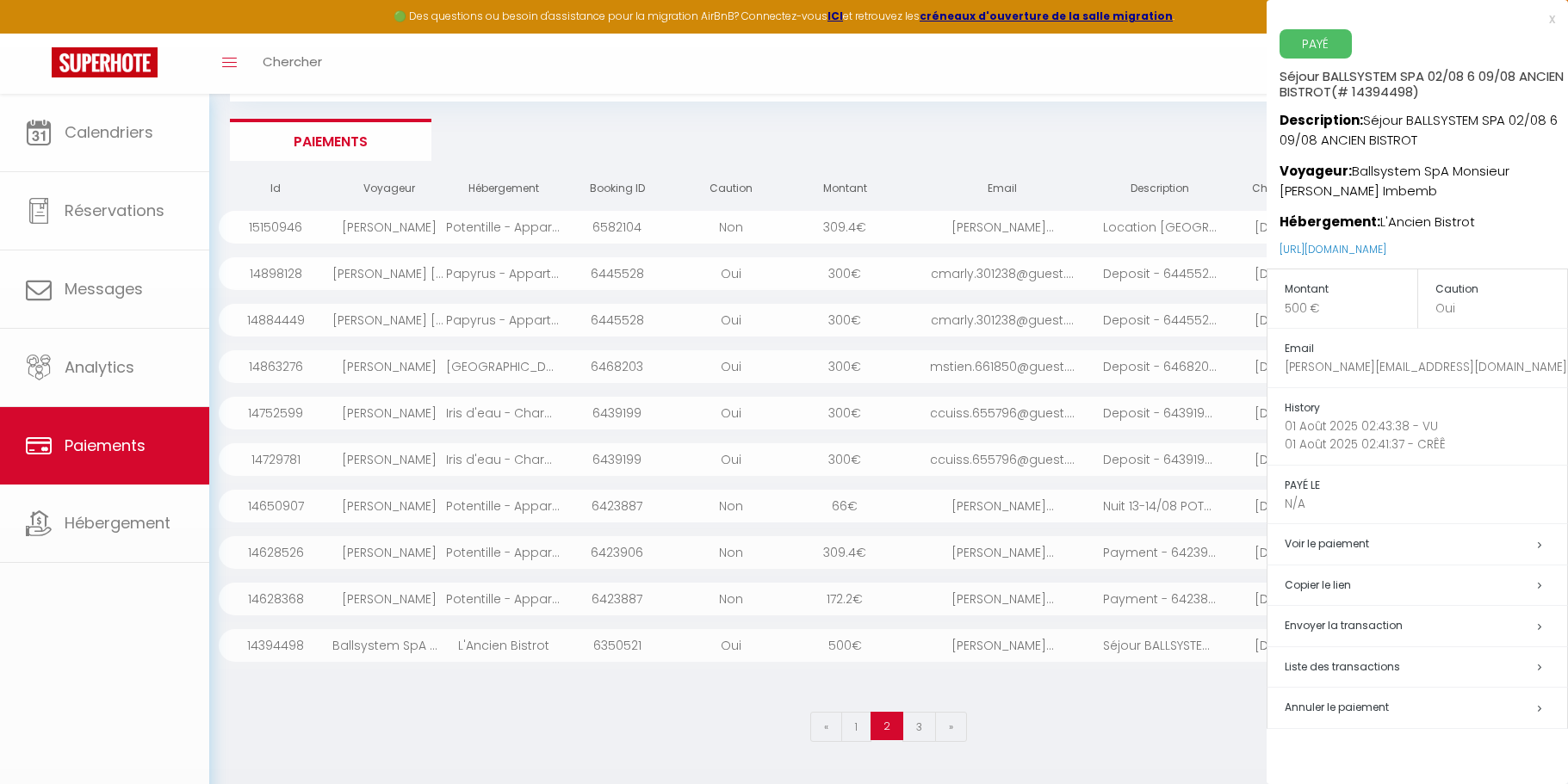
scroll to position [0, 0]
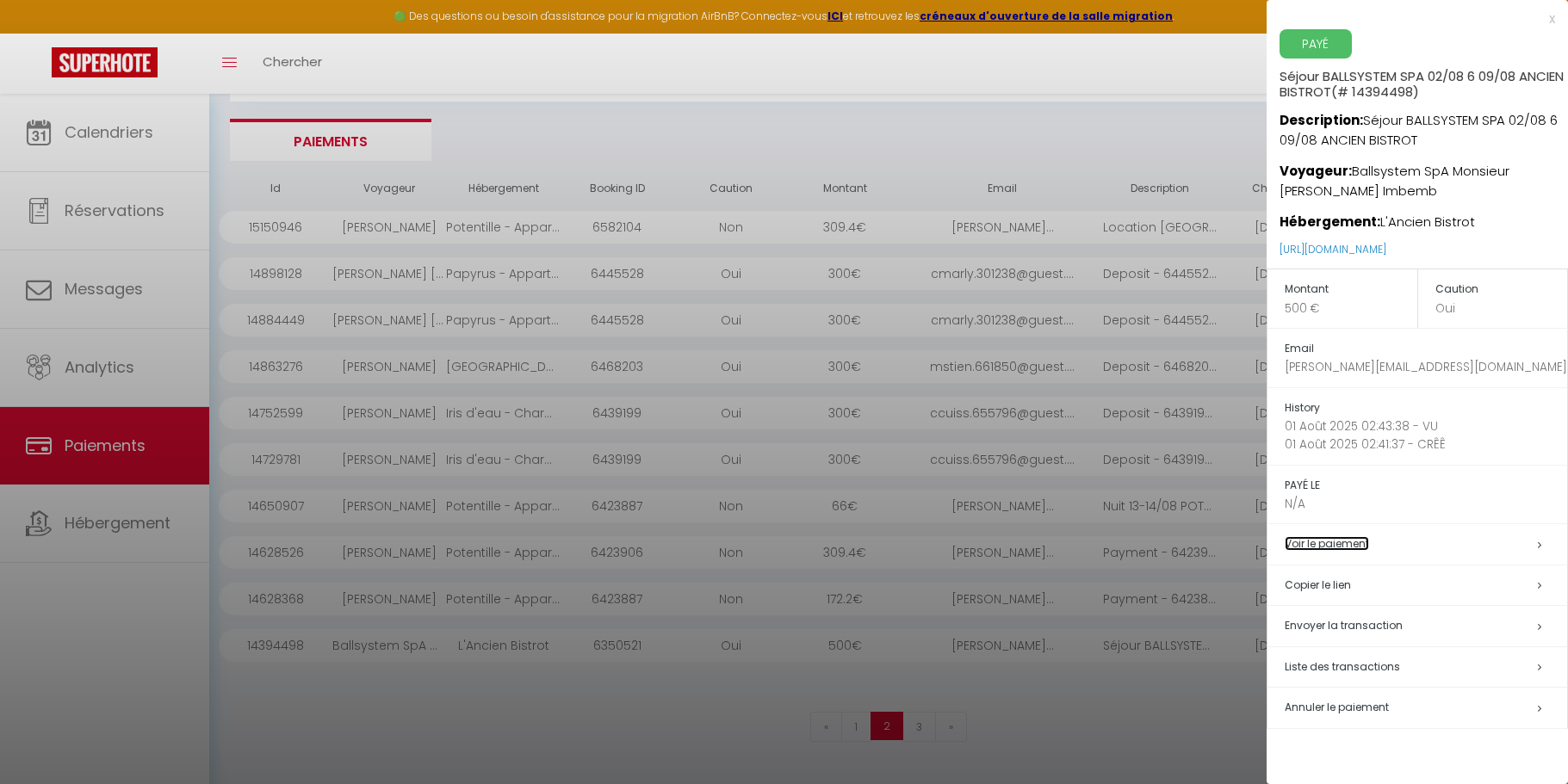
click at [1352, 543] on link "Voir le paiement" at bounding box center [1327, 543] width 85 height 15
click at [383, 652] on div at bounding box center [784, 392] width 1568 height 784
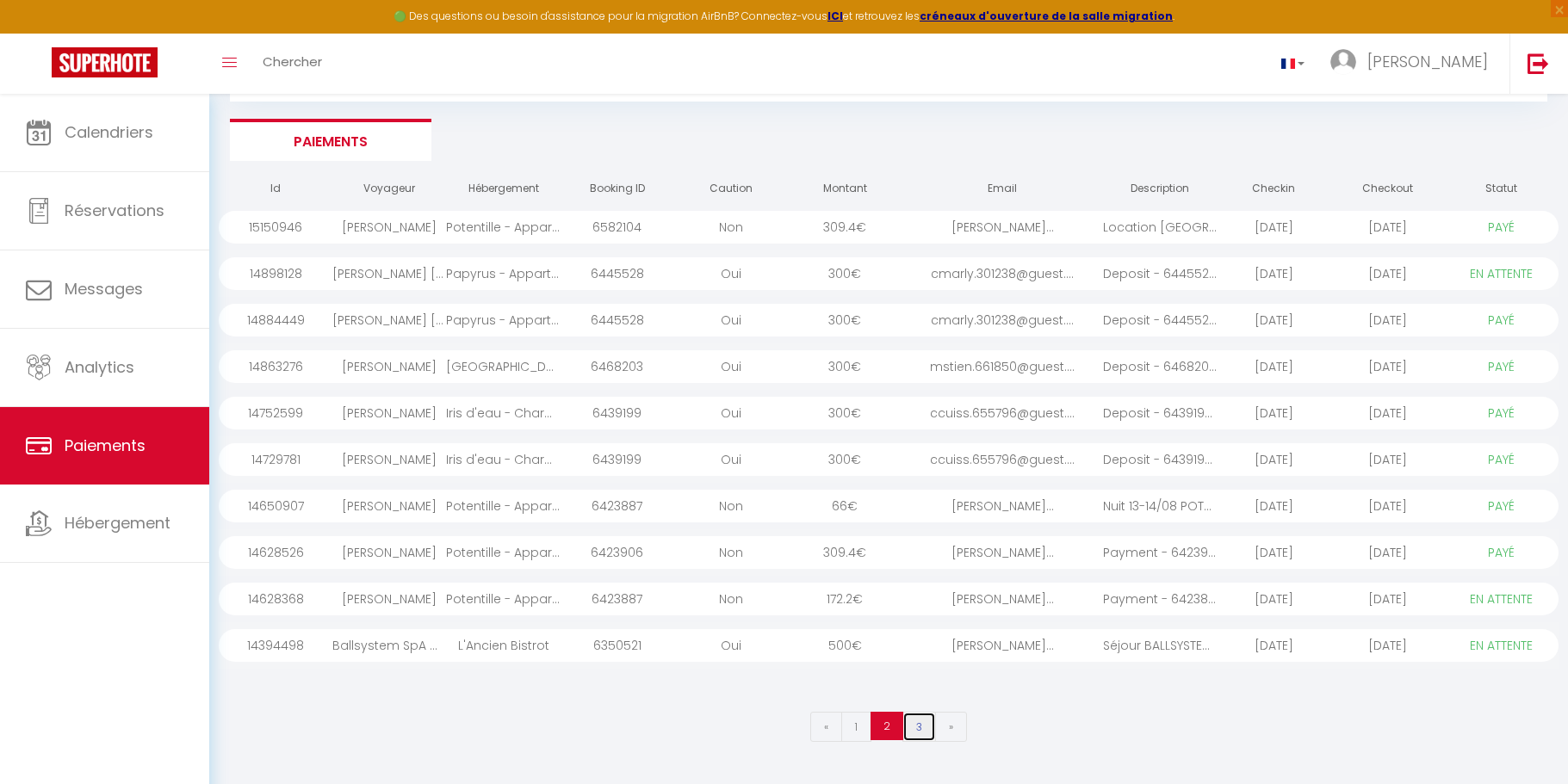
click at [918, 719] on link "3" at bounding box center [919, 726] width 34 height 30
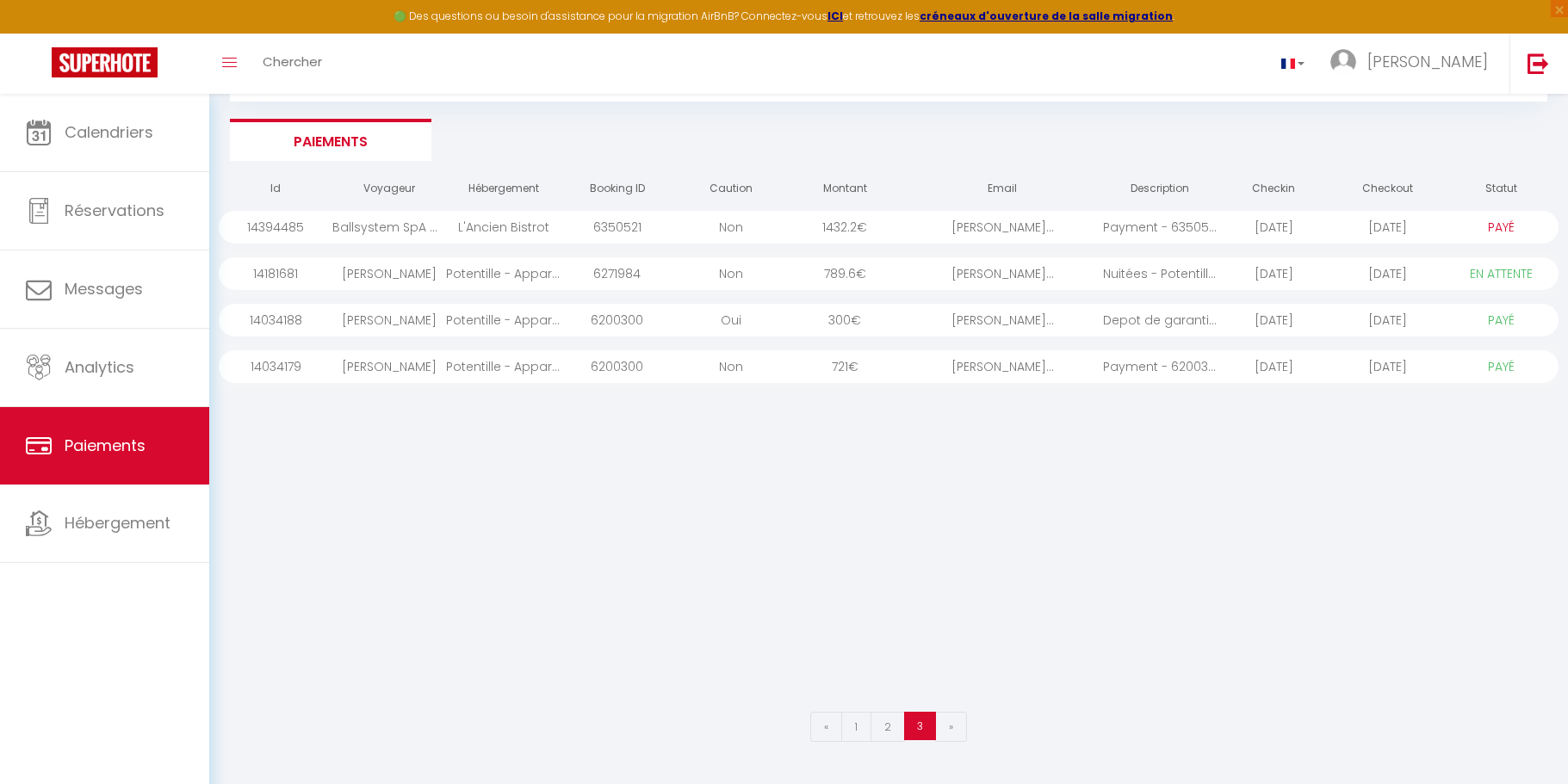
click at [853, 225] on div "1432.2 €" at bounding box center [844, 227] width 113 height 33
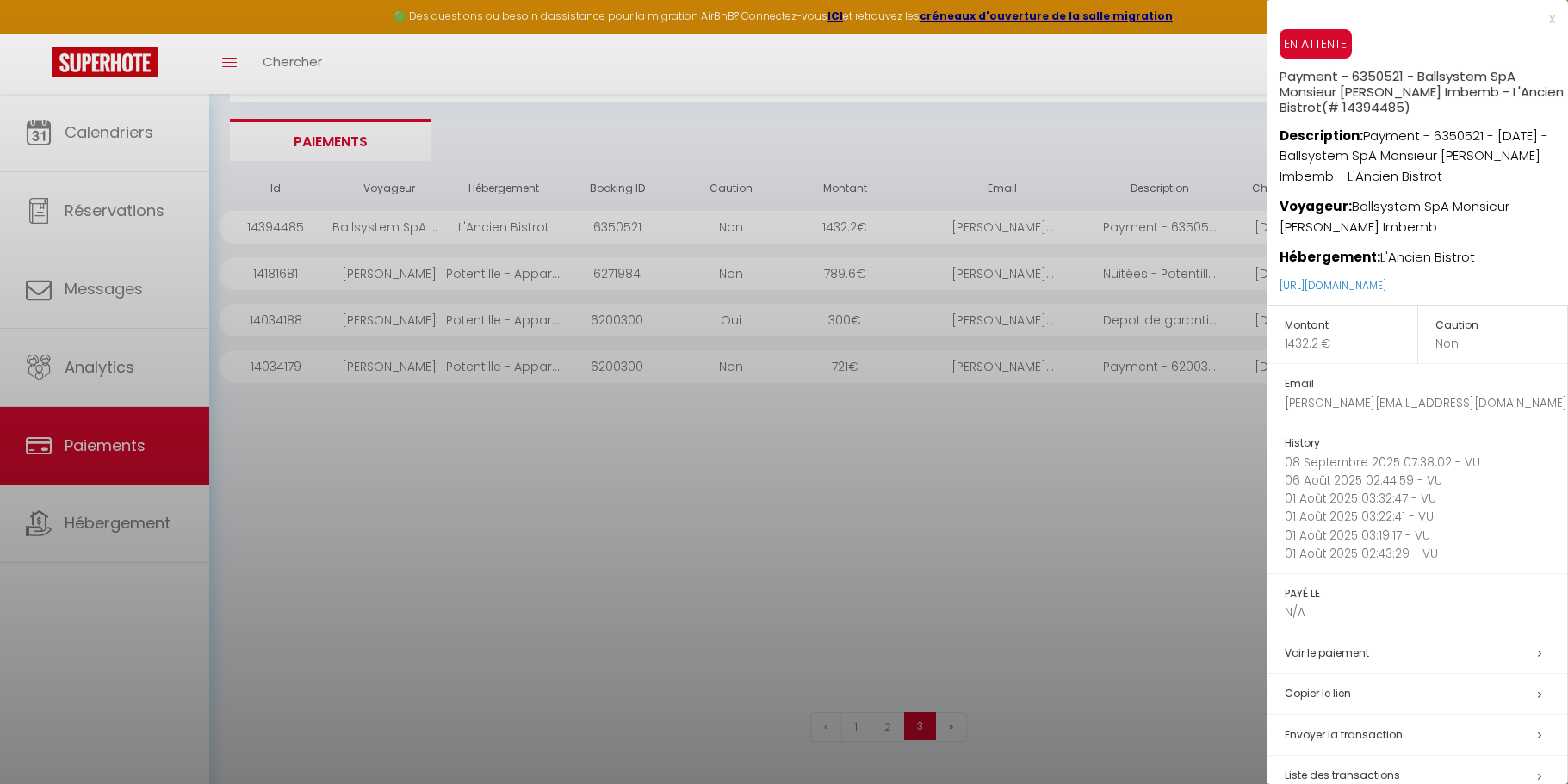
click at [854, 225] on div at bounding box center [784, 392] width 1568 height 784
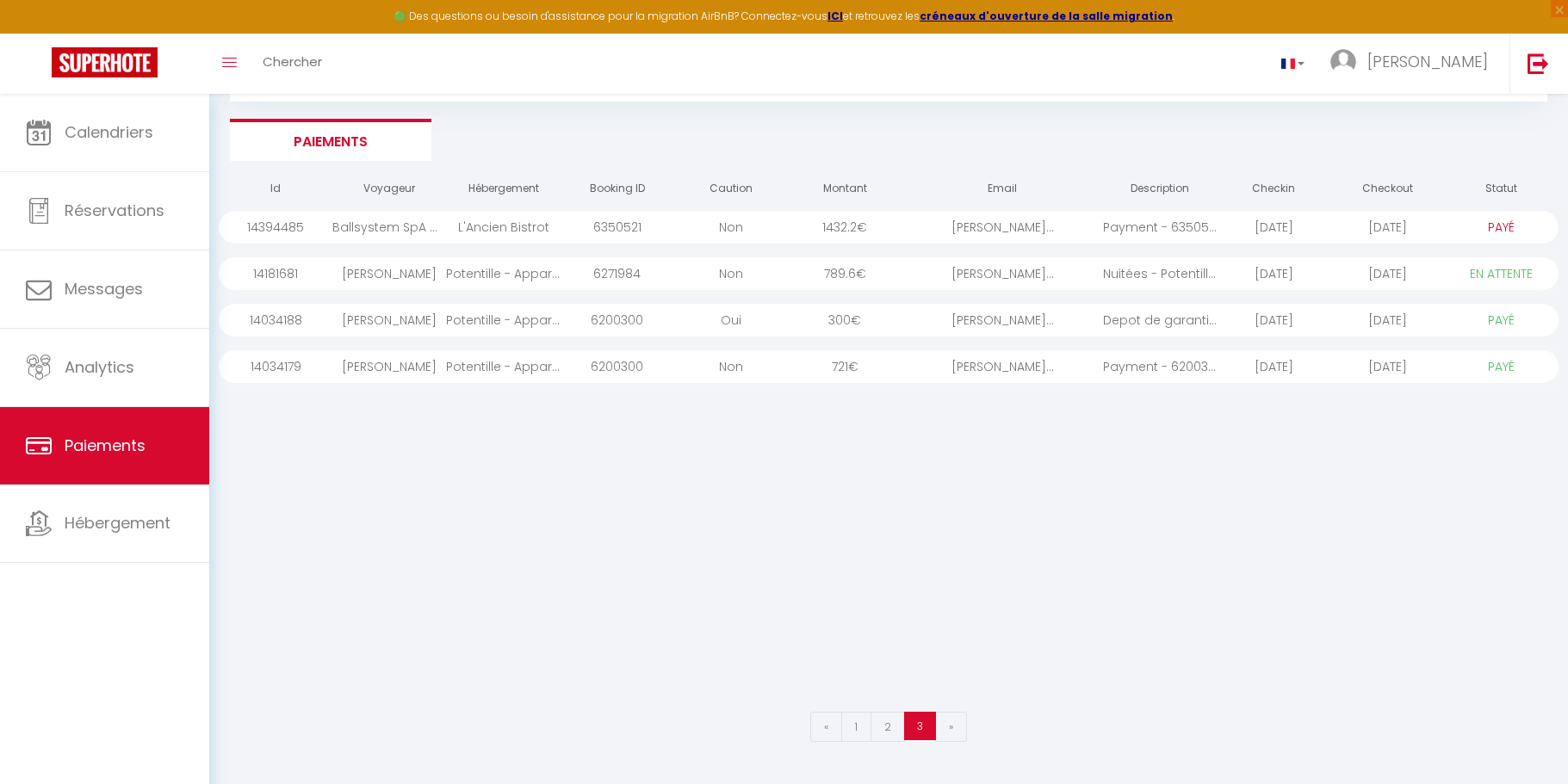
click at [854, 225] on div "1432.2 €" at bounding box center [844, 227] width 113 height 33
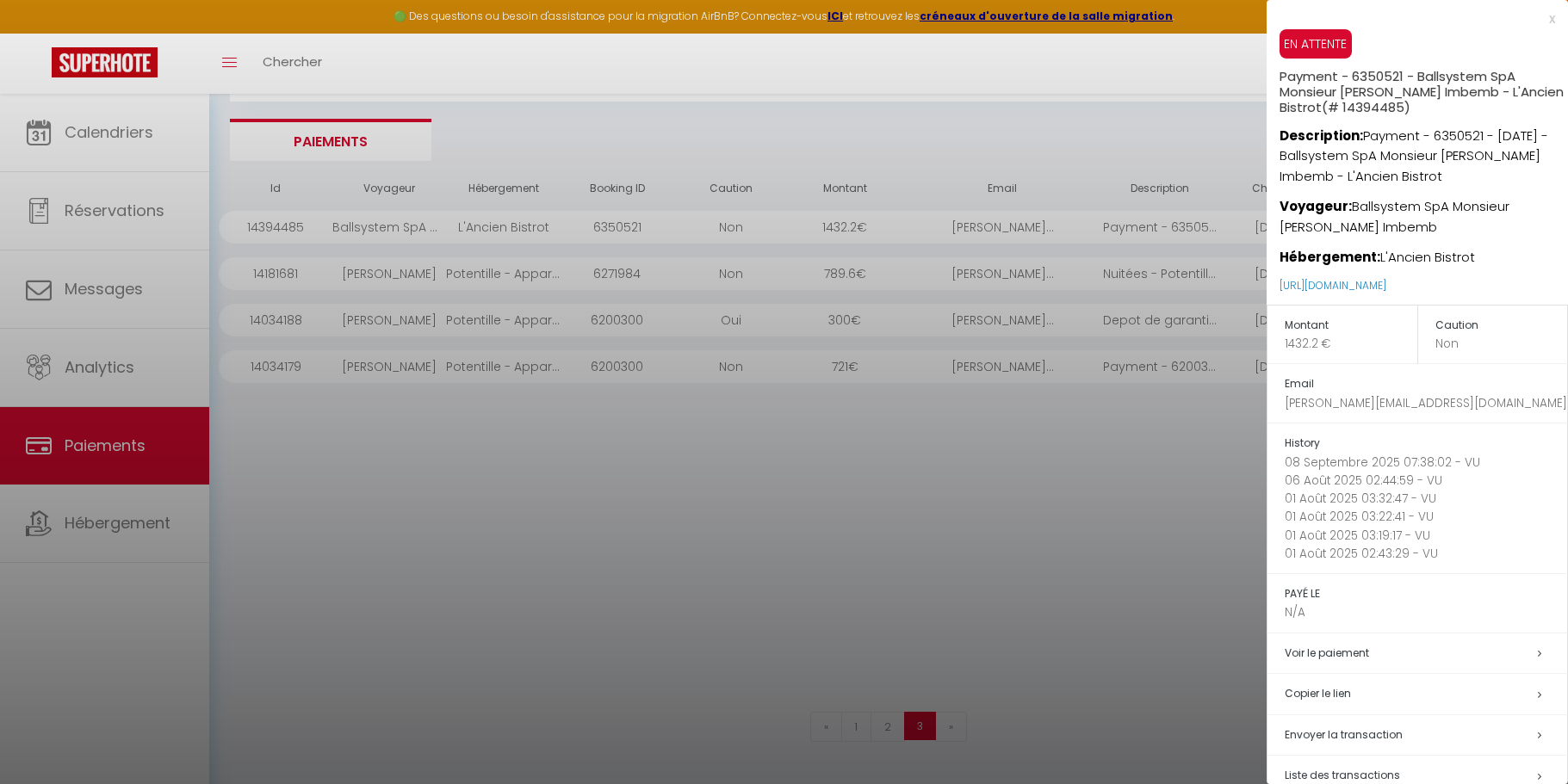
click at [116, 453] on div at bounding box center [784, 392] width 1568 height 784
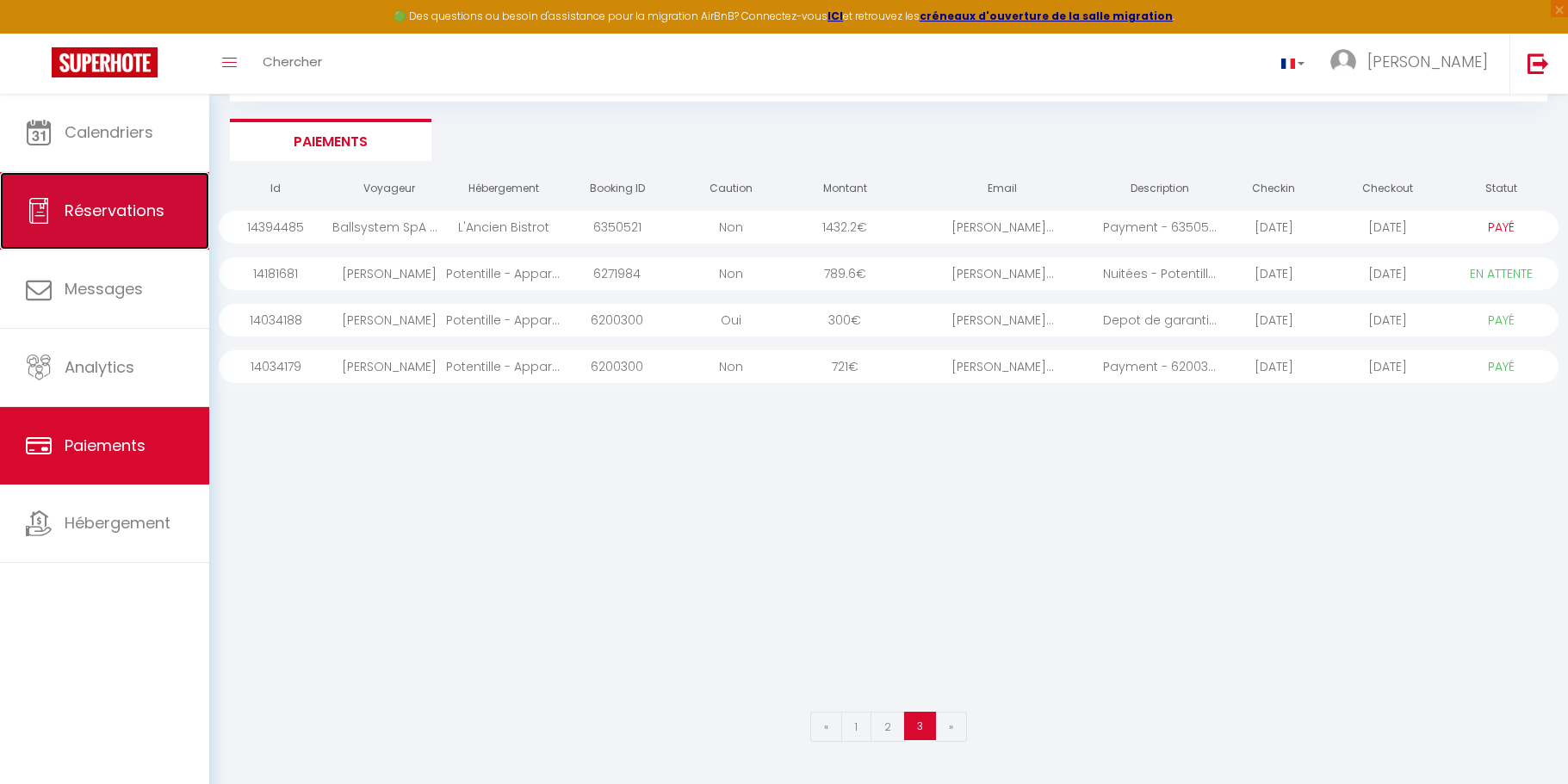
click at [93, 207] on span "Réservations" at bounding box center [114, 211] width 100 height 22
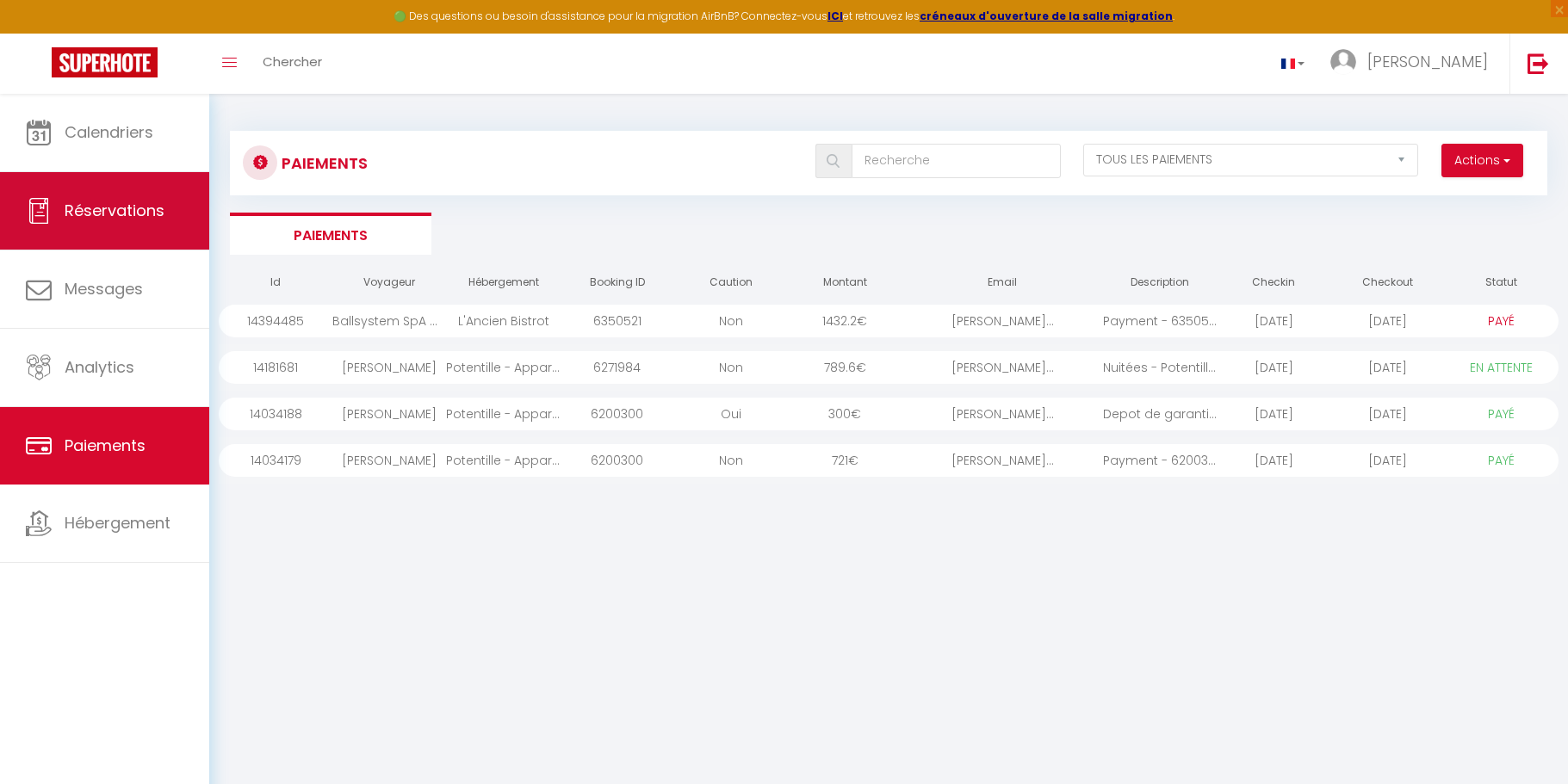
select select "not_cancelled"
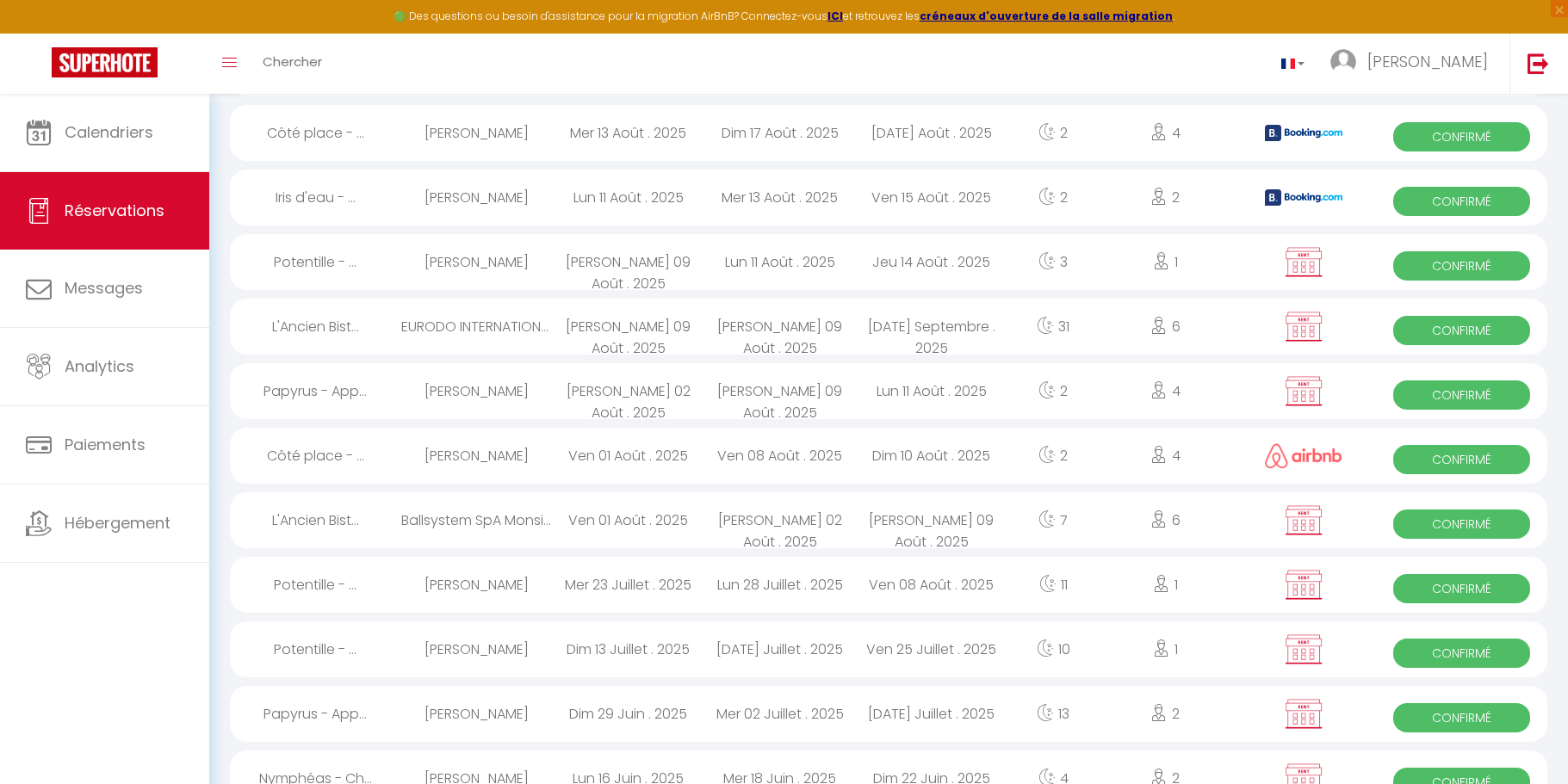
scroll to position [1353, 0]
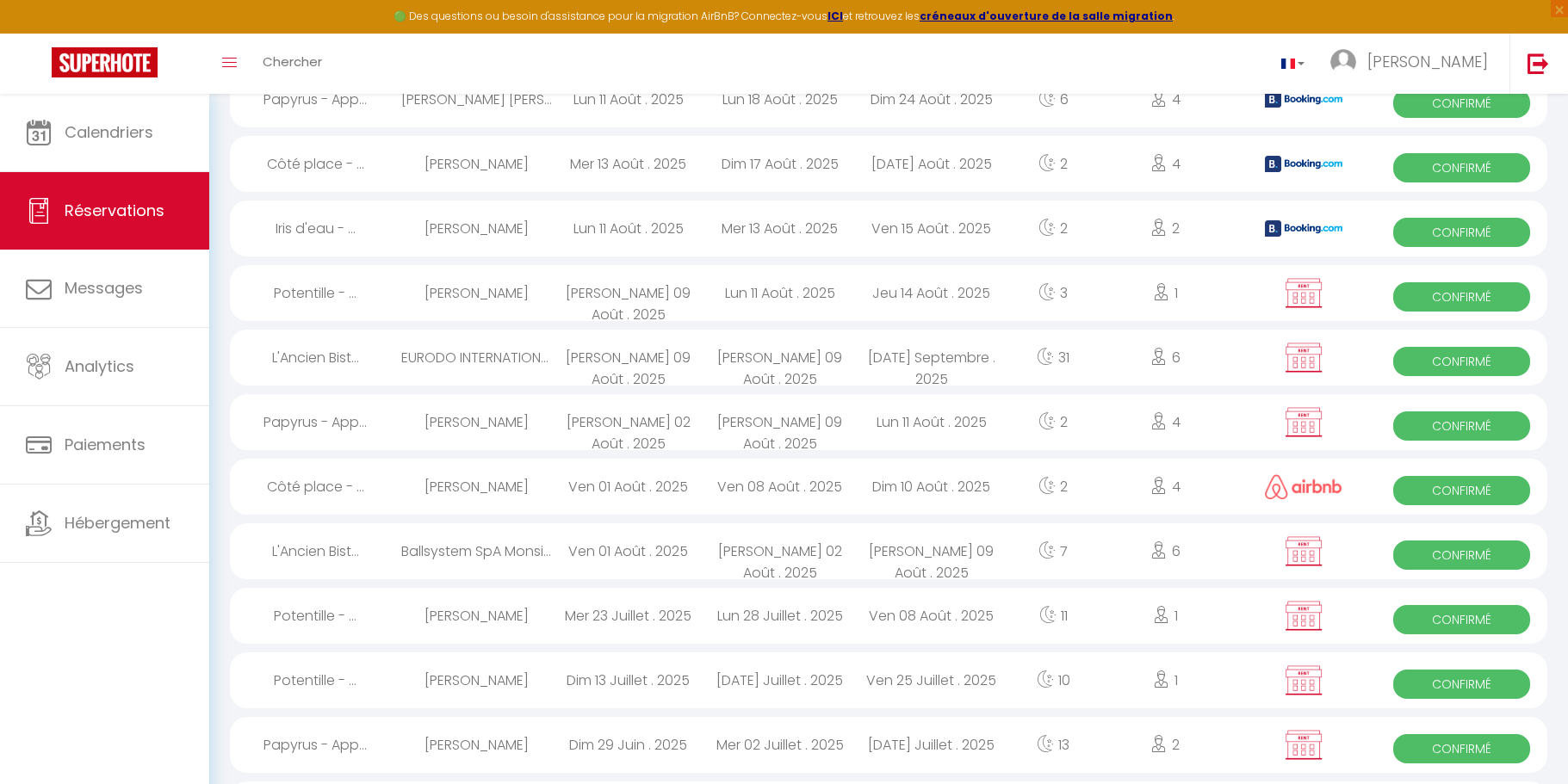
click at [712, 545] on div "Sam 02 Août . 2025" at bounding box center [781, 551] width 151 height 56
select select "OK"
select select "KO"
select select "0"
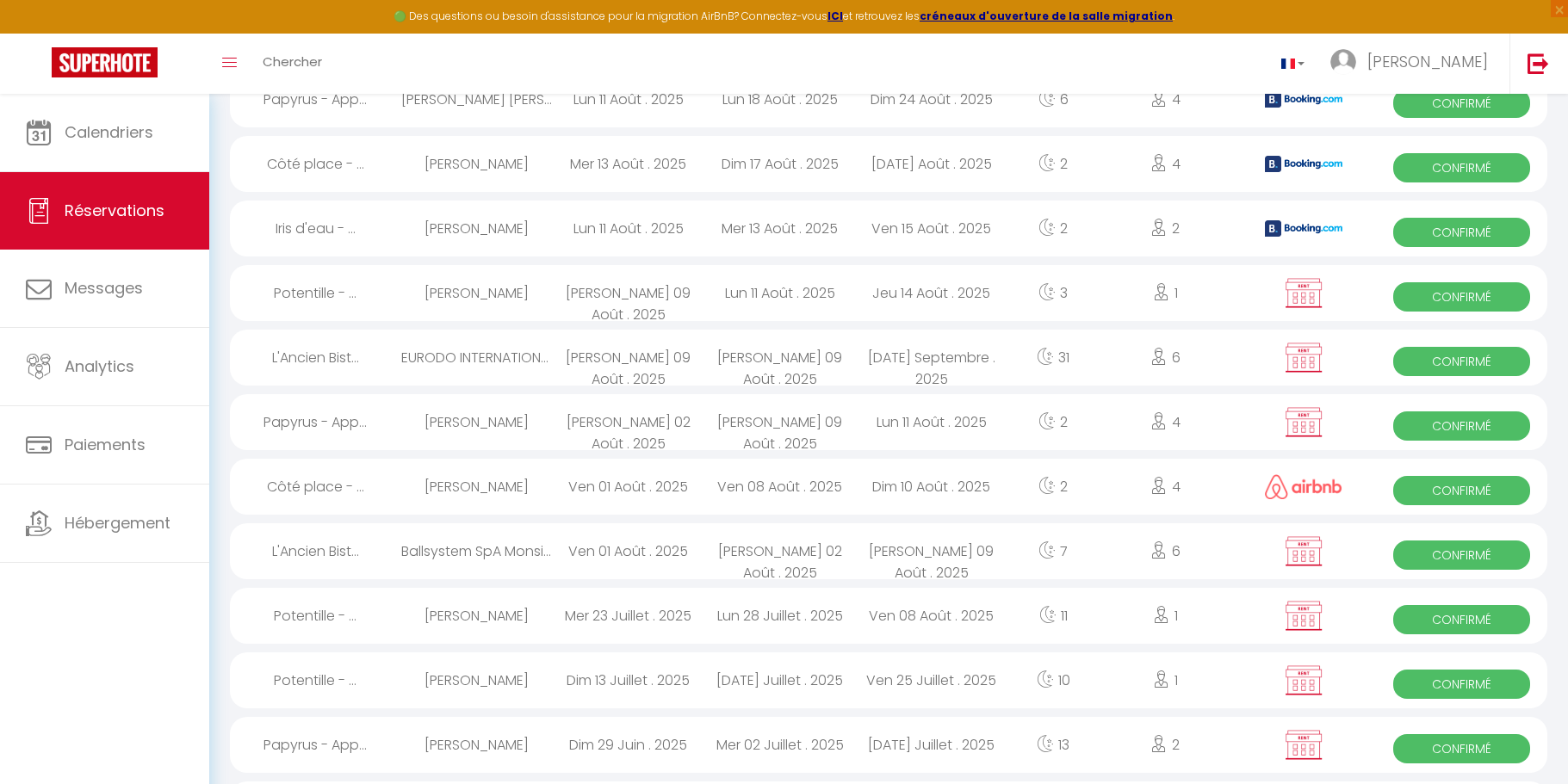
select select "1"
select select
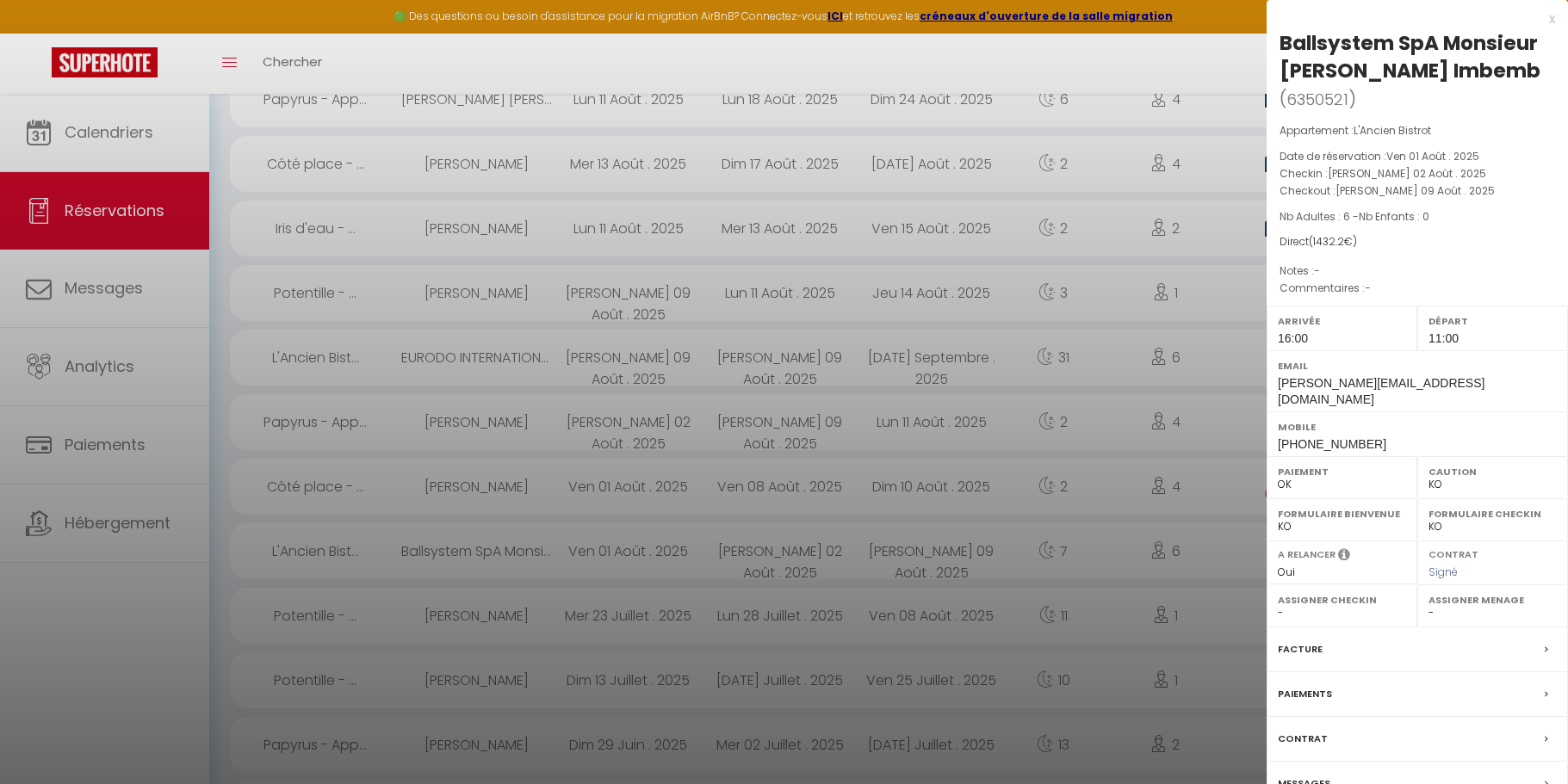
click at [1284, 658] on label "Facture" at bounding box center [1300, 650] width 45 height 18
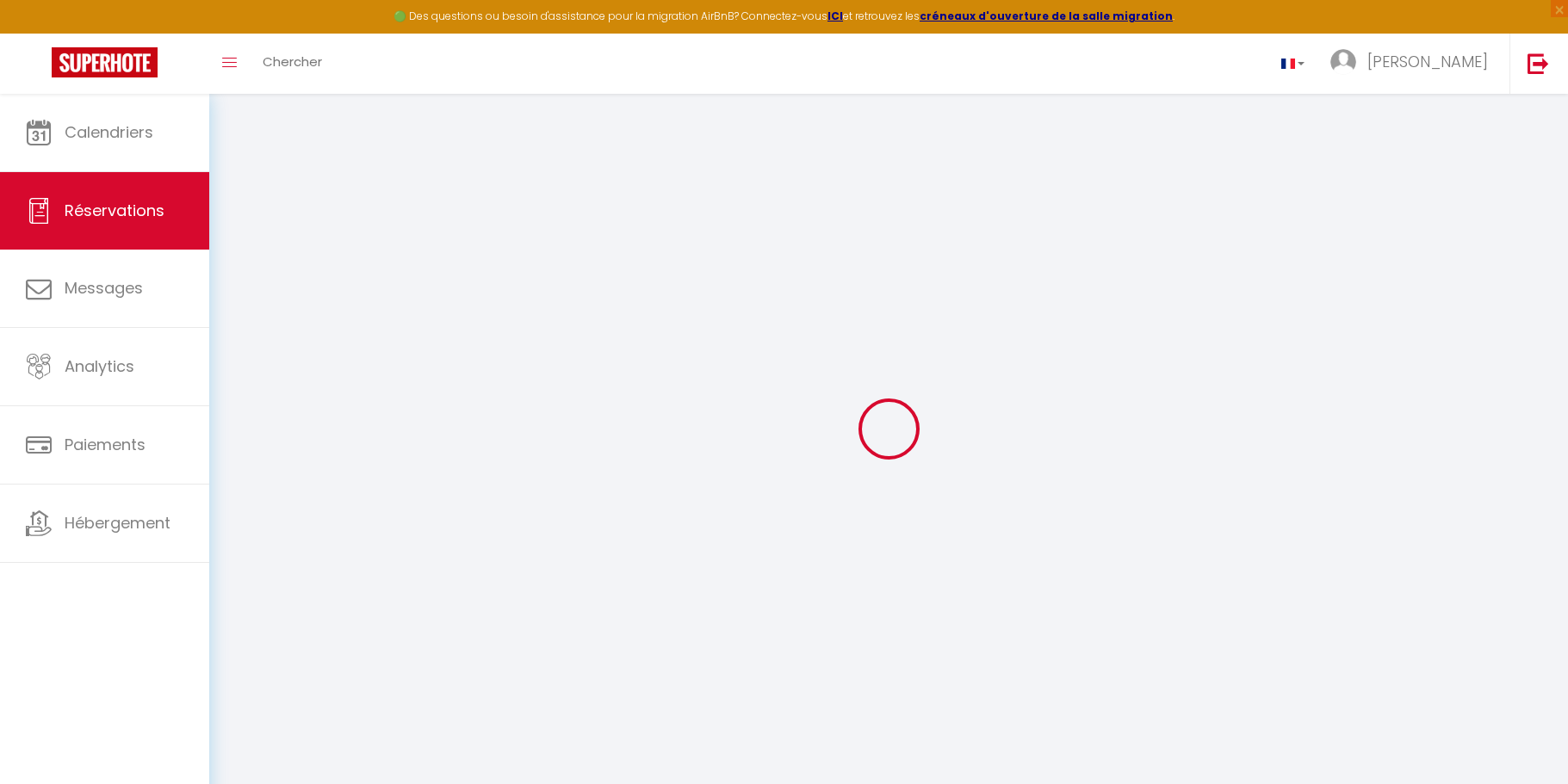
select select
checkbox input "false"
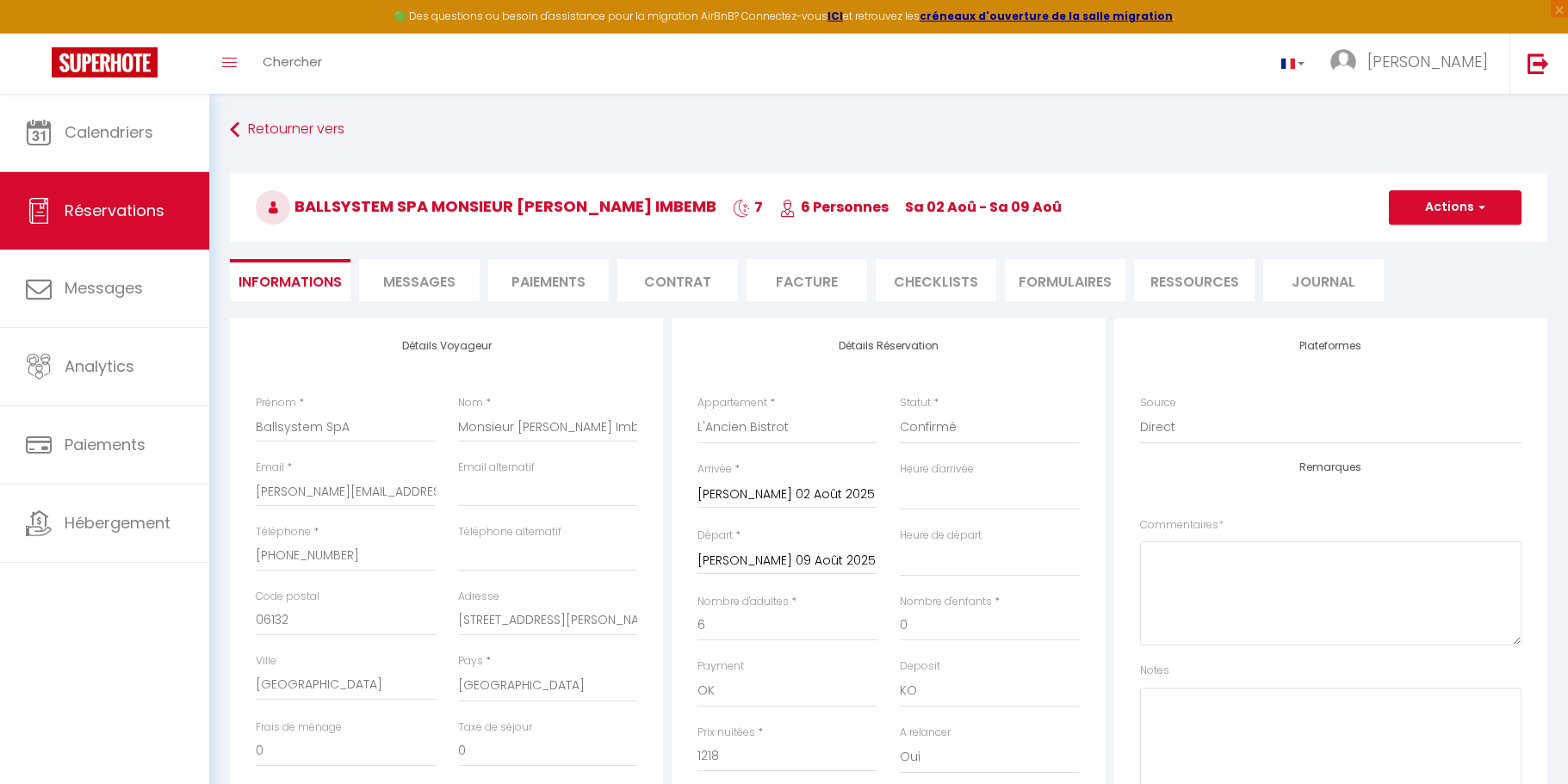
select select
checkbox input "false"
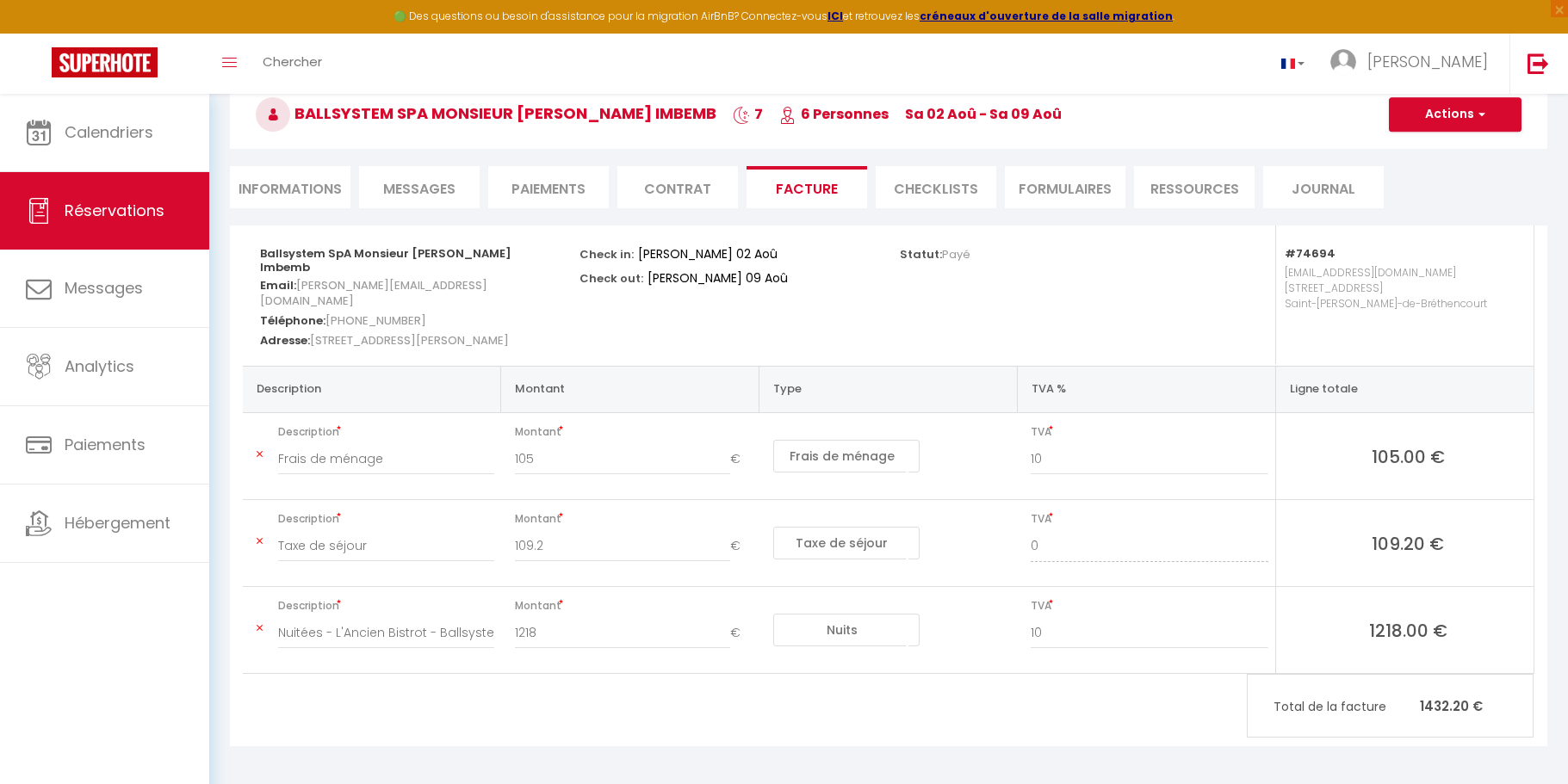
scroll to position [97, 0]
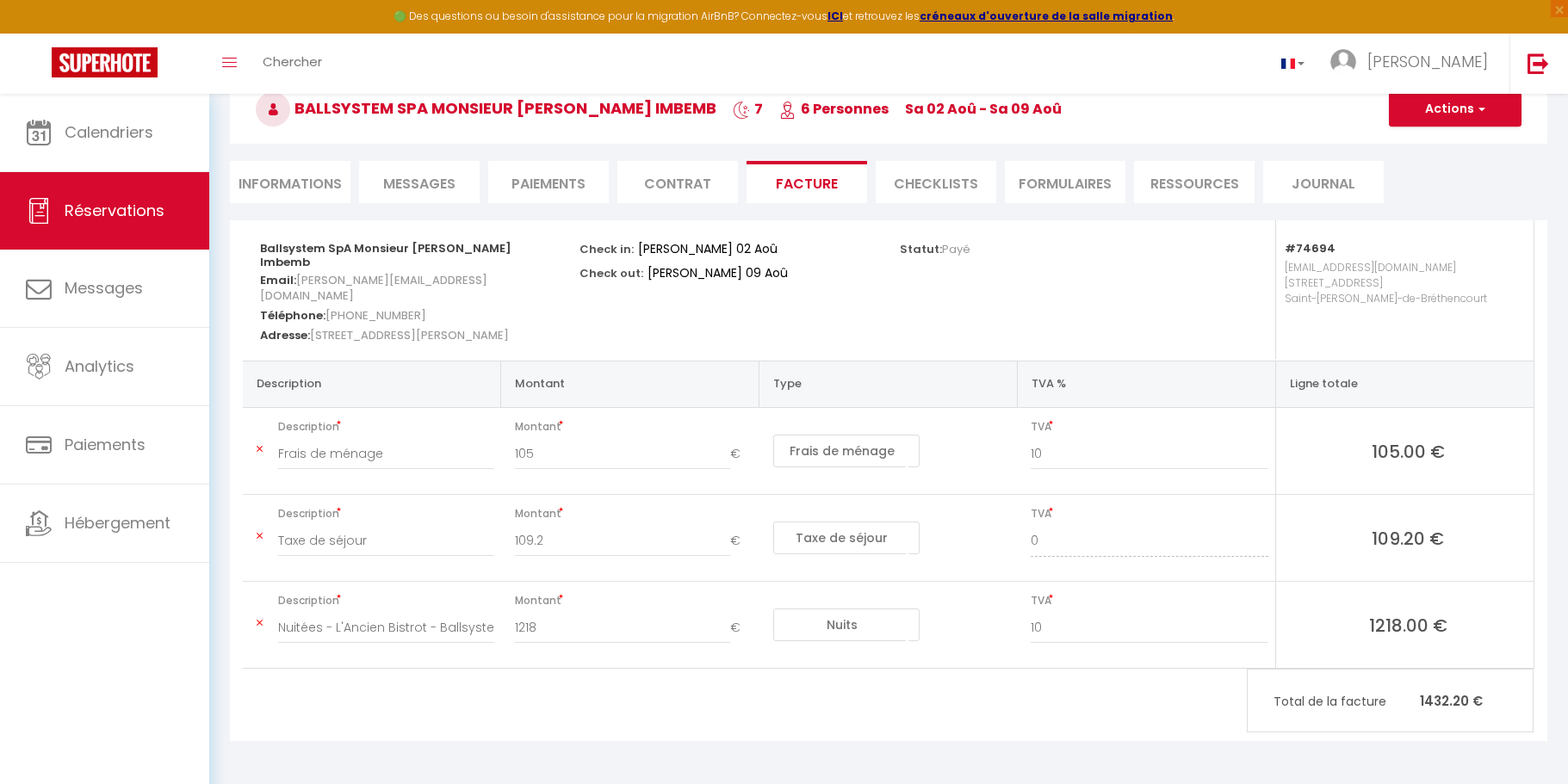
select select "not_cancelled"
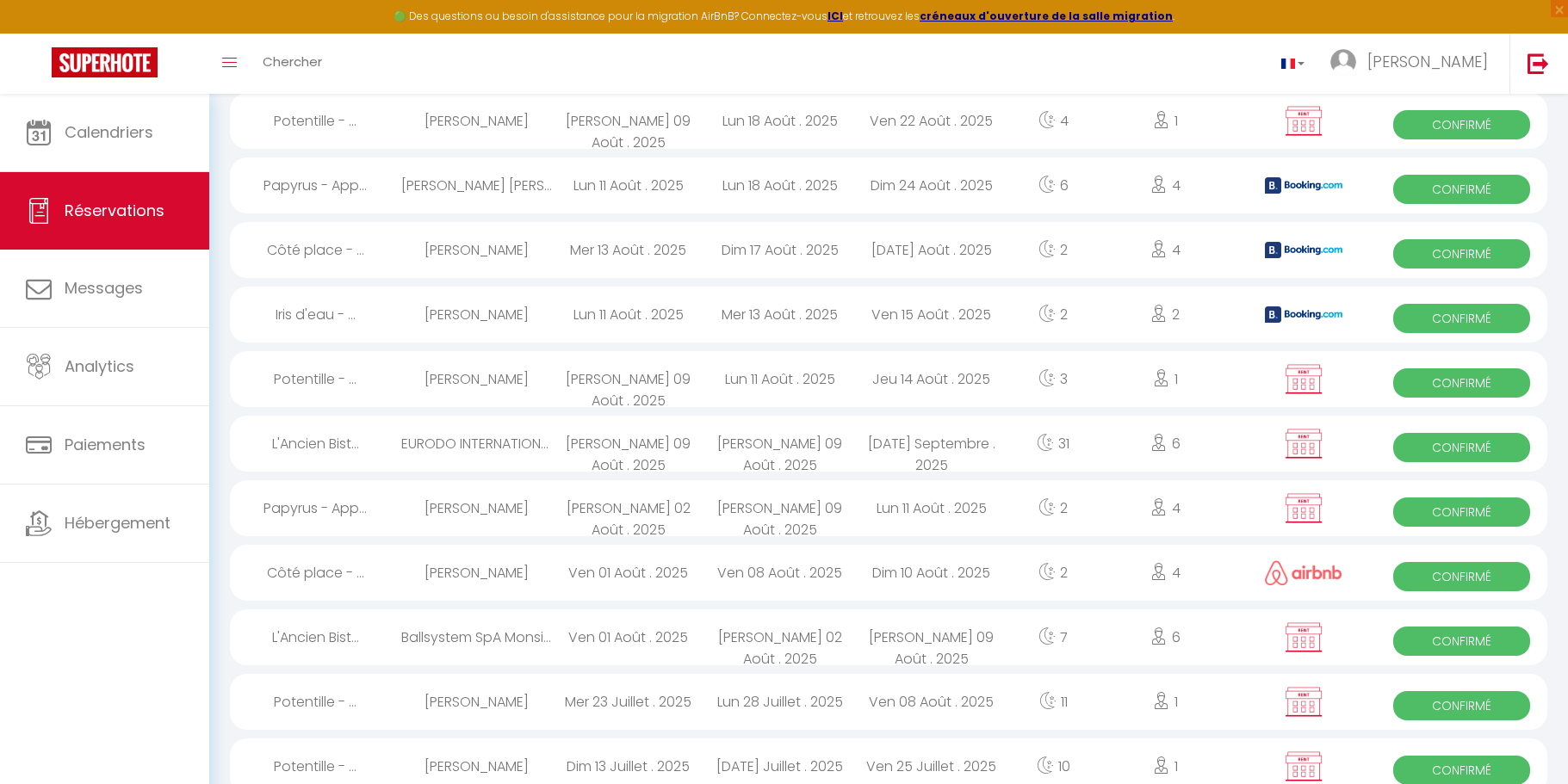
scroll to position [1353, 0]
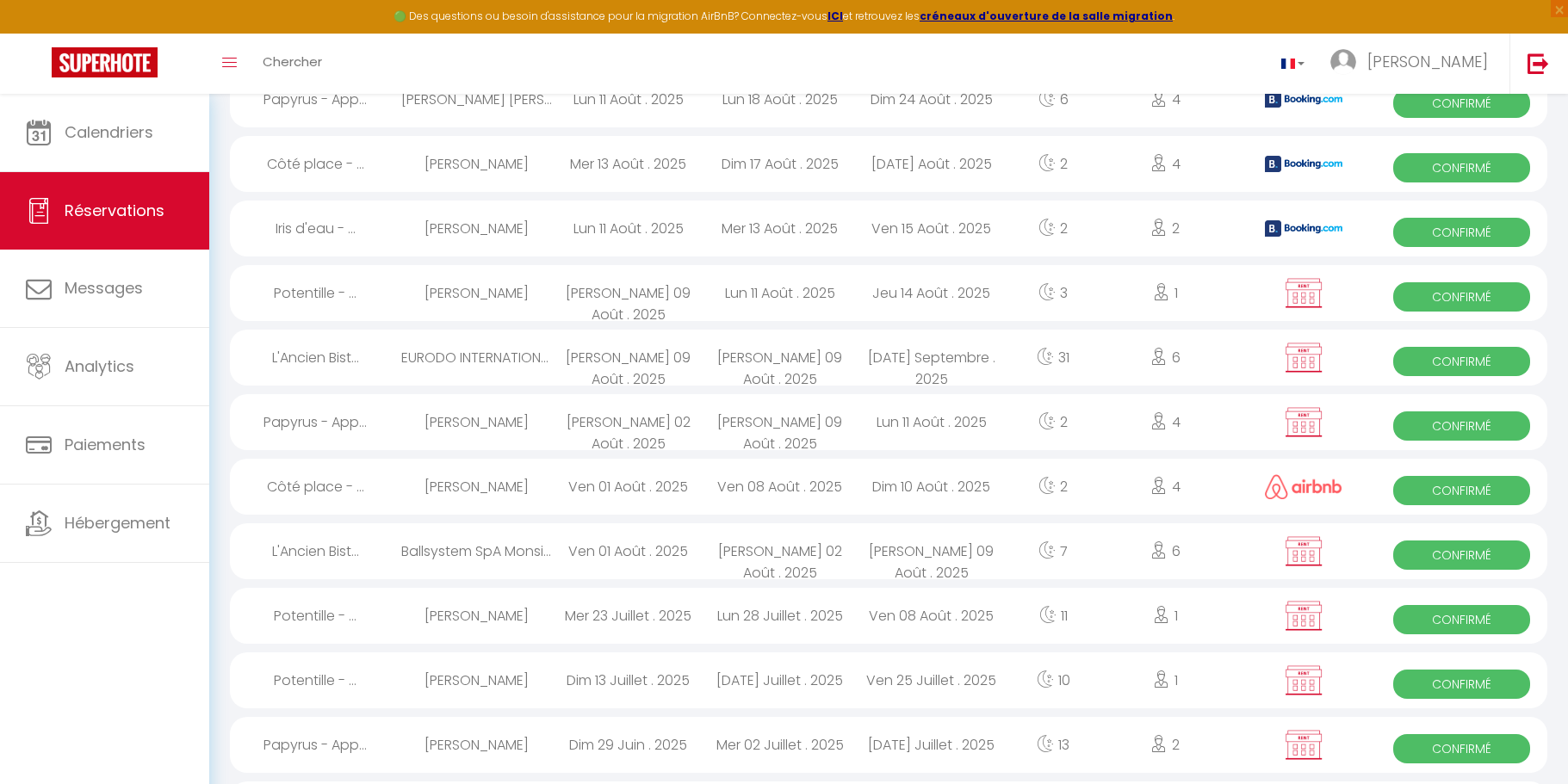
click at [507, 546] on div "Ballsystem SpA Monsieur Francesco Mottola Imbemb" at bounding box center [477, 551] width 151 height 56
select select "OK"
select select "KO"
select select "0"
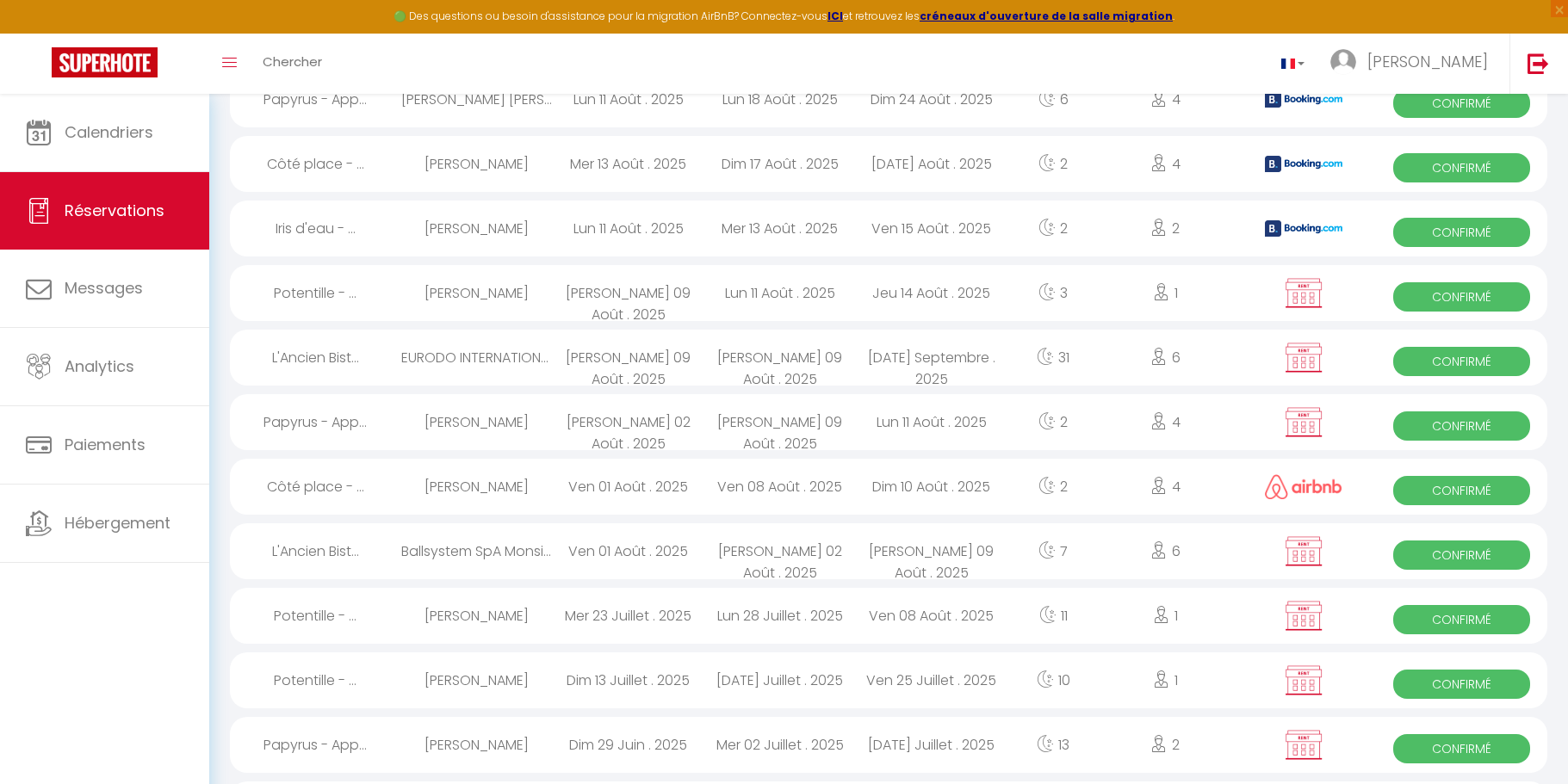
select select "1"
select select
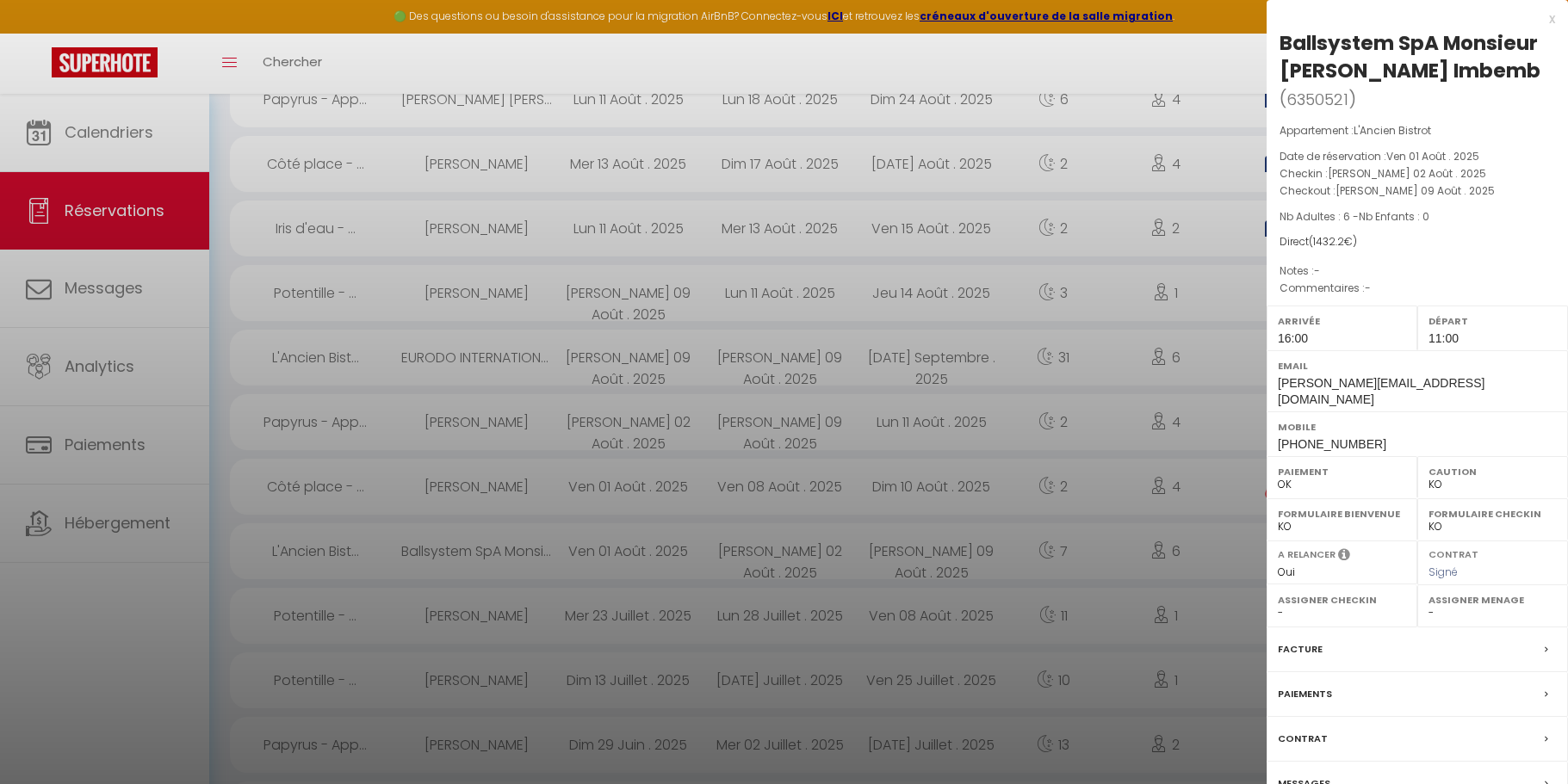
click at [501, 553] on div at bounding box center [784, 392] width 1568 height 784
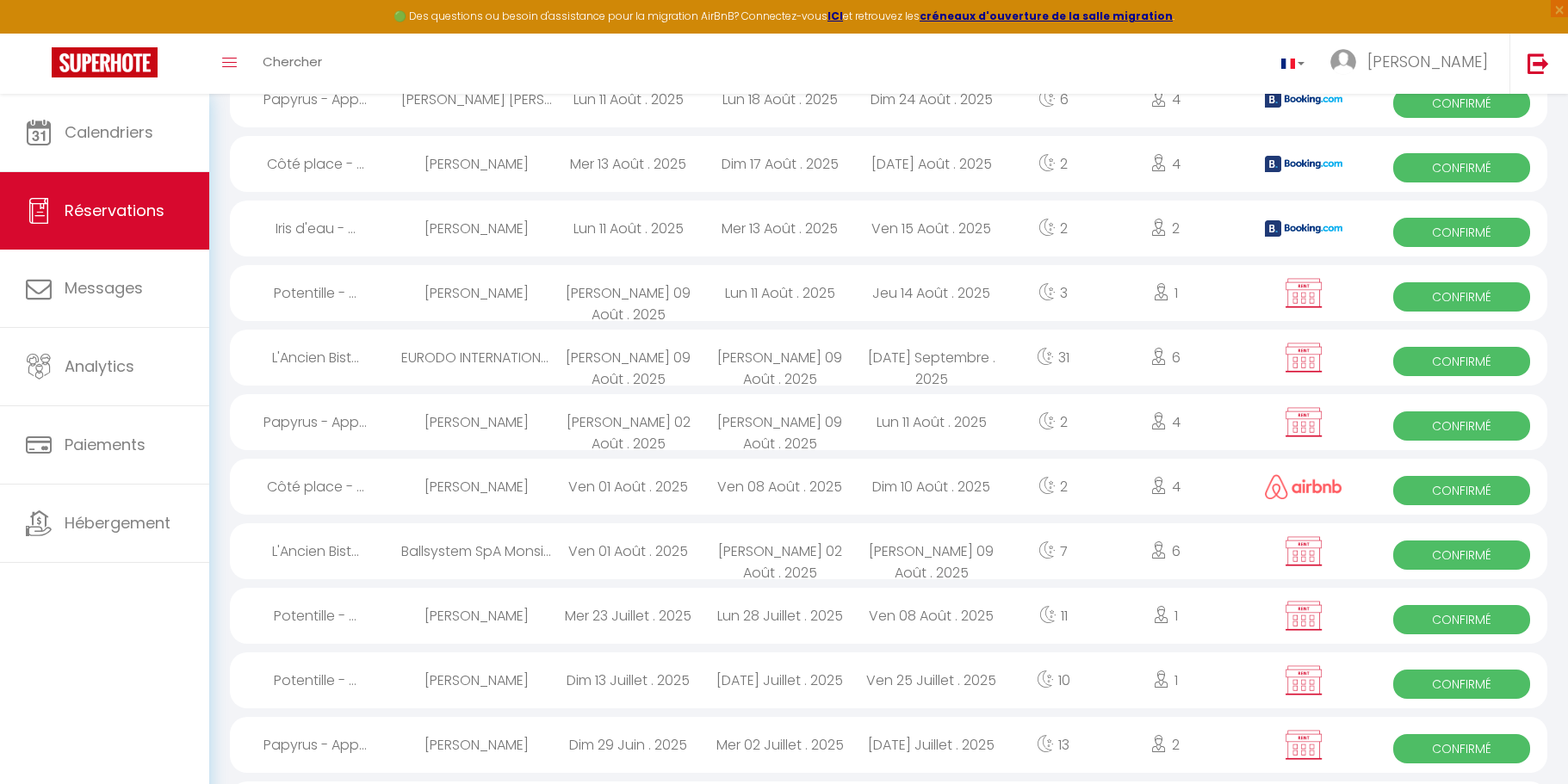
click at [598, 551] on div "Ven 01 Août . 2025" at bounding box center [628, 551] width 151 height 56
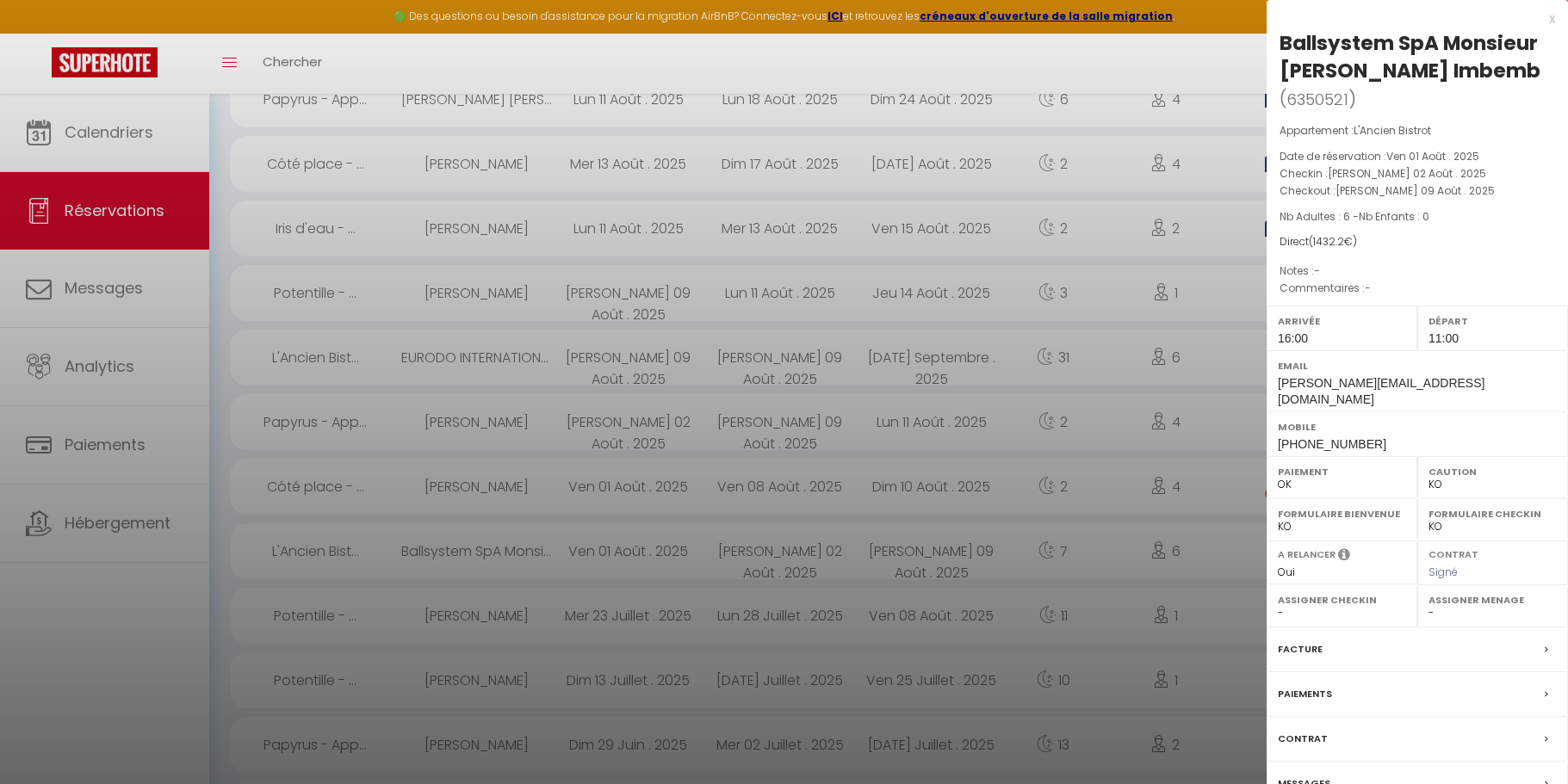
click at [596, 551] on div at bounding box center [784, 392] width 1568 height 784
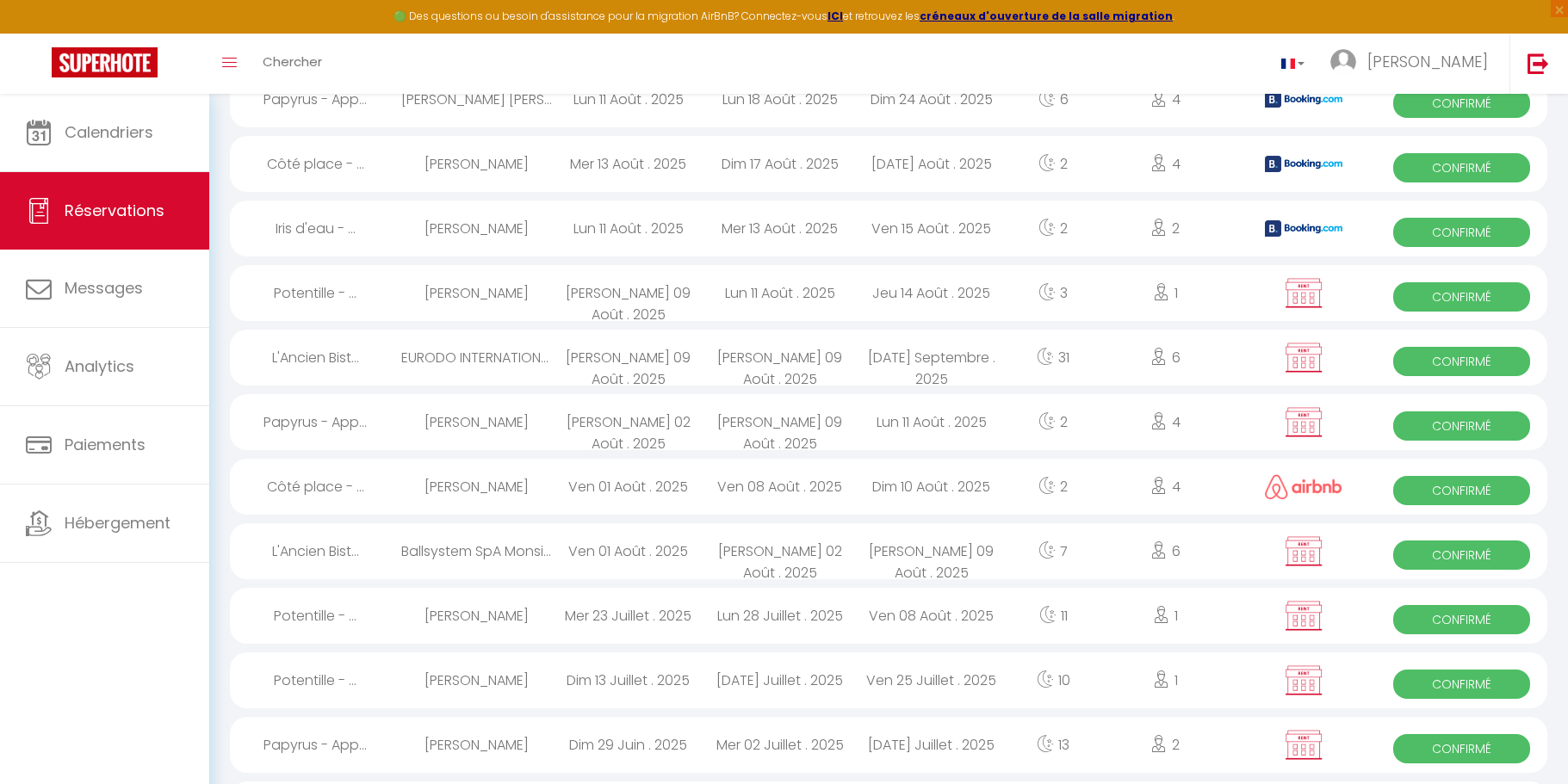
click at [596, 551] on div "Ven 01 Août . 2025" at bounding box center [628, 551] width 151 height 56
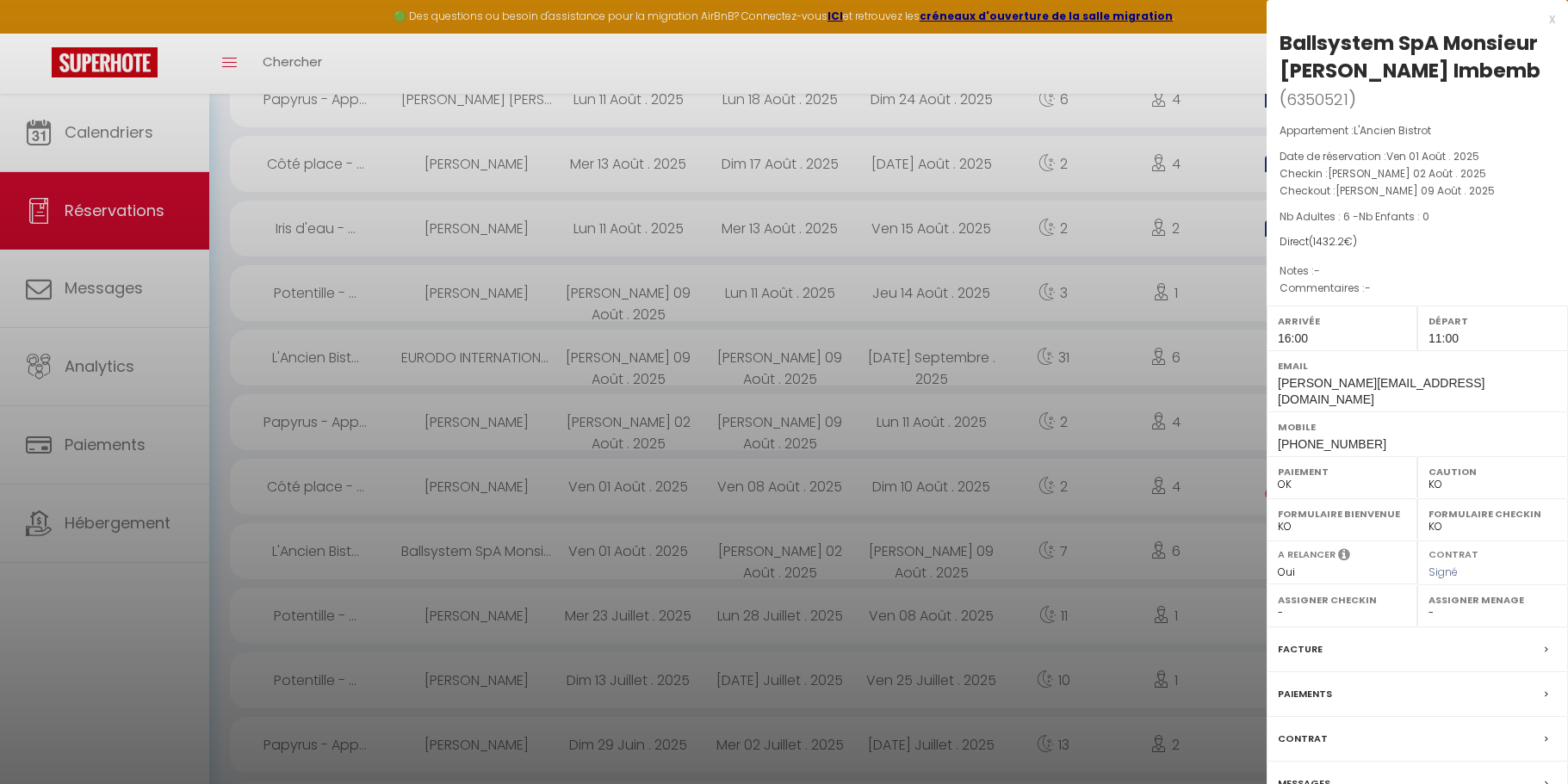
click at [596, 551] on div at bounding box center [784, 392] width 1568 height 784
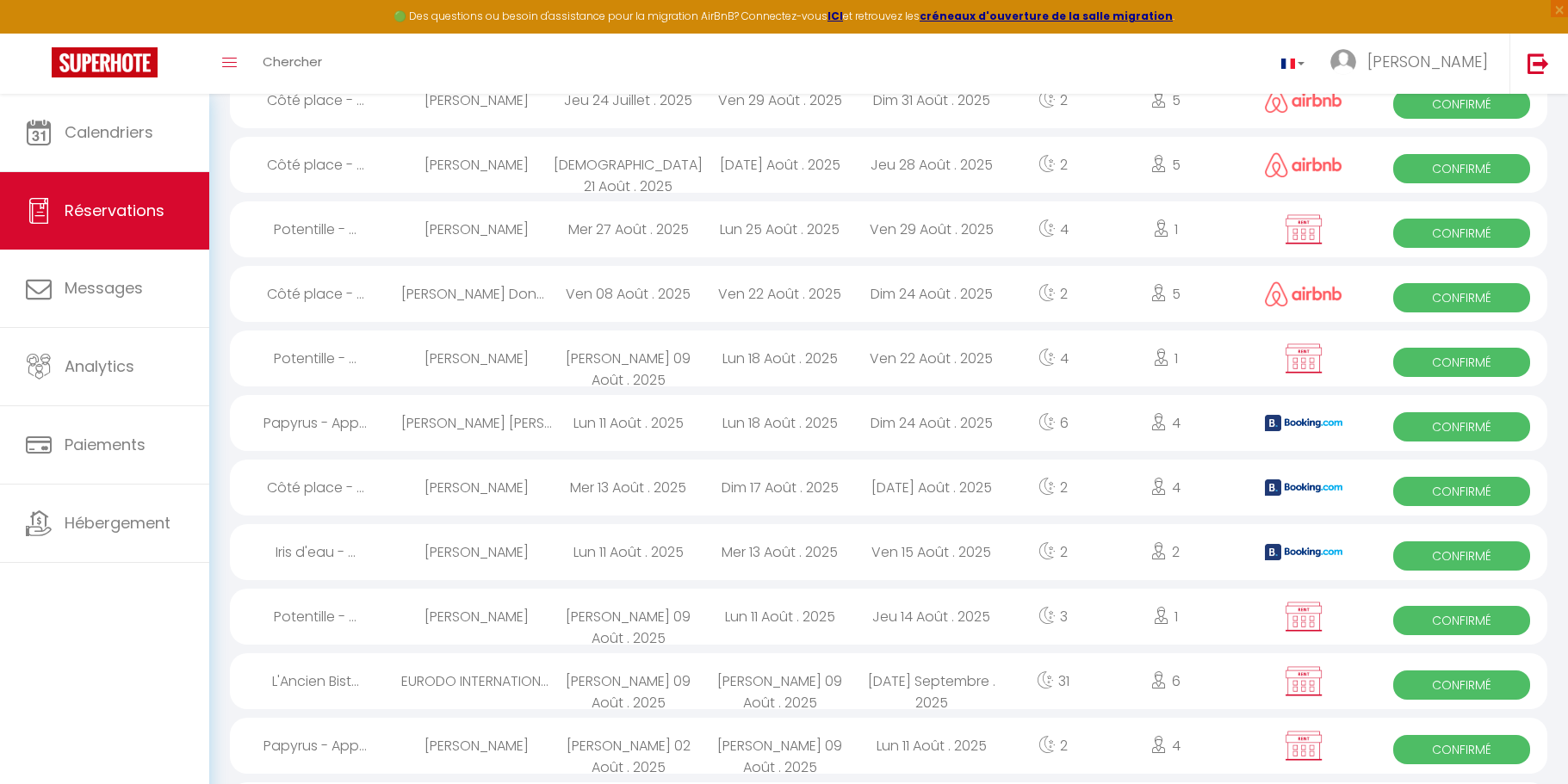
scroll to position [1033, 0]
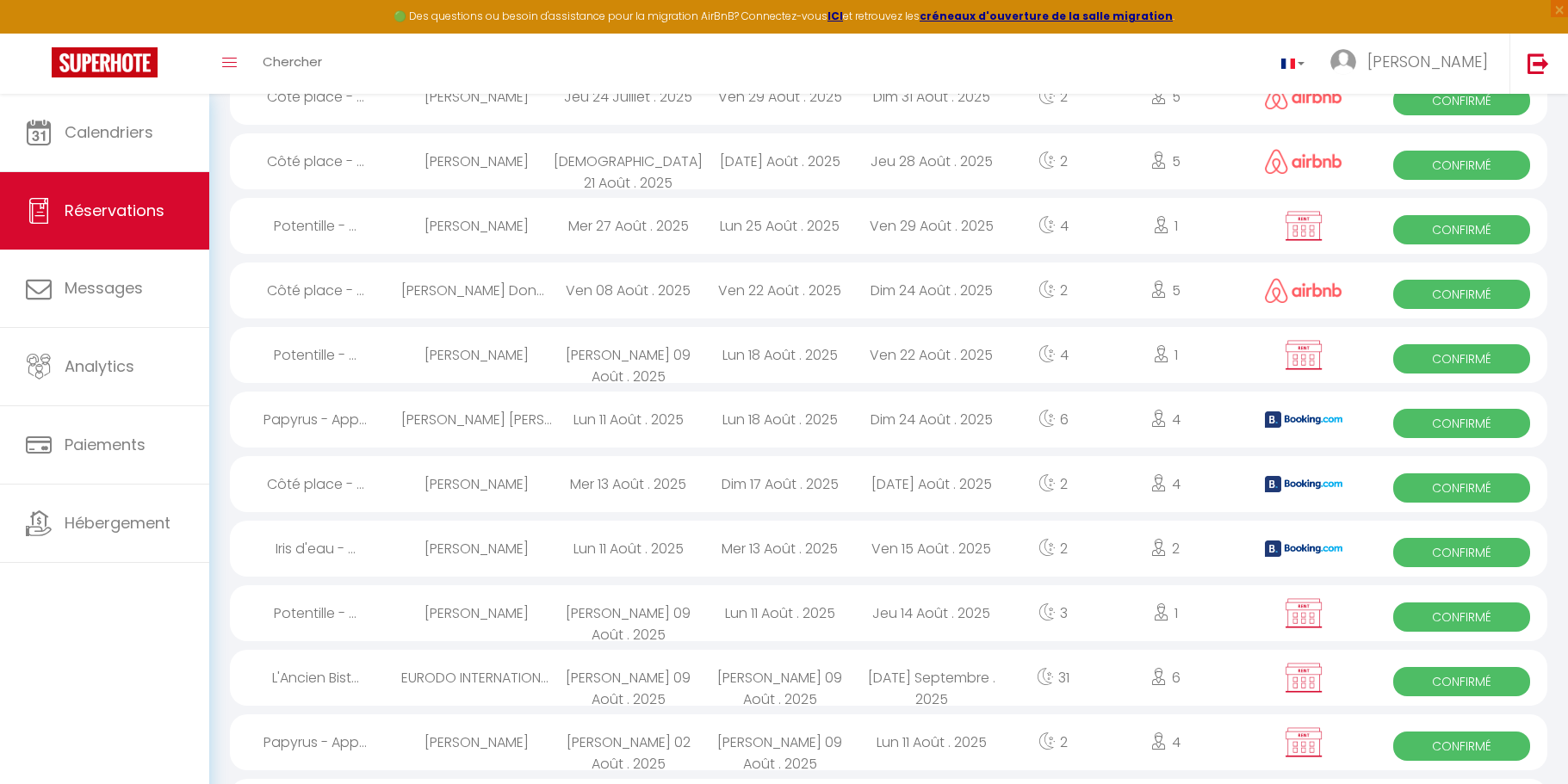
click at [809, 673] on div "Sam 09 Août . 2025" at bounding box center [781, 678] width 151 height 56
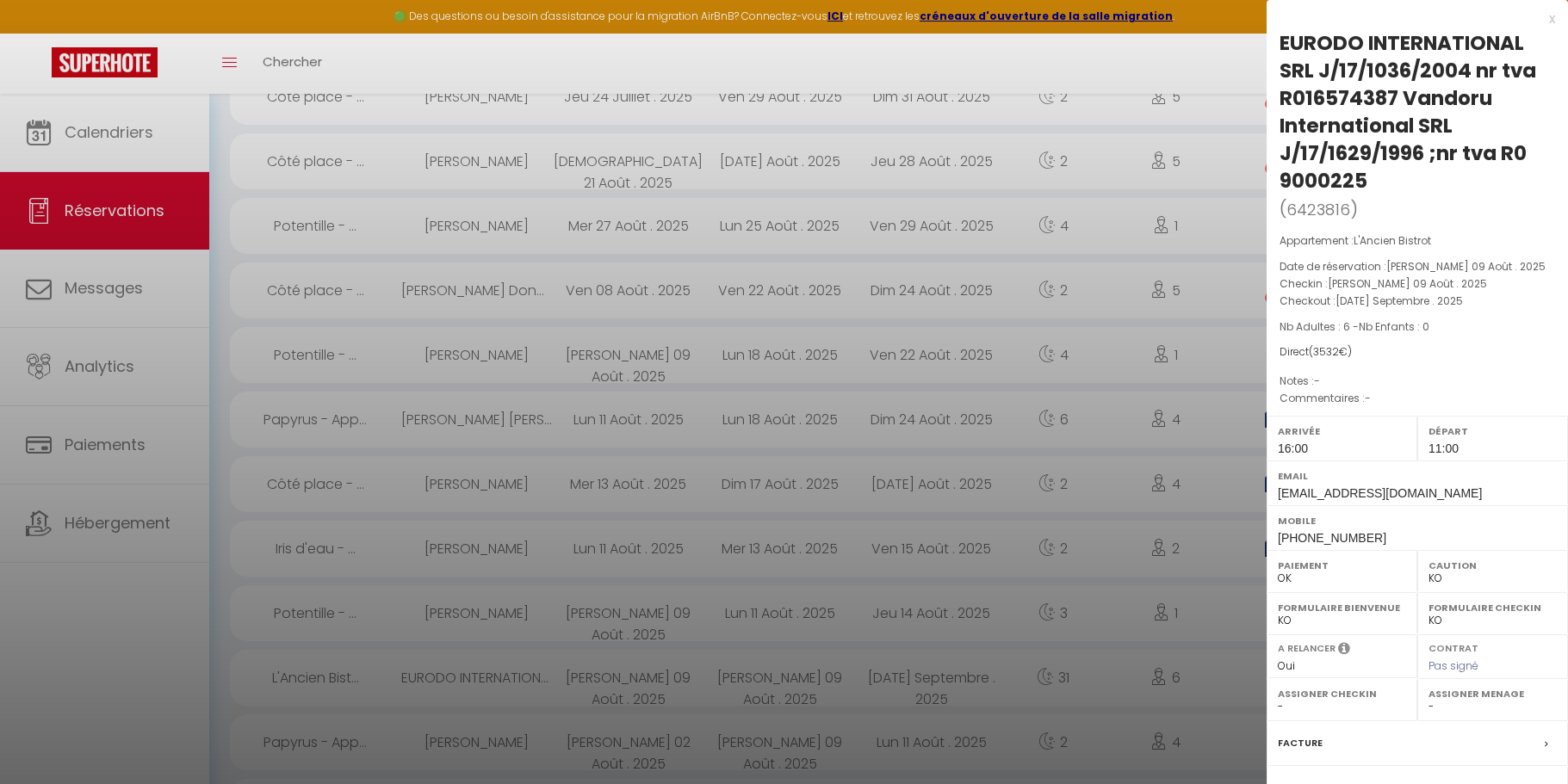
click at [1297, 740] on label "Facture" at bounding box center [1300, 743] width 45 height 18
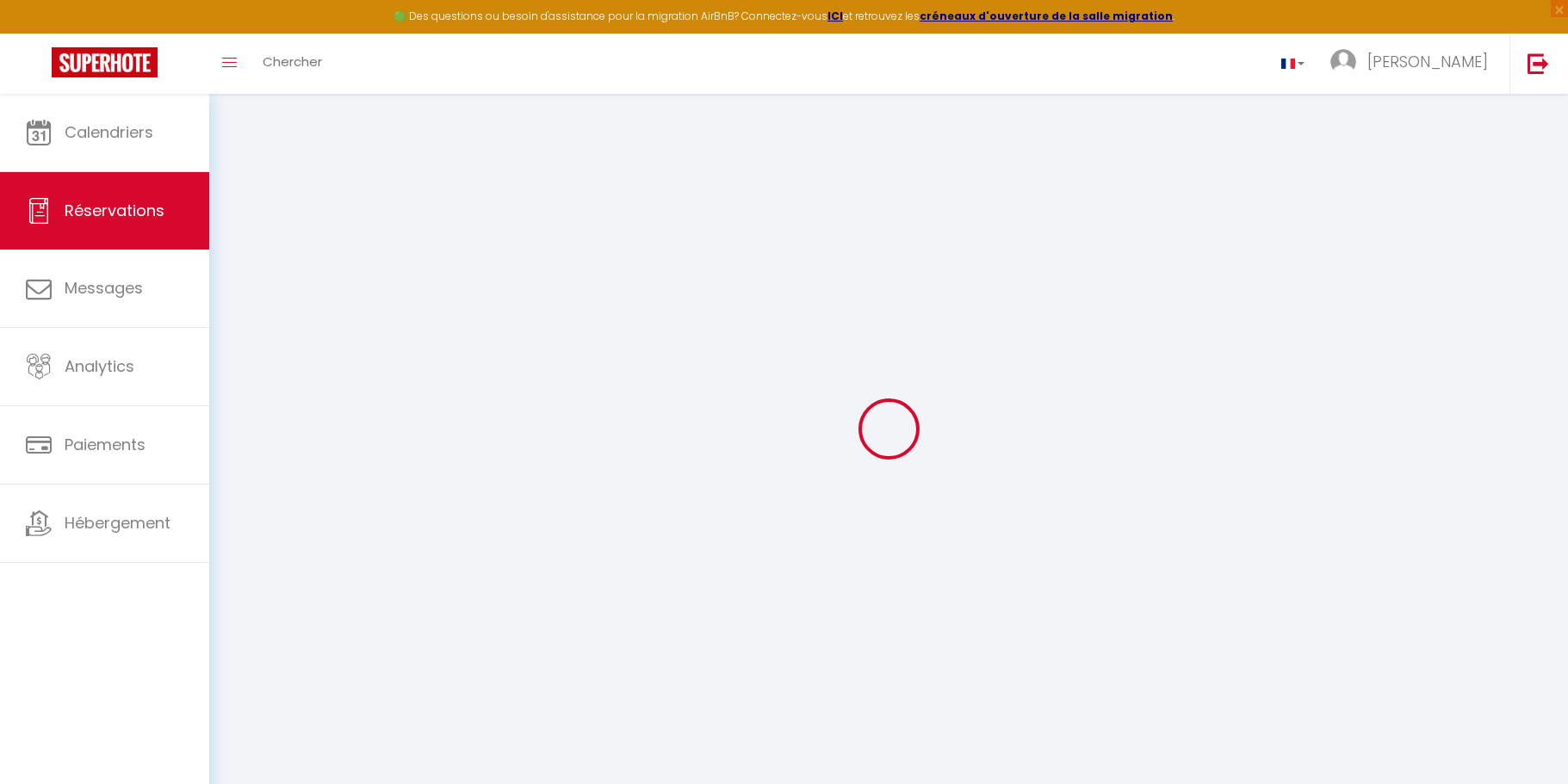
select select "cleaning"
select select "taxes"
select select
checkbox input "false"
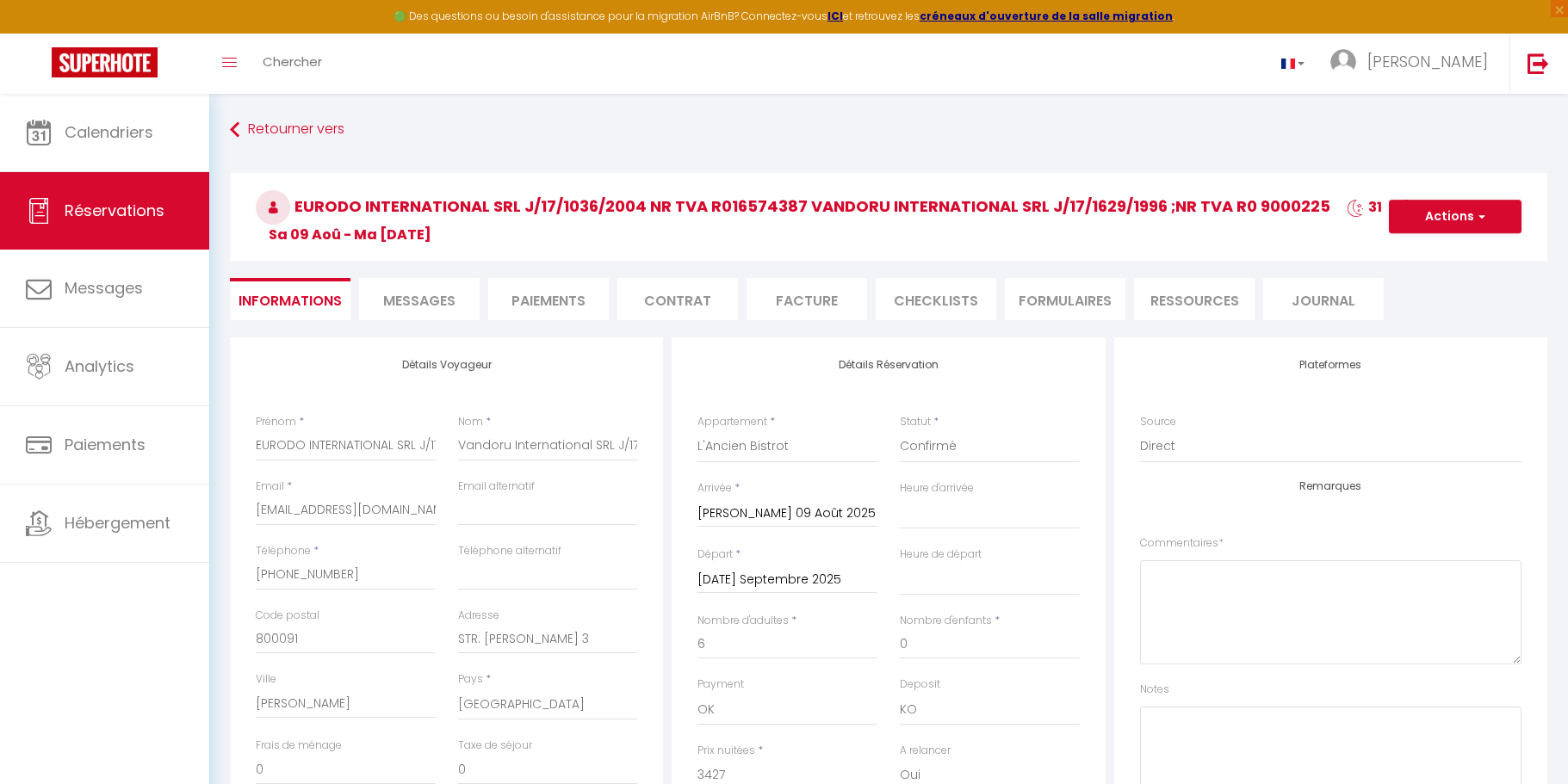
select select
checkbox input "false"
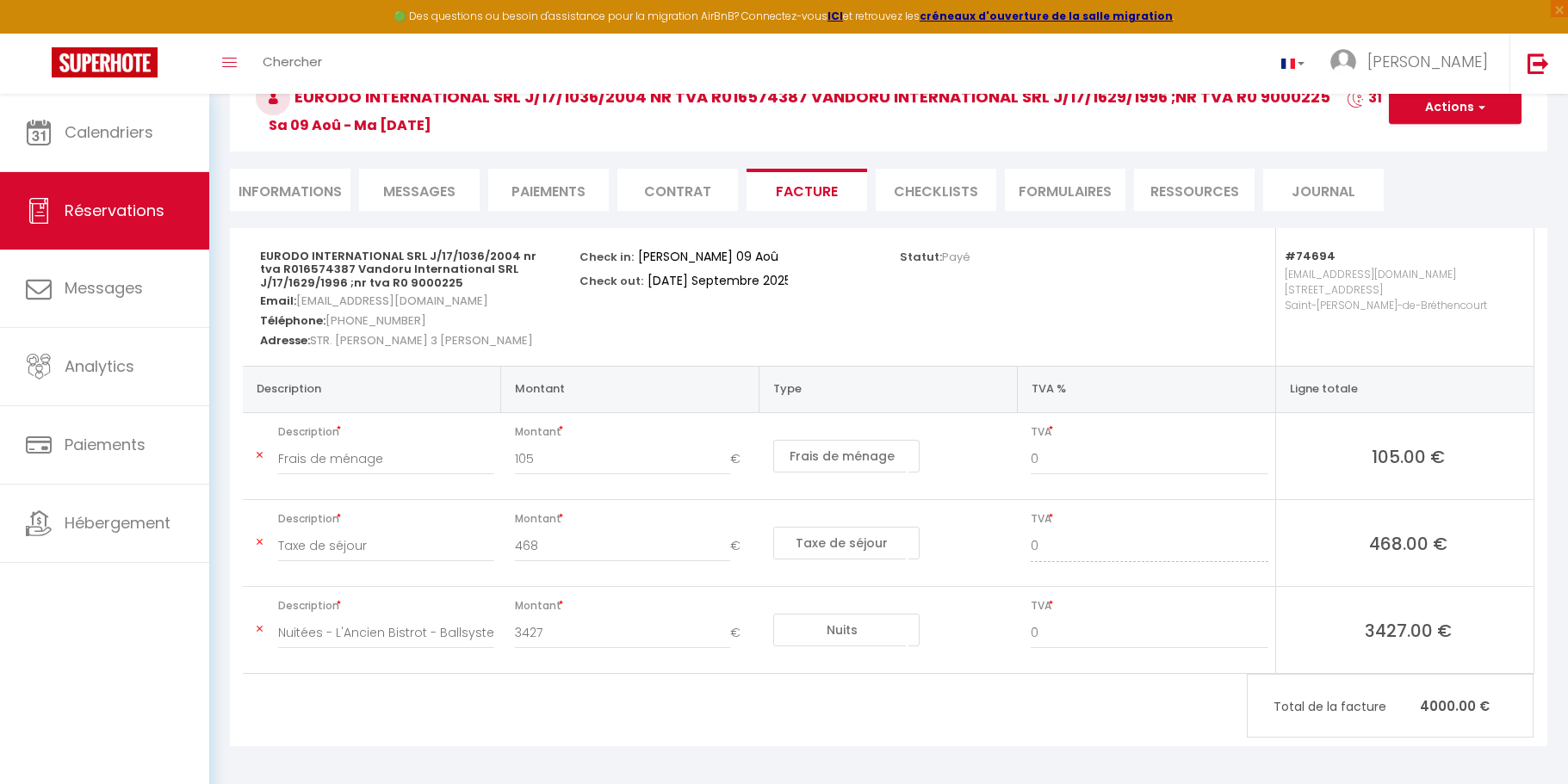
scroll to position [115, 0]
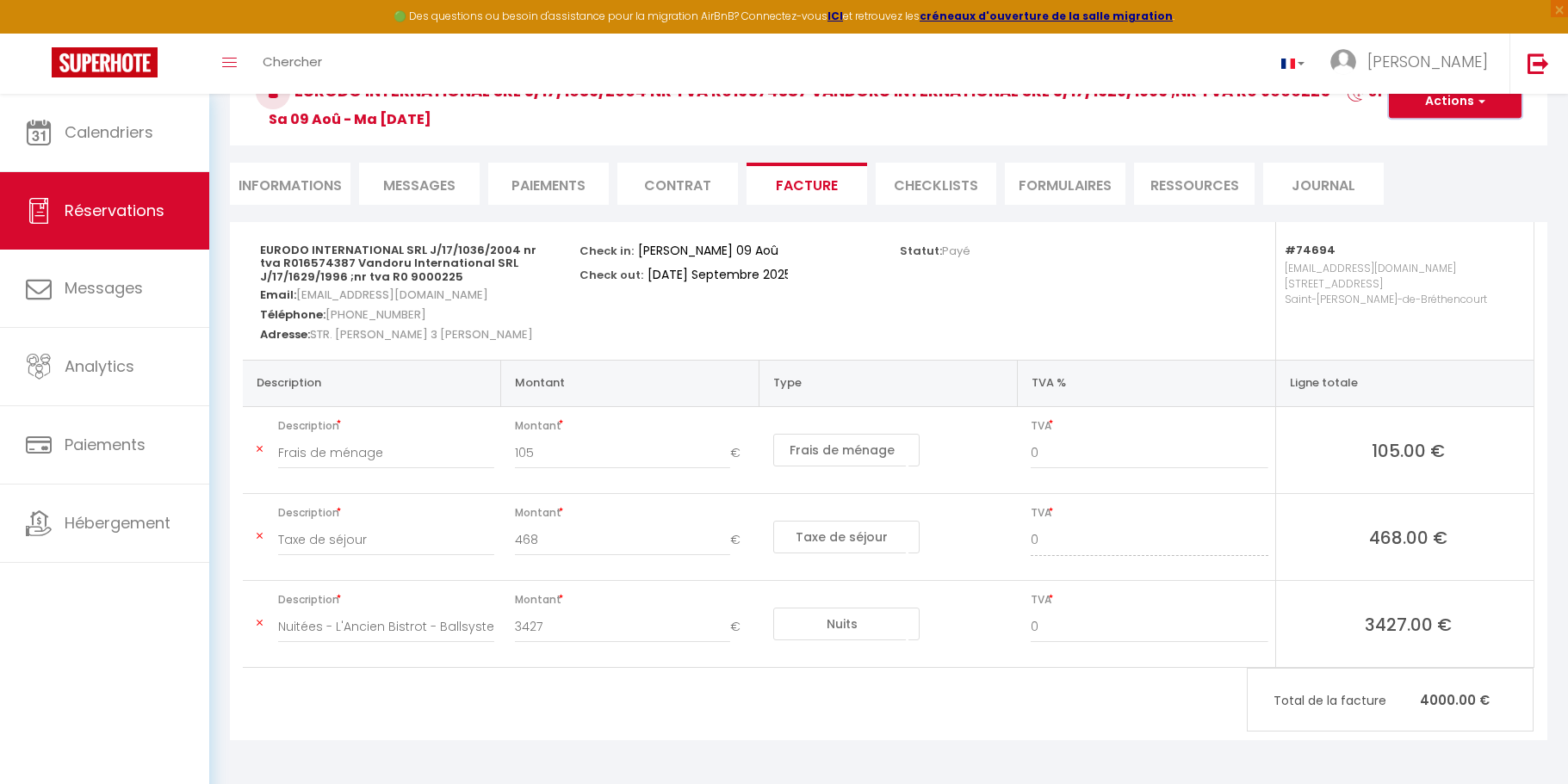
click at [1438, 104] on button "Actions" at bounding box center [1455, 101] width 132 height 35
click at [1059, 457] on input "0" at bounding box center [1149, 453] width 237 height 31
type input "010"
click at [1038, 623] on input "0" at bounding box center [1149, 627] width 237 height 31
type input "010"
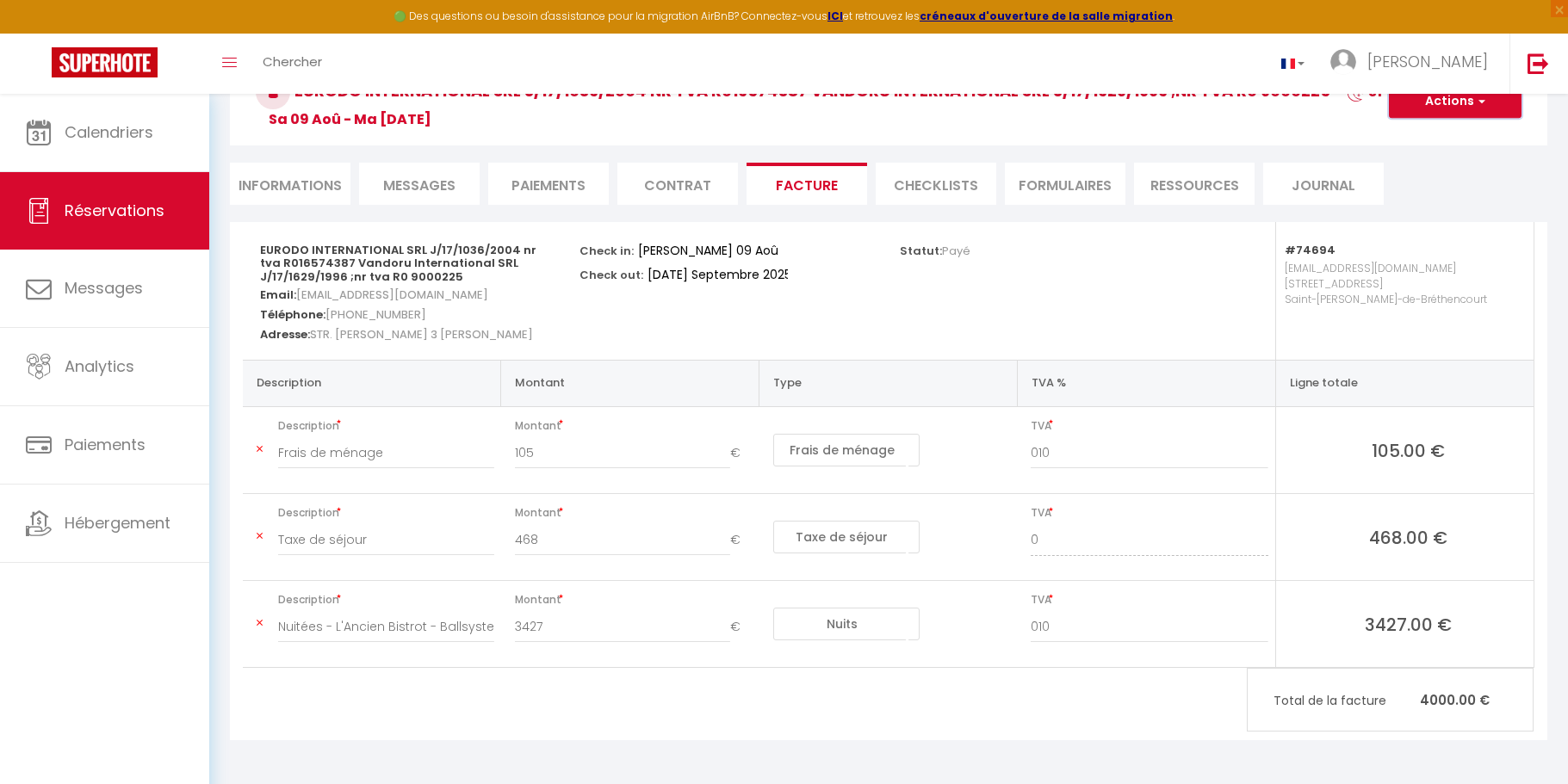
click at [1489, 108] on button "Actions" at bounding box center [1455, 101] width 132 height 35
click at [1435, 142] on link "Enregistrer" at bounding box center [1442, 139] width 144 height 22
click at [1433, 114] on button "Actions" at bounding box center [1455, 101] width 132 height 35
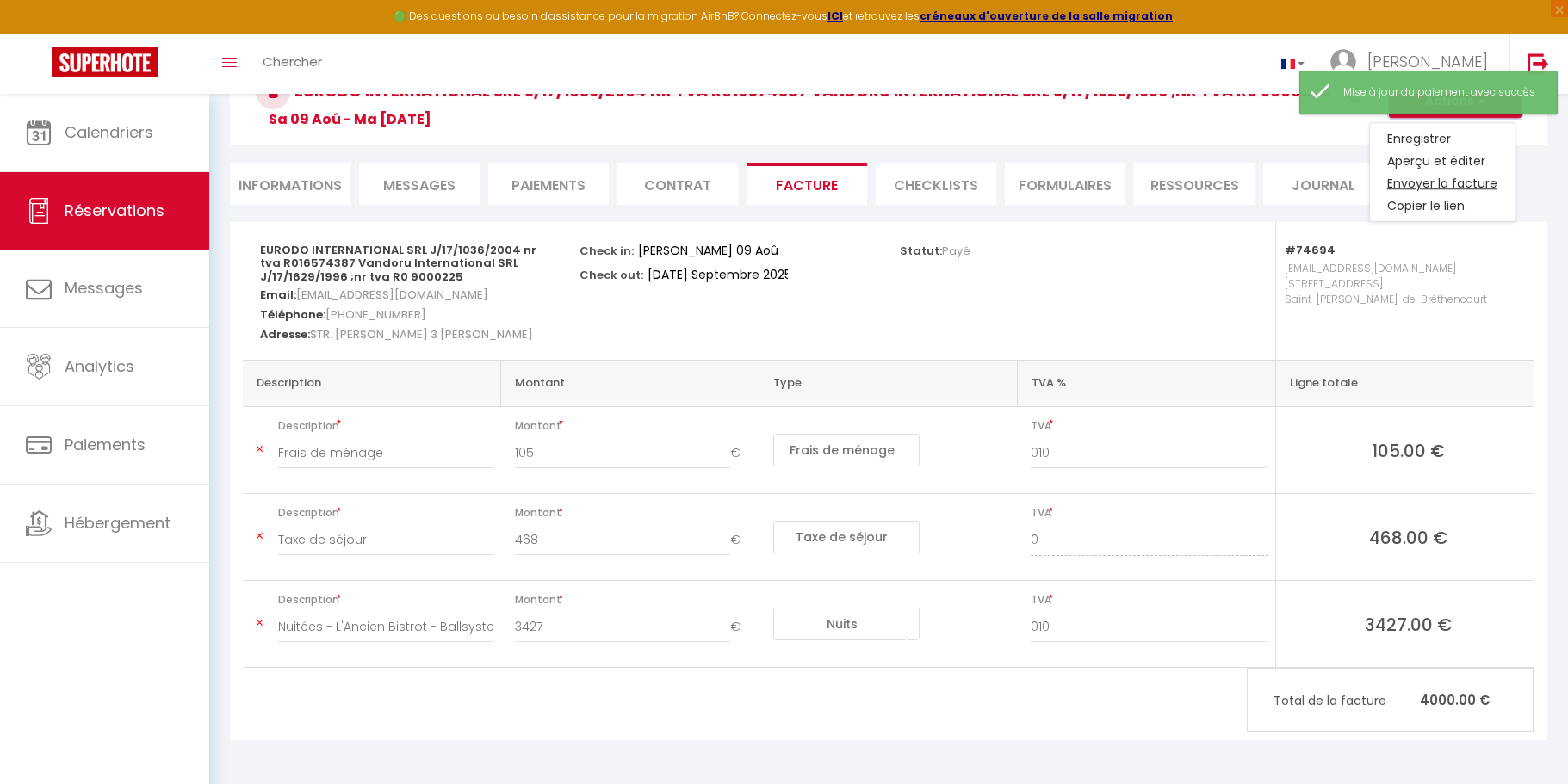
type input "10"
click at [1439, 162] on link "Aperçu et éditer" at bounding box center [1442, 161] width 144 height 22
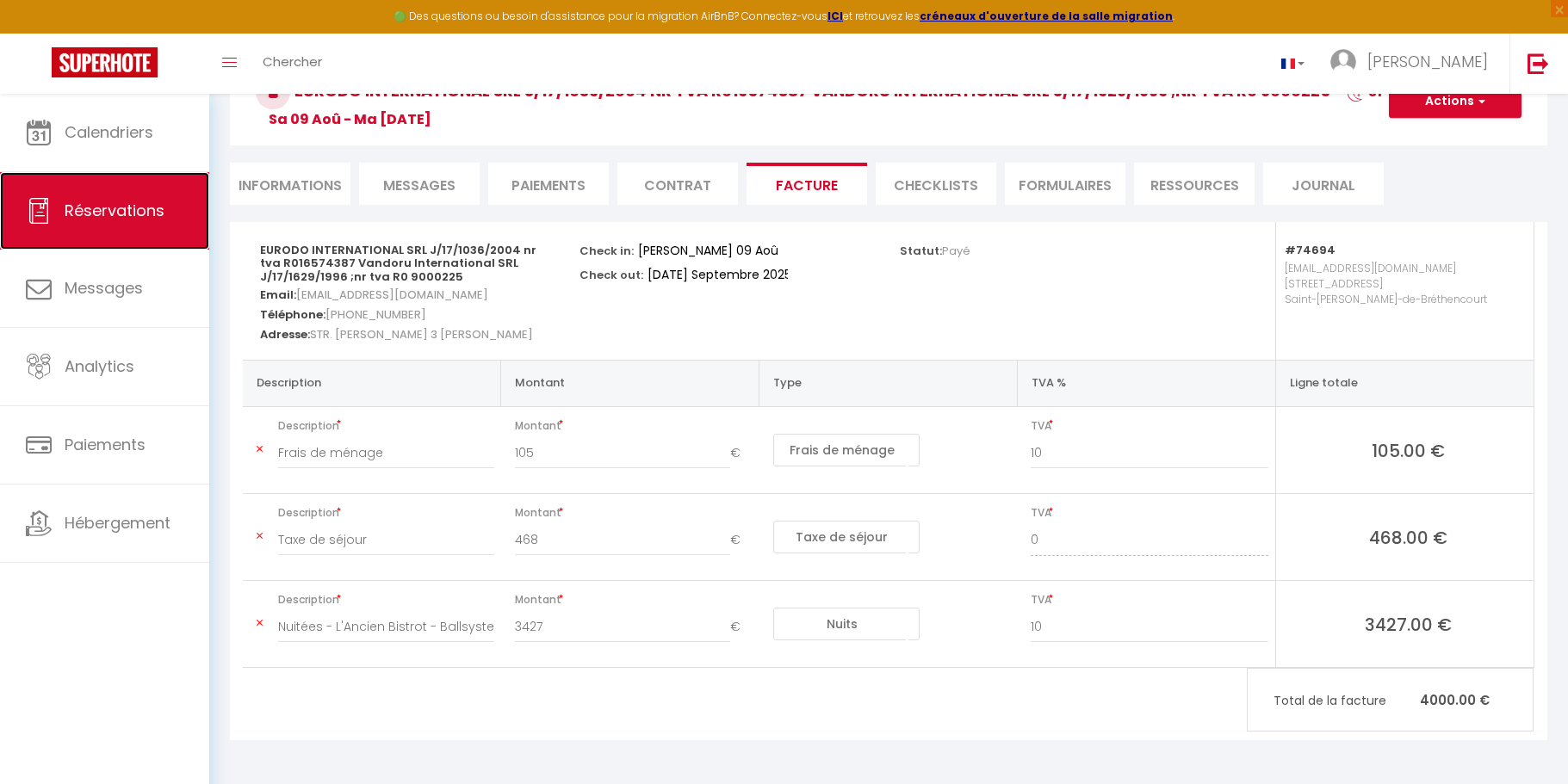
click at [152, 209] on span "Réservations" at bounding box center [114, 211] width 100 height 22
select select "not_cancelled"
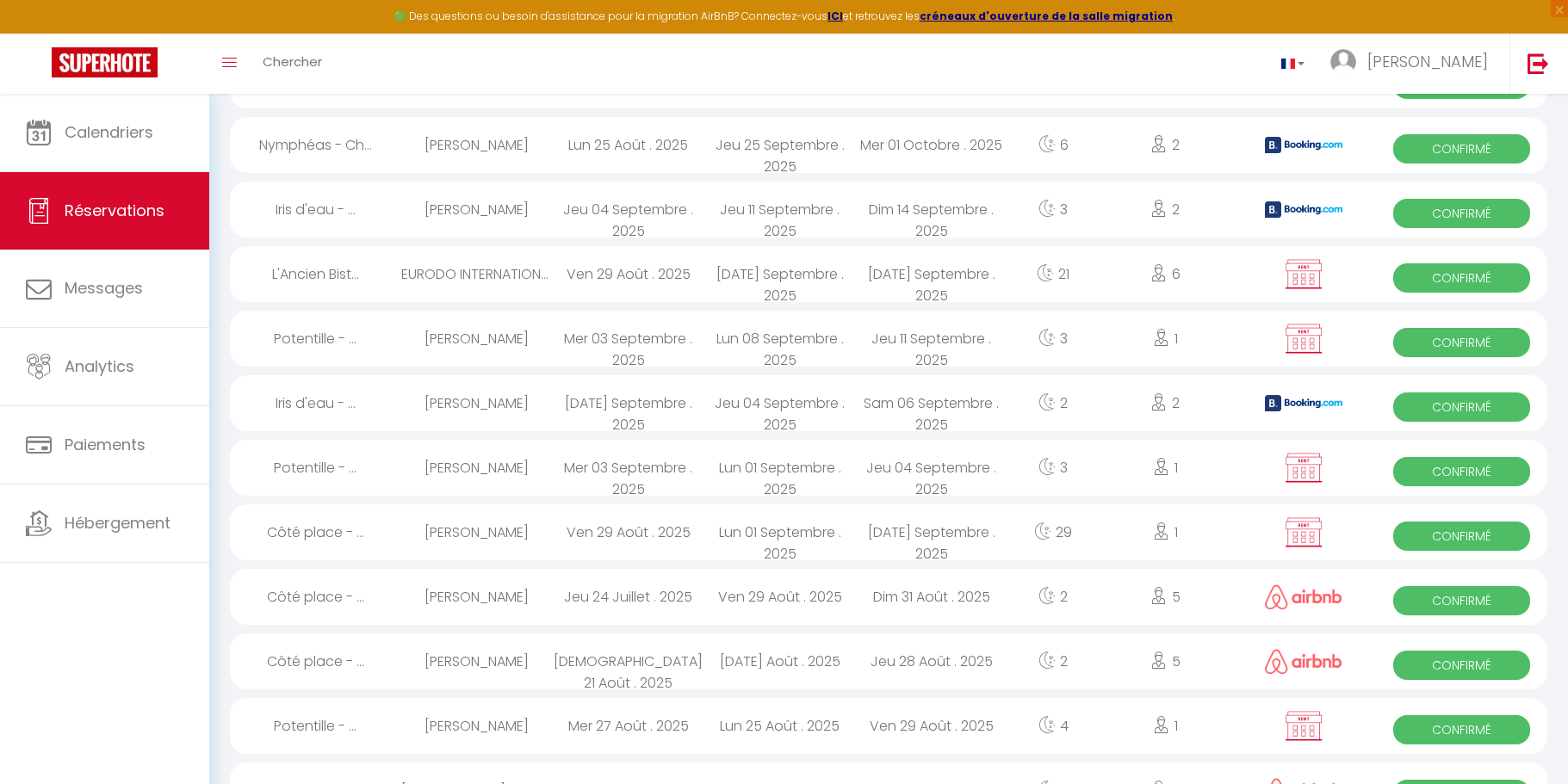
scroll to position [492, 0]
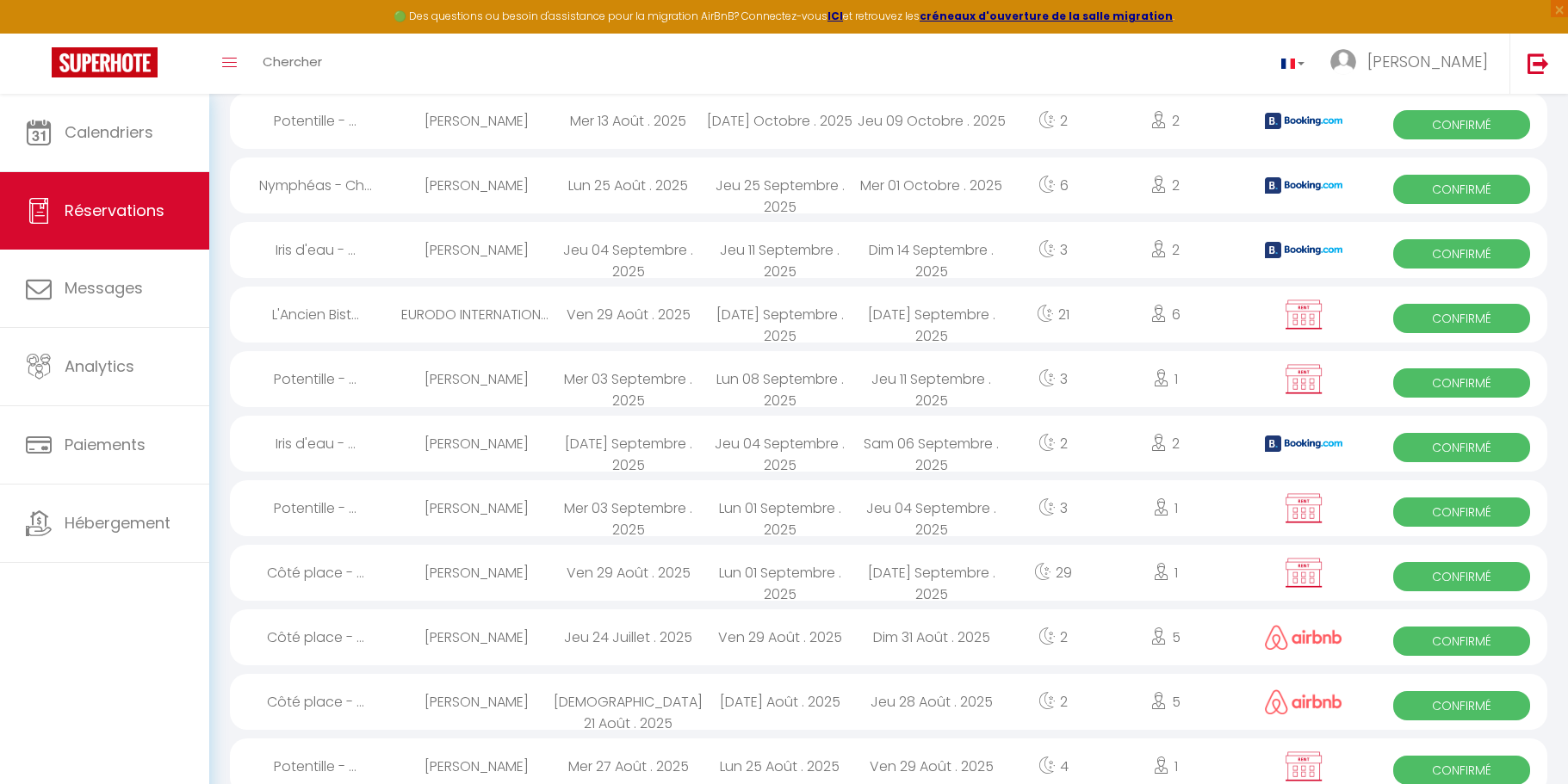
click at [789, 252] on div "Jeu 11 Septembre . 2025" at bounding box center [781, 250] width 151 height 56
select select "OK"
select select "KO"
select select "0"
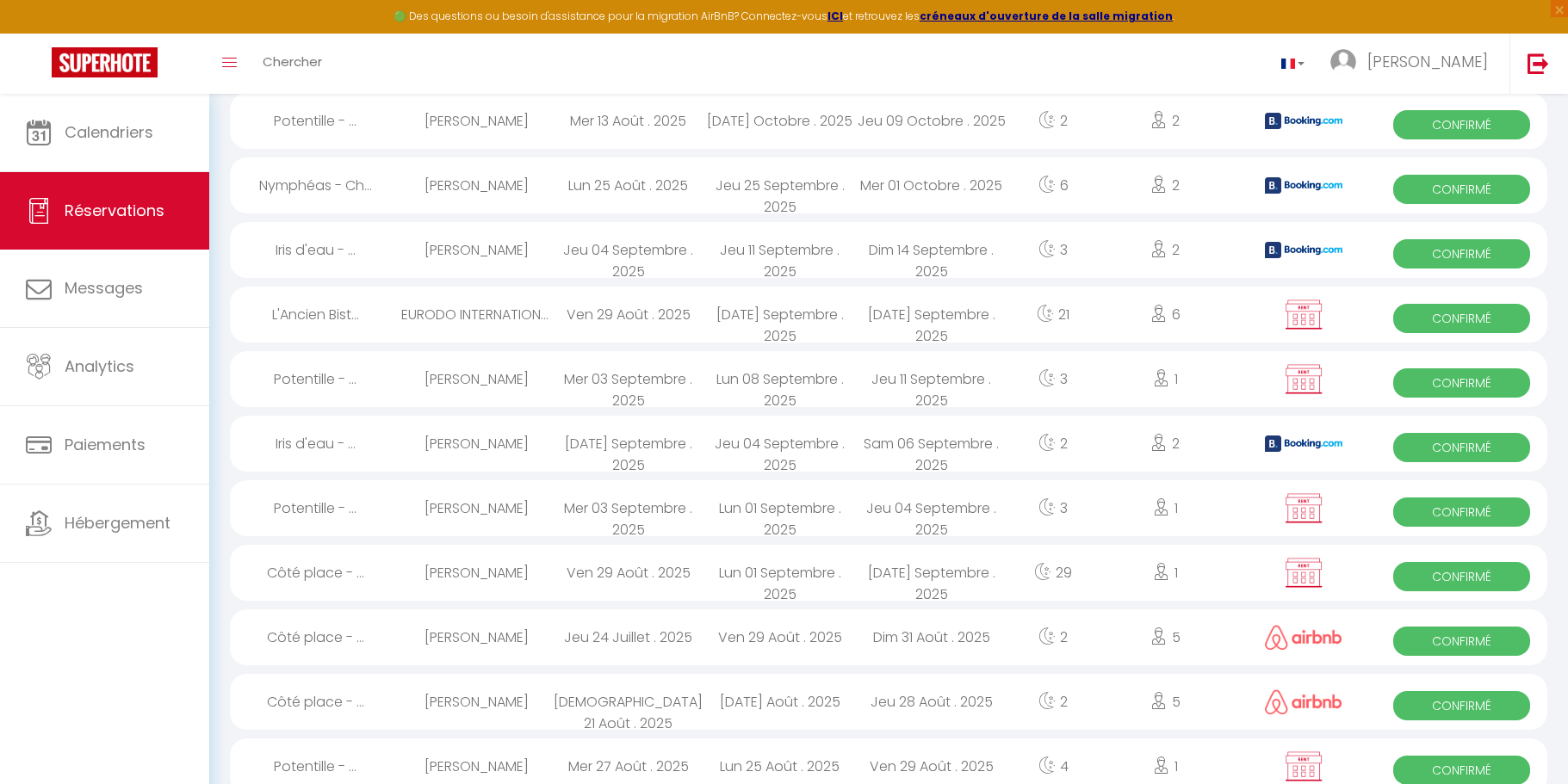
select select "1"
select select
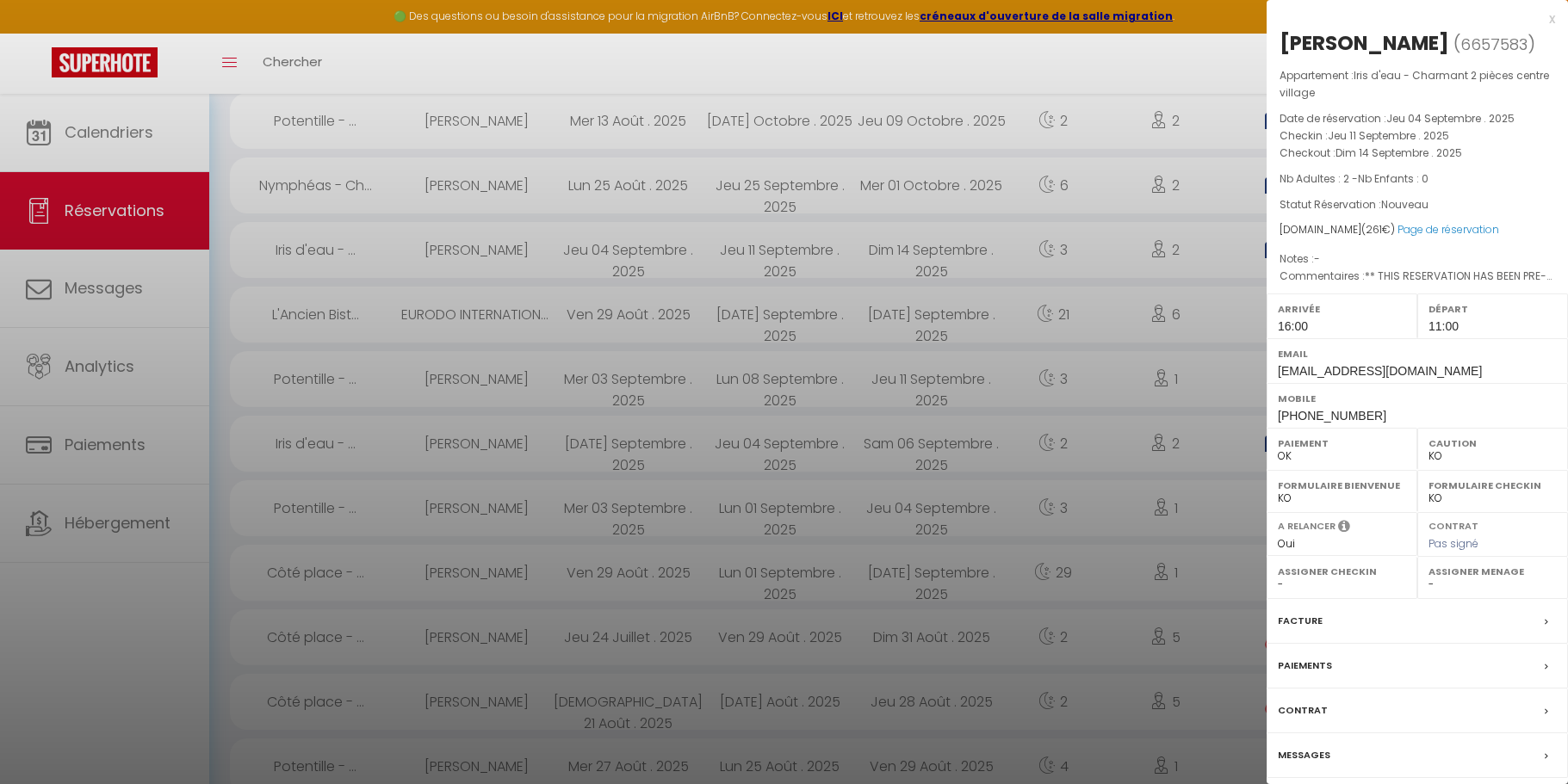
click at [824, 254] on div at bounding box center [784, 392] width 1568 height 784
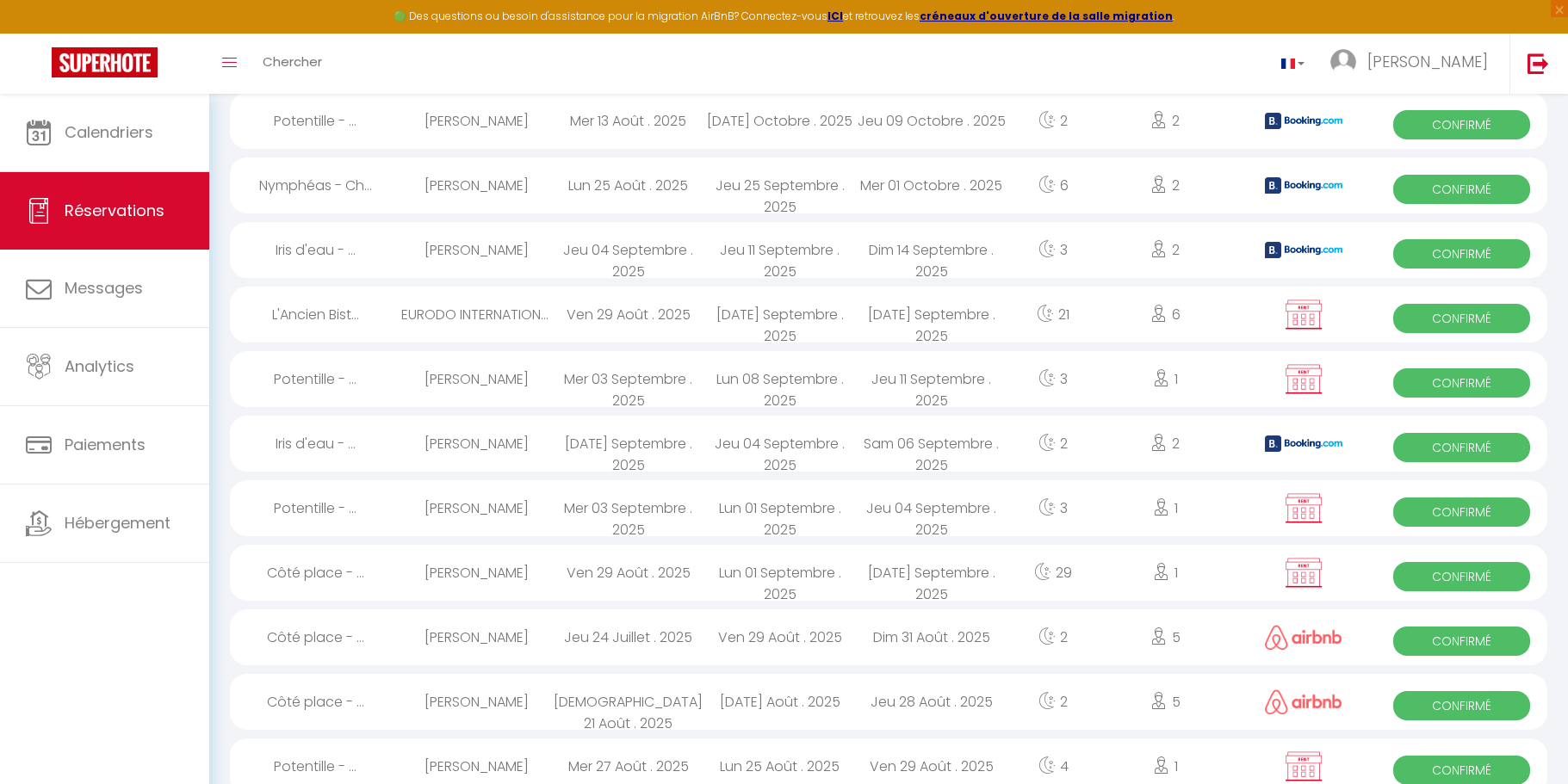
click at [847, 316] on div "Mar 09 Septembre . 2025" at bounding box center [781, 314] width 151 height 56
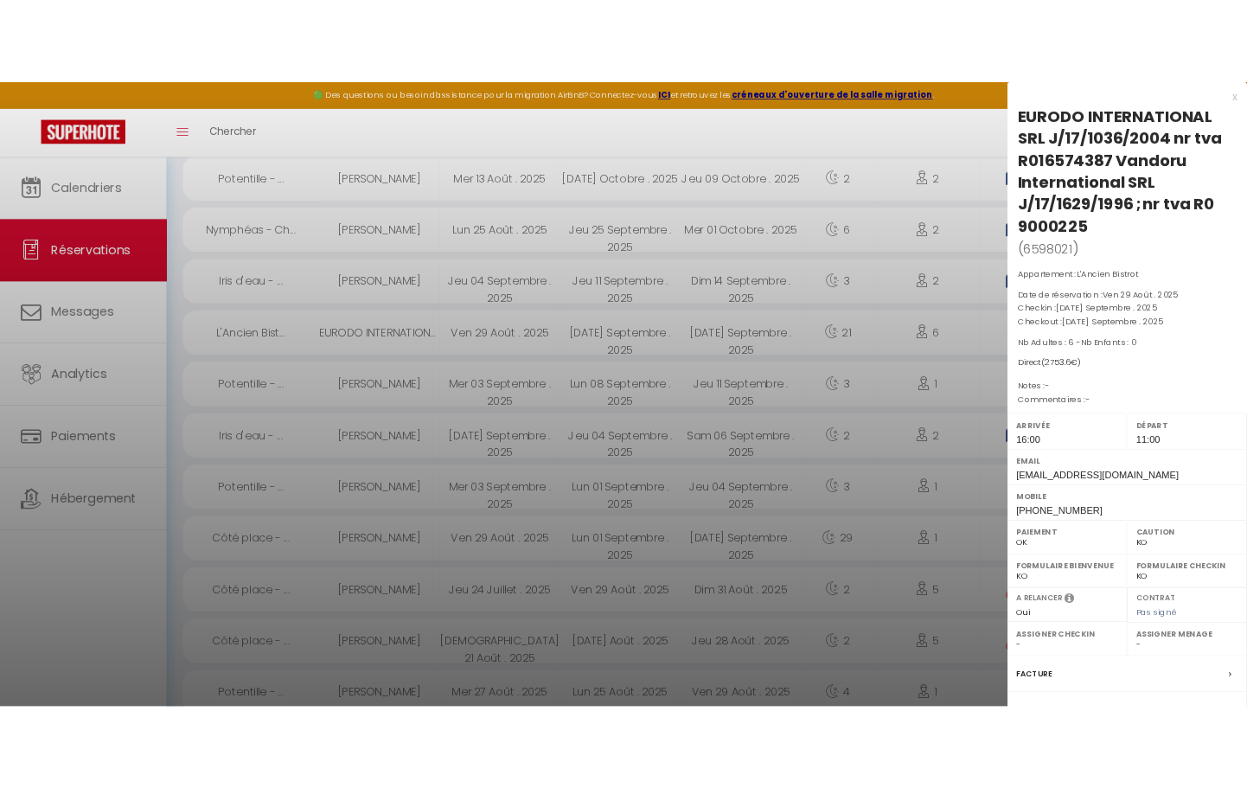
scroll to position [514, 0]
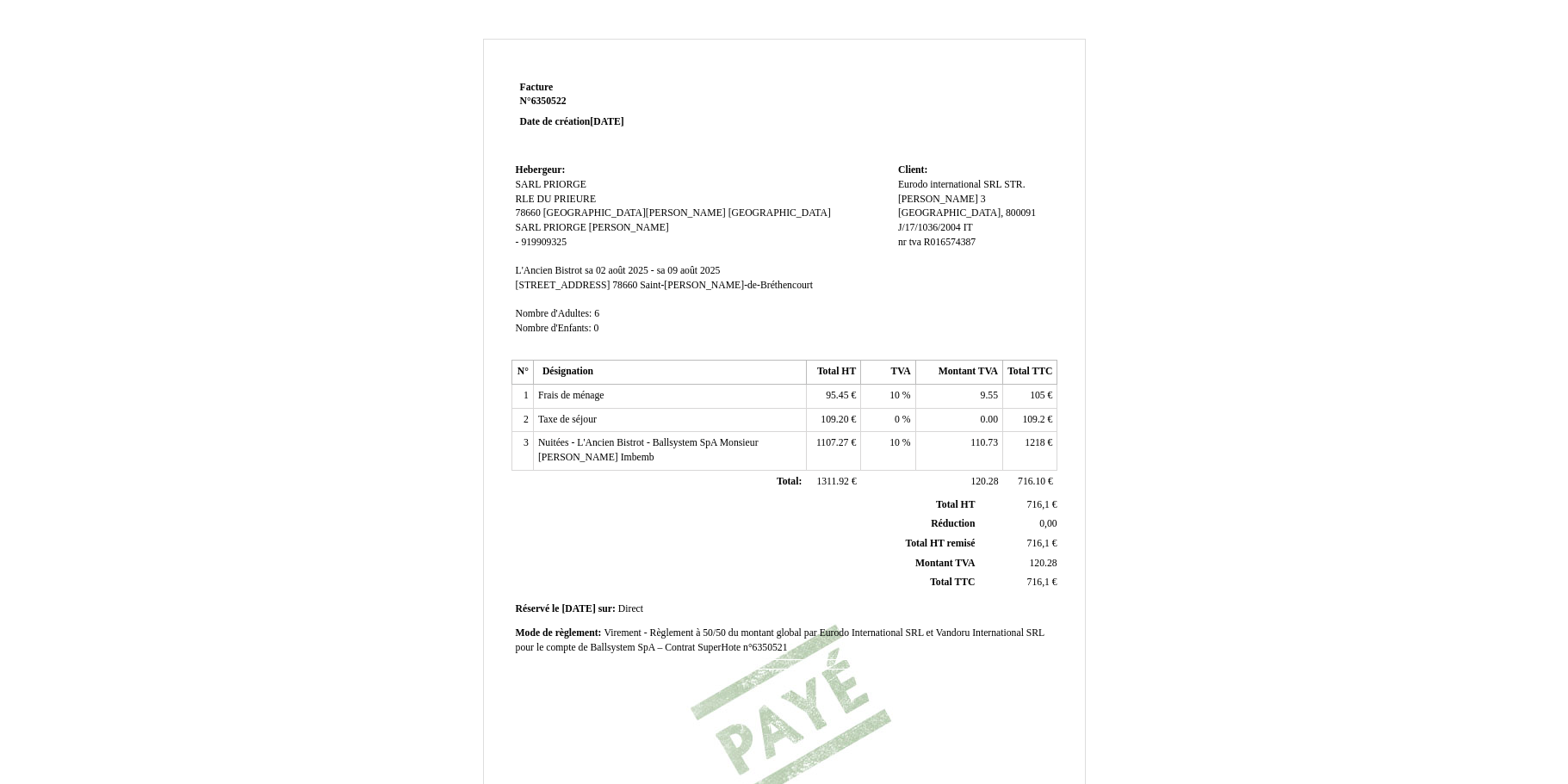
drag, startPoint x: 898, startPoint y: 184, endPoint x: 960, endPoint y: 195, distance: 63.0
click at [960, 195] on div "Eurodo international SRL Eurodo international SRL [STREET_ADDRESS][PERSON_NAME]…" at bounding box center [976, 221] width 155 height 86
copy div "Eurodo international SRL STR.Mihai Eminescu 3"
click at [697, 557] on th "Montant TVA Montant TVA" at bounding box center [746, 563] width 465 height 20
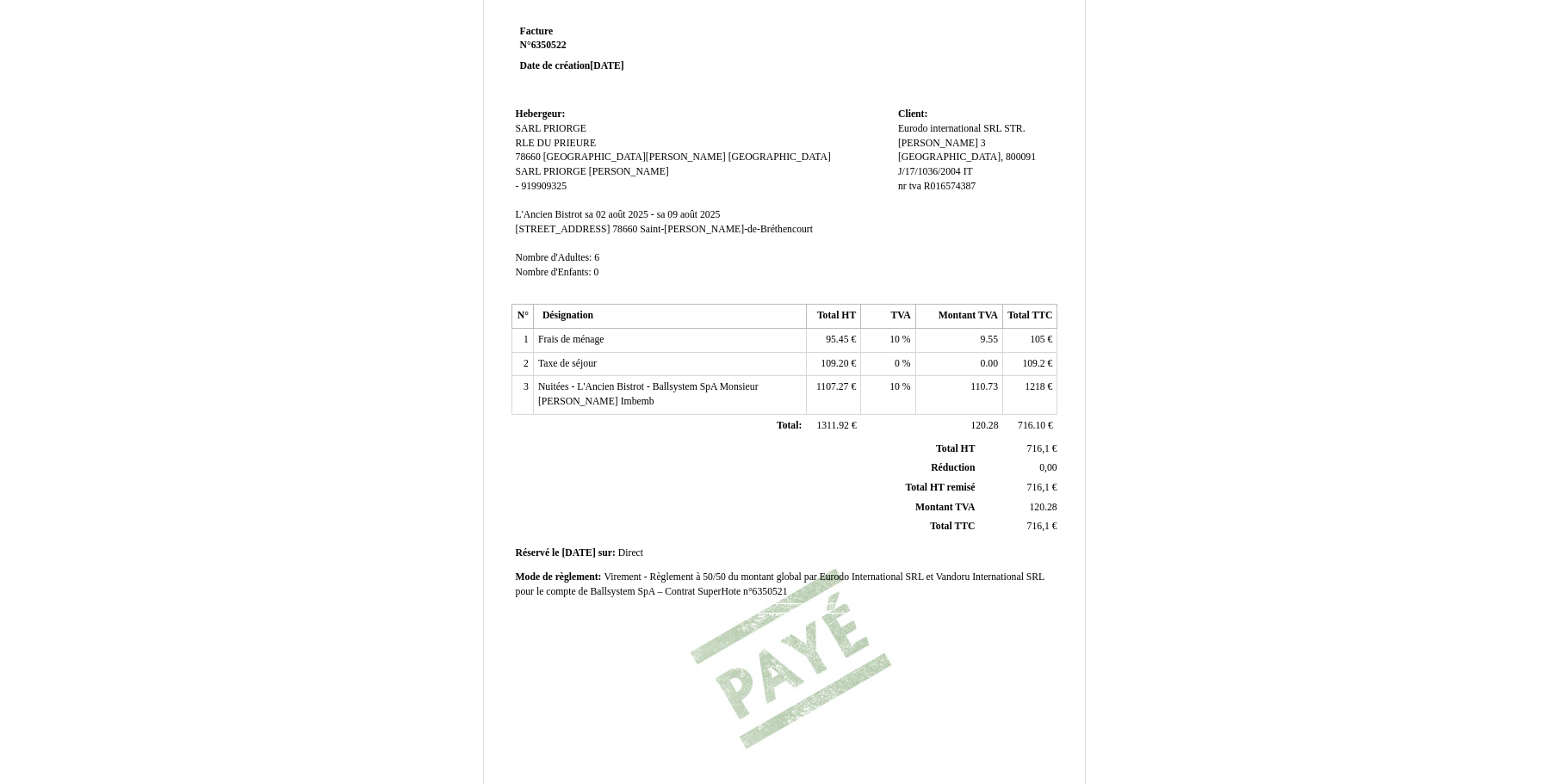
scroll to position [86, 0]
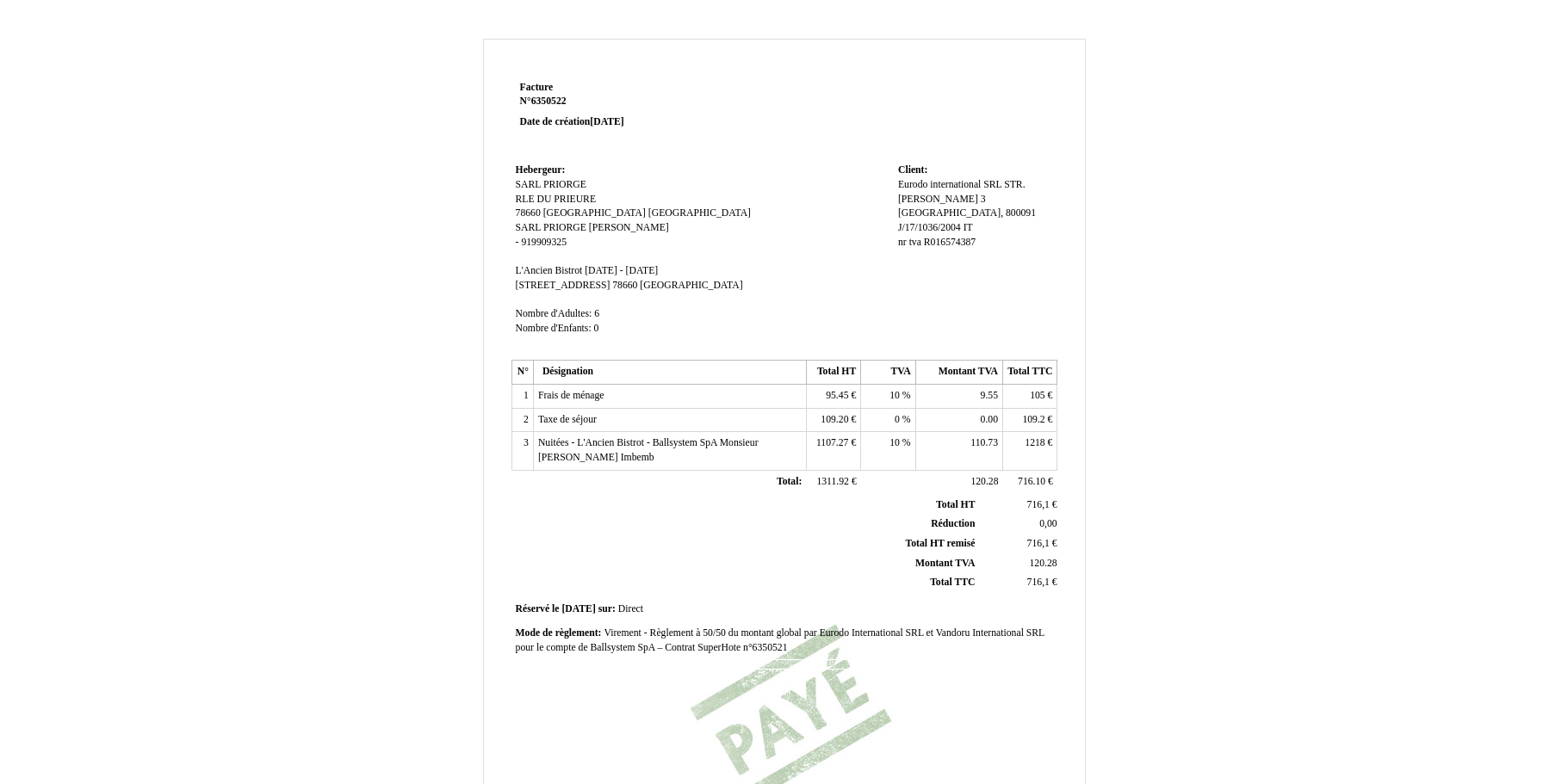
drag, startPoint x: 1018, startPoint y: 389, endPoint x: 1039, endPoint y: 437, distance: 52.4
click at [1039, 437] on tbody "1 Frais de ménage Frais de ménage 95.45 95.45 € 10 10 % 9.55 9.55 105 105 € 2 T…" at bounding box center [784, 428] width 546 height 86
click at [1040, 404] on td "105 105 €" at bounding box center [1030, 397] width 54 height 24
click at [1025, 390] on td "105 105 €" at bounding box center [1030, 397] width 54 height 24
click at [857, 567] on th "Montant TVA Montant TVA" at bounding box center [746, 563] width 465 height 20
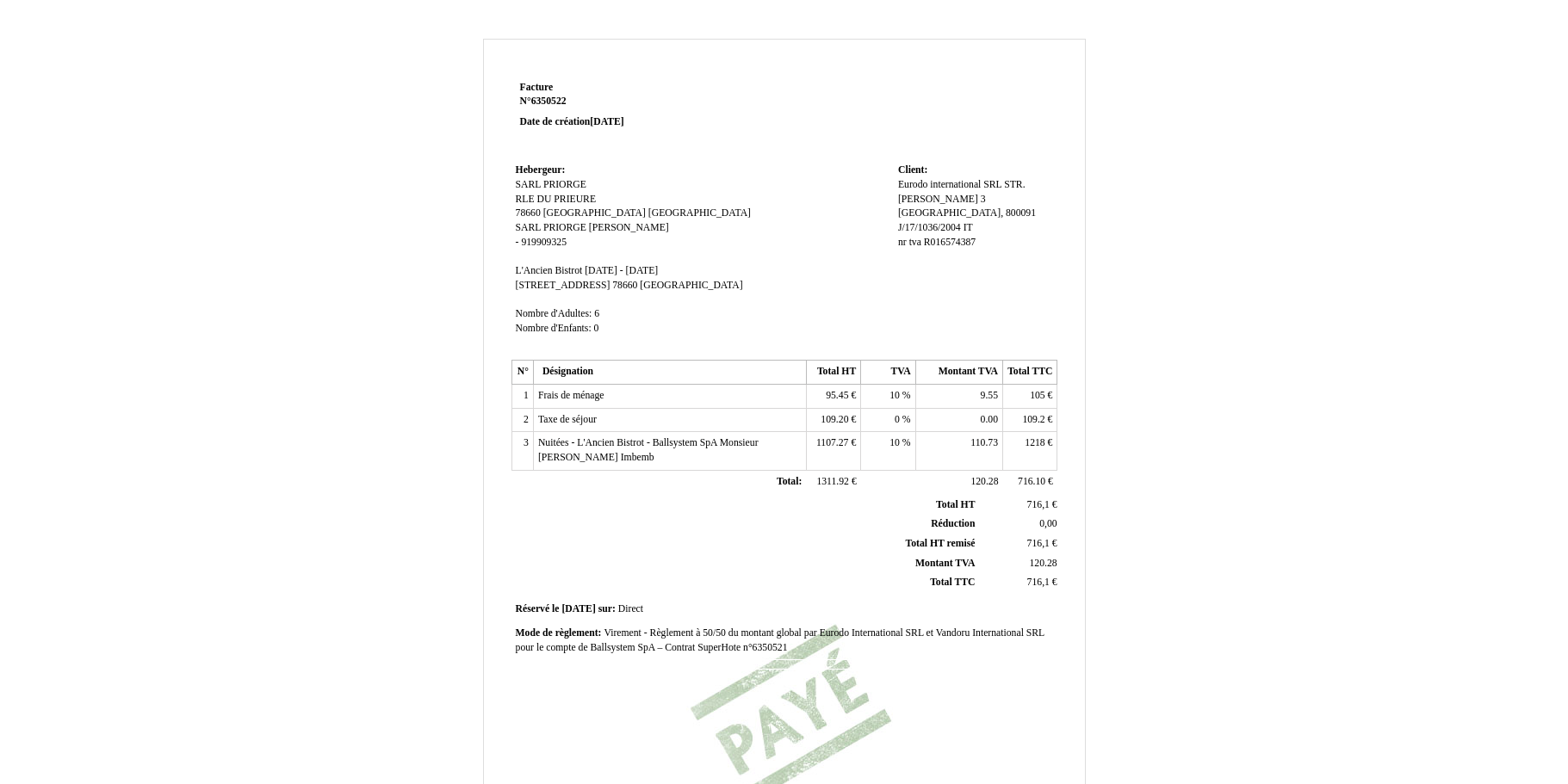
click at [992, 438] on span "110.73" at bounding box center [985, 442] width 28 height 11
click at [1018, 507] on td "716,1 716,1 €" at bounding box center [1019, 504] width 82 height 19
drag, startPoint x: 977, startPoint y: 321, endPoint x: 924, endPoint y: 398, distance: 93.5
click at [924, 398] on td "9.55 9.55" at bounding box center [958, 397] width 87 height 24
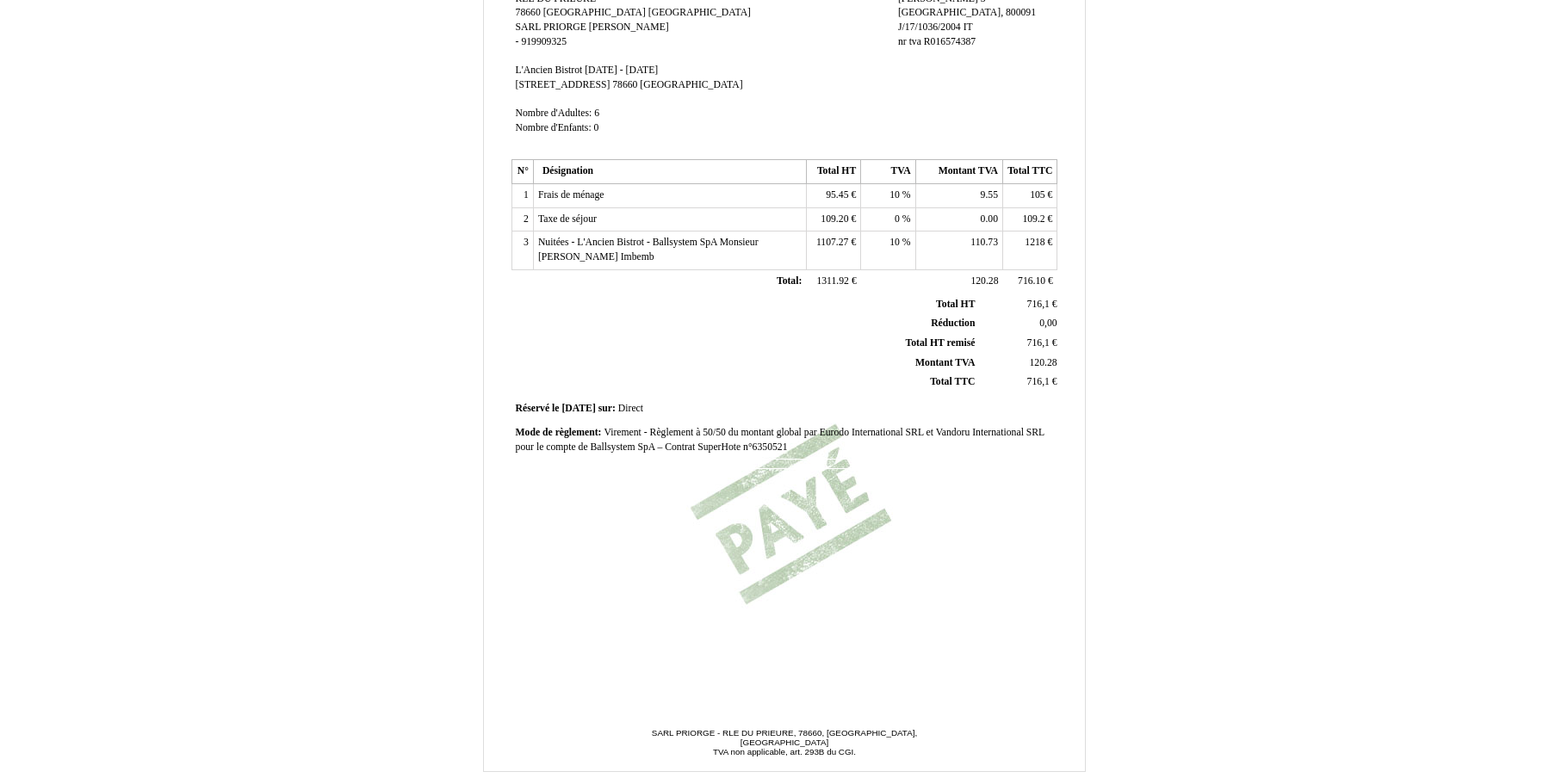
scroll to position [255, 0]
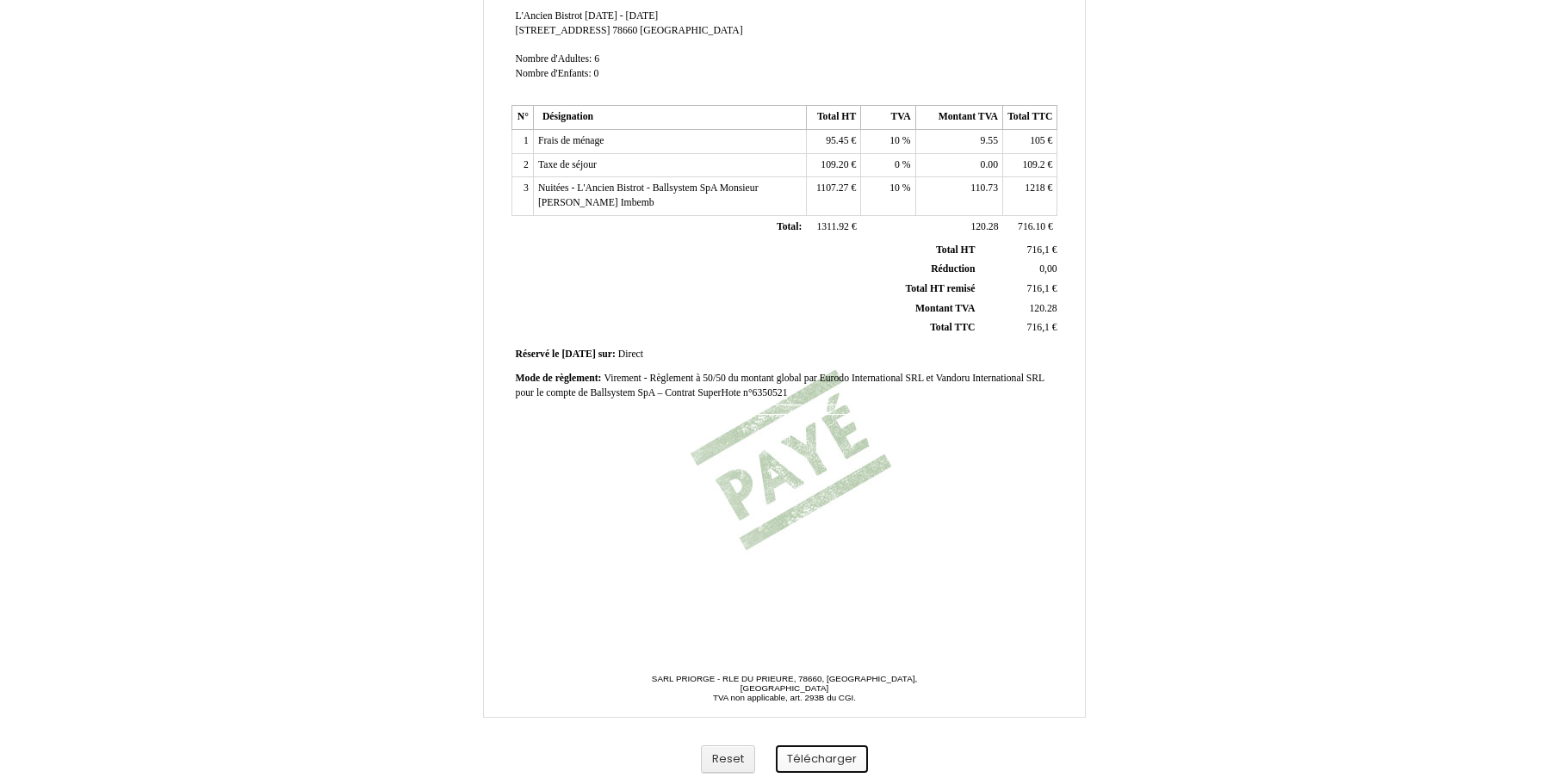
click at [805, 758] on button "Télécharger" at bounding box center [821, 759] width 93 height 29
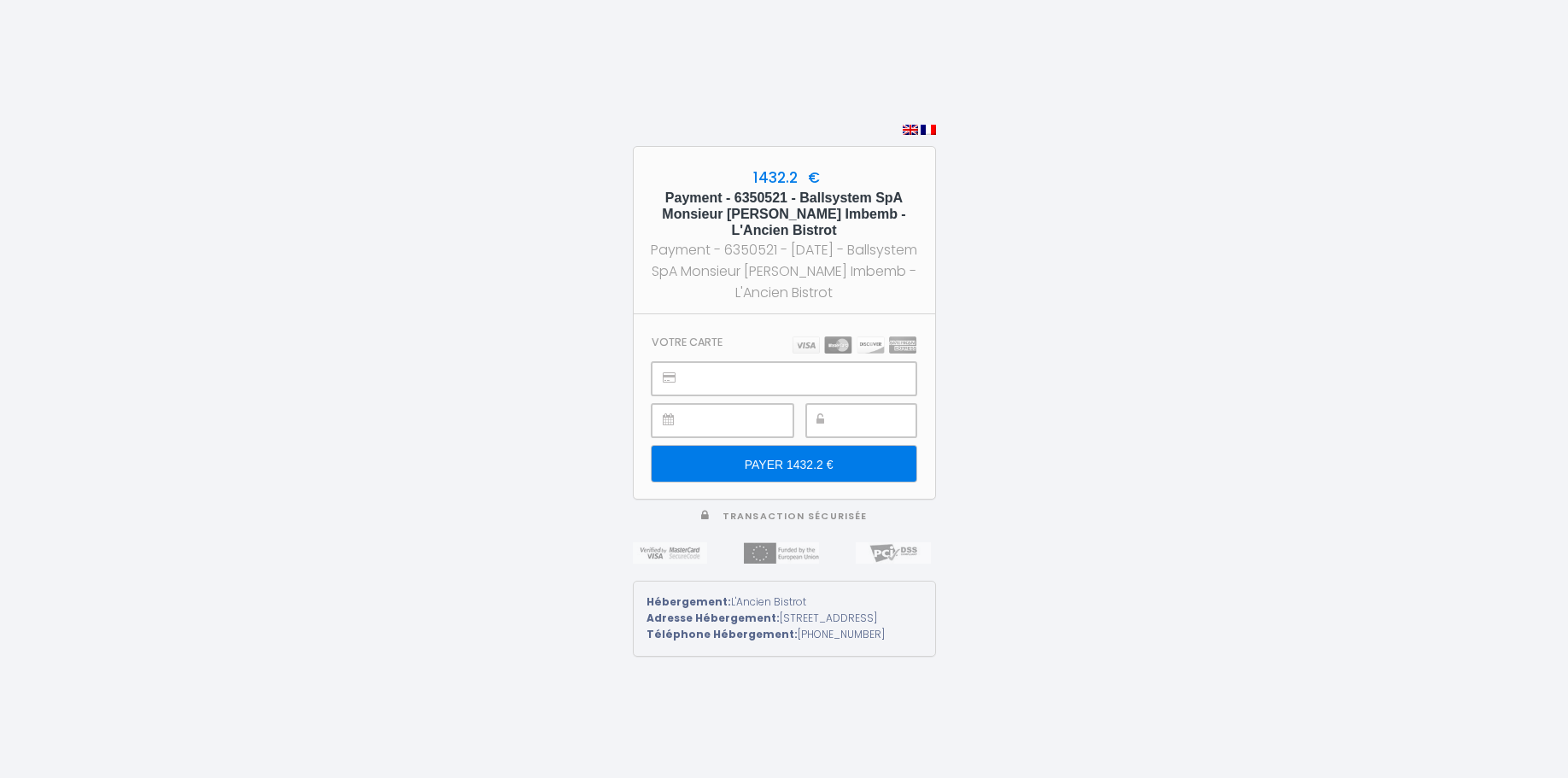
click at [775, 456] on input "PAYER 1432.2 €" at bounding box center [783, 464] width 264 height 36
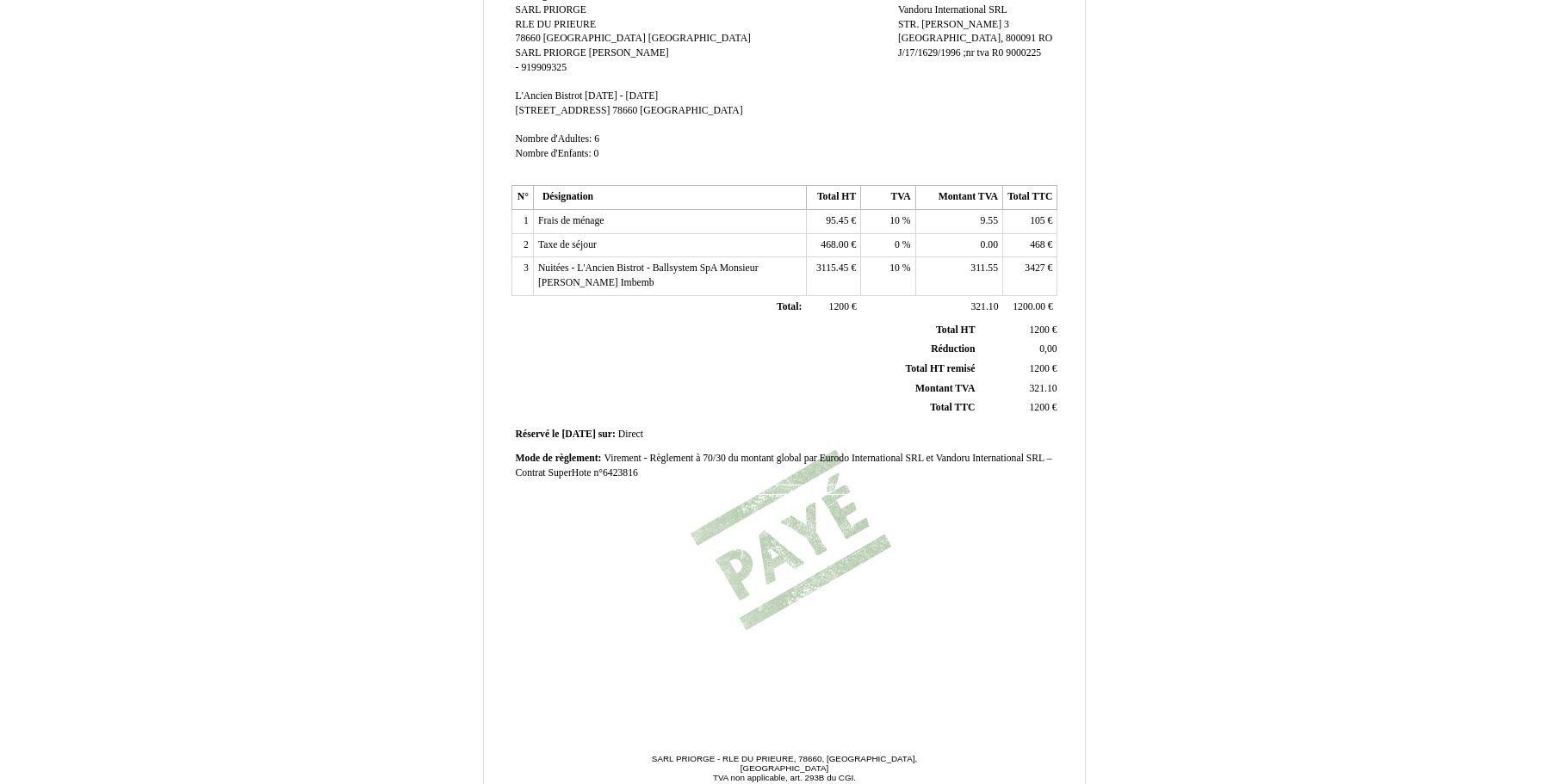
scroll to position [255, 0]
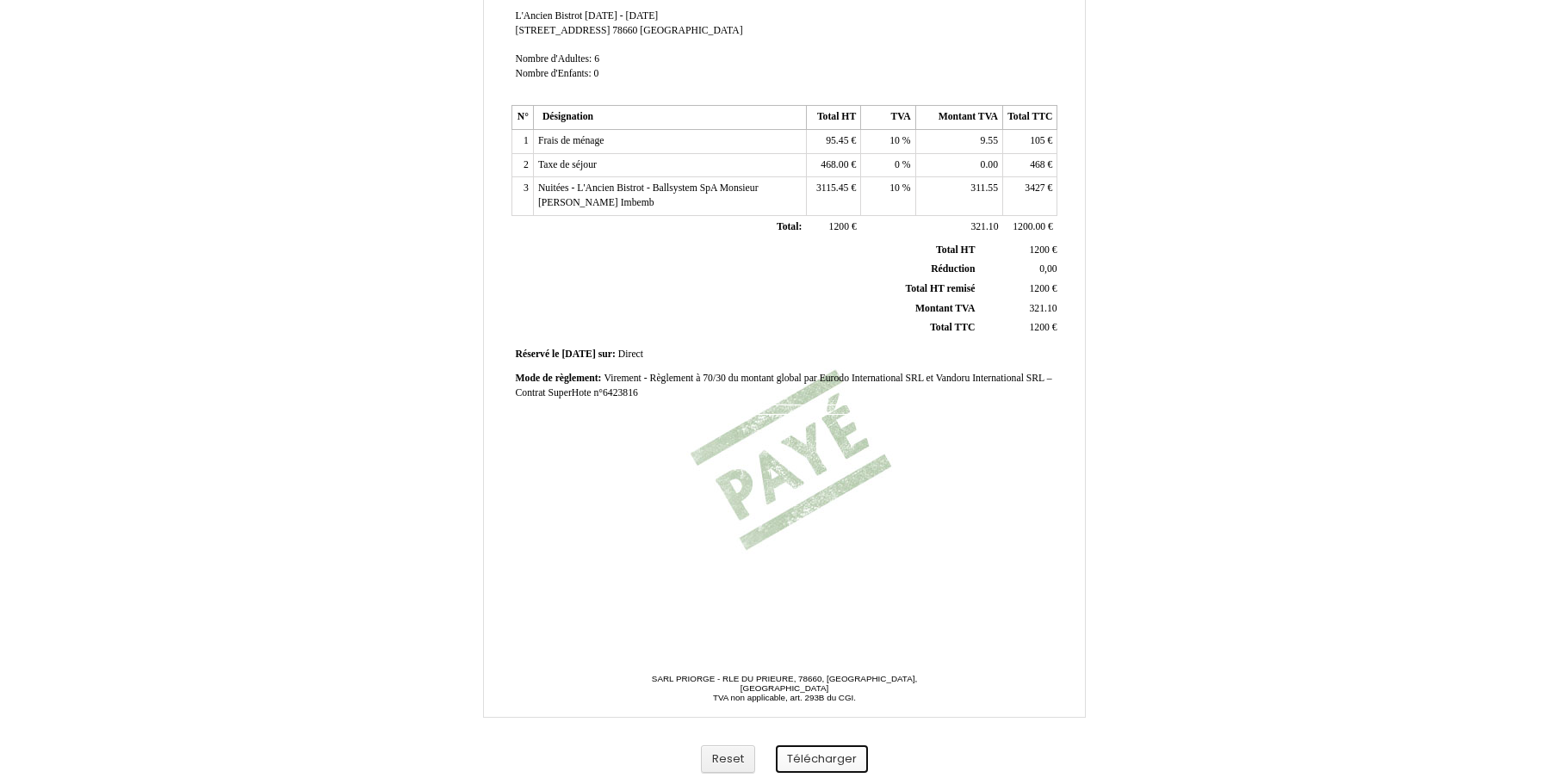
click at [819, 759] on button "Télécharger" at bounding box center [821, 759] width 93 height 29
